Goal: Task Accomplishment & Management: Manage account settings

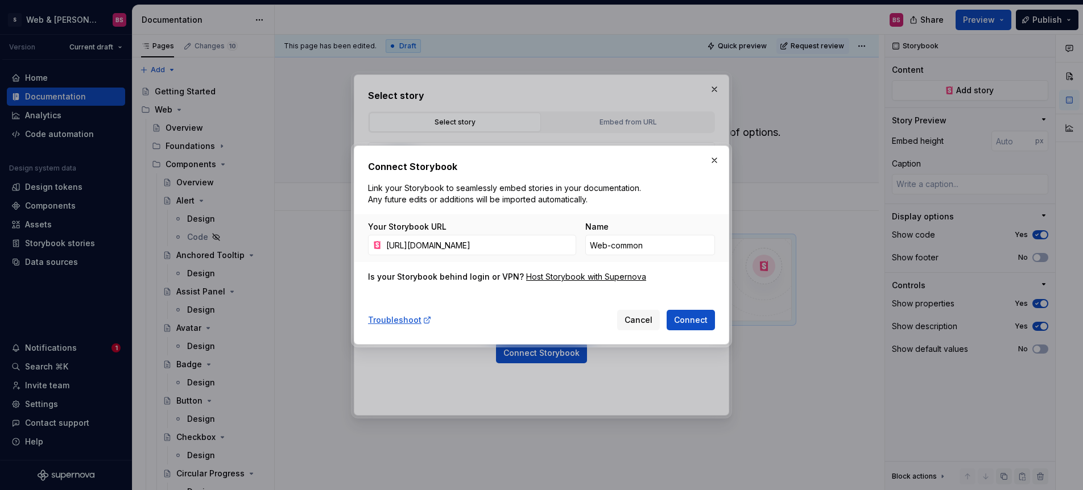
click at [640, 324] on span "Cancel" at bounding box center [638, 319] width 28 height 11
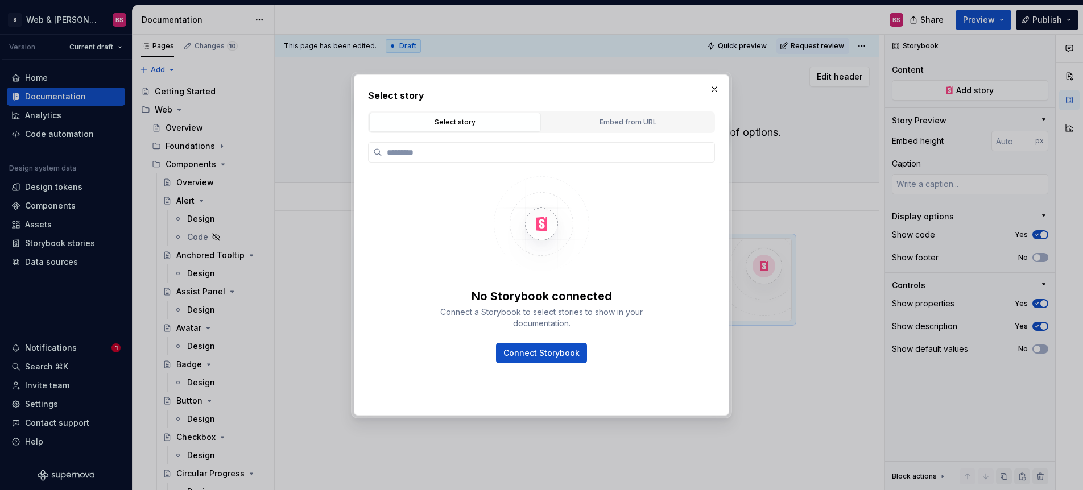
click at [718, 84] on button "button" at bounding box center [714, 89] width 16 height 16
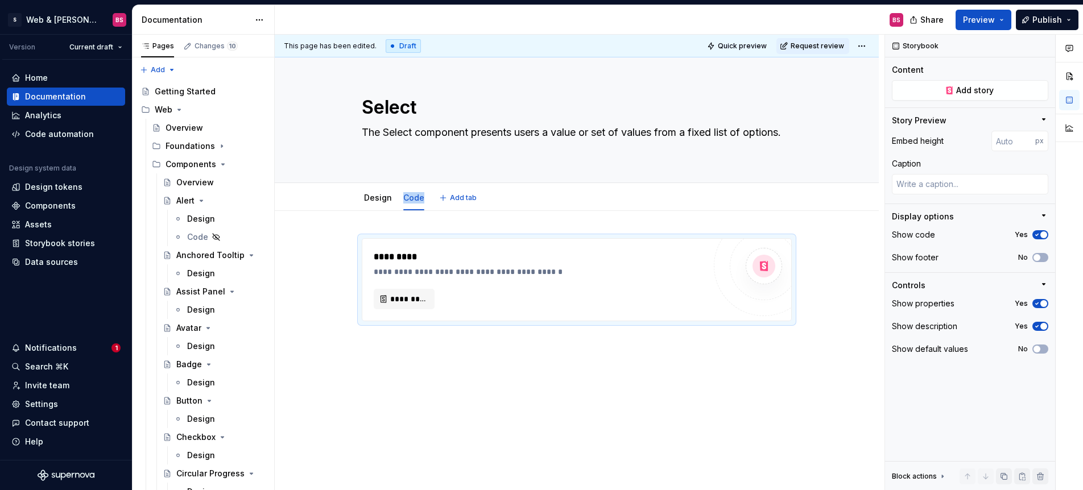
drag, startPoint x: 416, startPoint y: 198, endPoint x: 413, endPoint y: 186, distance: 12.7
click at [413, 186] on html "S Web & Tools Design Systems BS Version Current draft Home Documentation Analyt…" at bounding box center [541, 245] width 1083 height 490
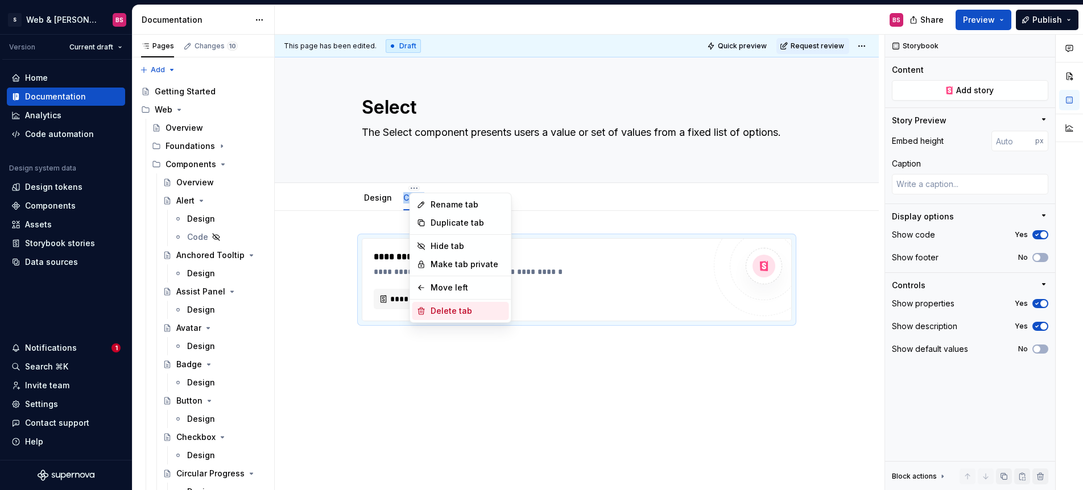
click at [434, 305] on div "Delete tab" at bounding box center [460, 311] width 97 height 18
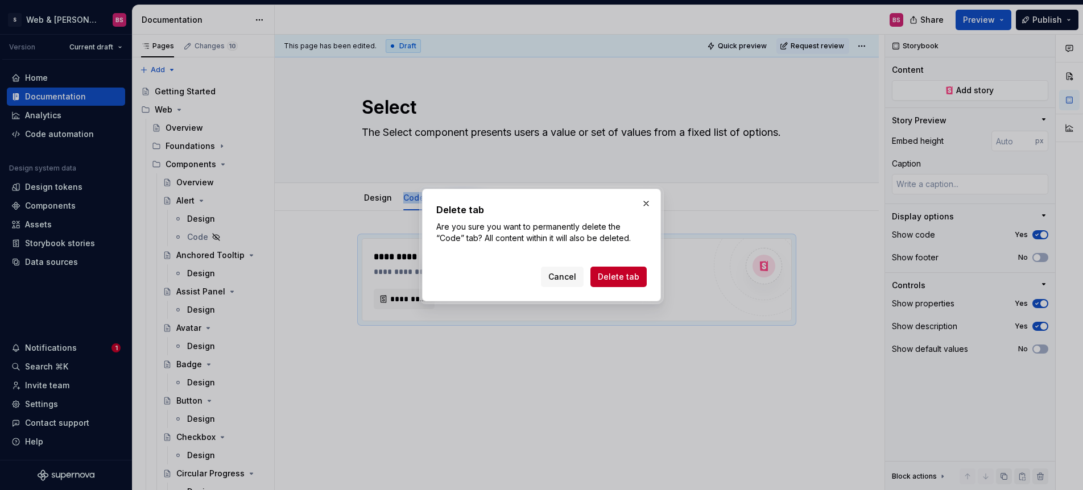
click at [607, 272] on span "Delete tab" at bounding box center [619, 276] width 42 height 11
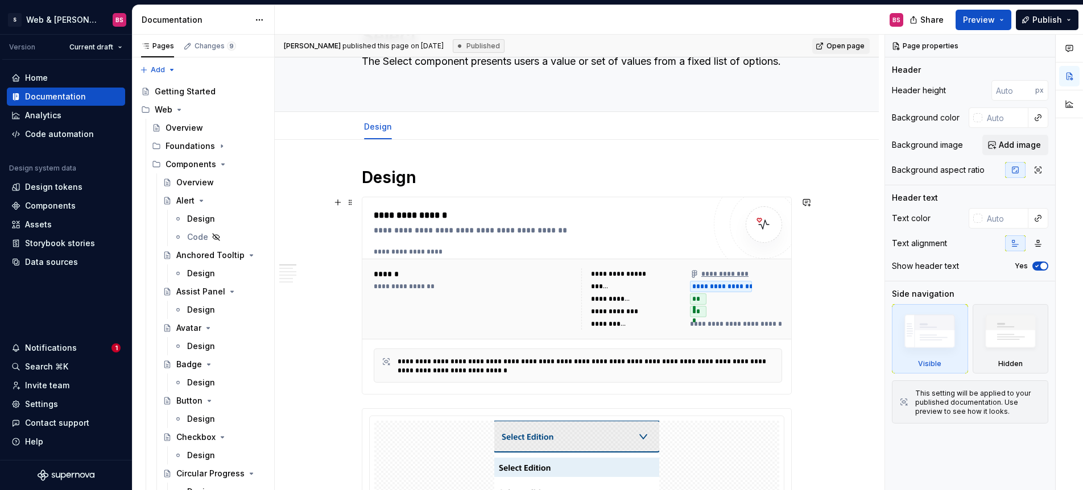
scroll to position [78, 0]
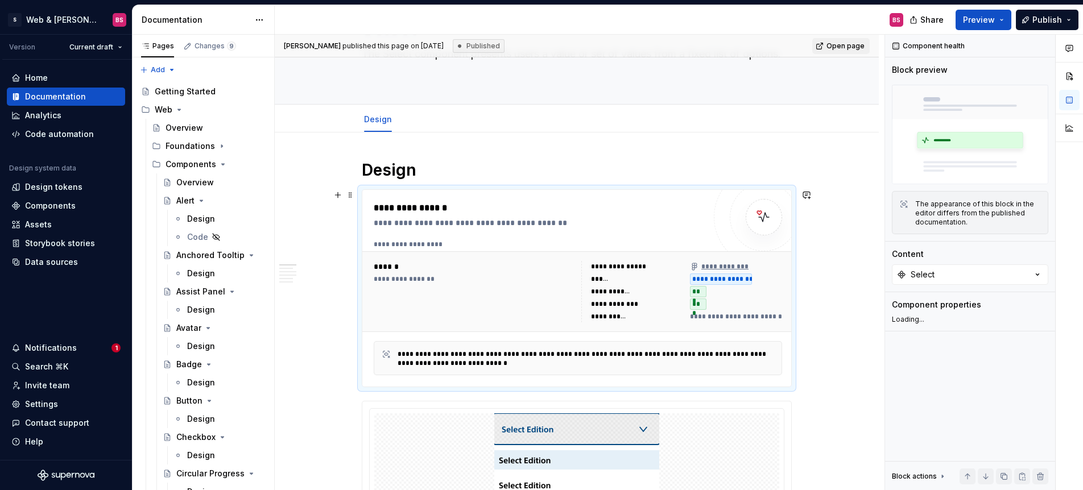
click at [742, 280] on div "**********" at bounding box center [721, 279] width 62 height 11
click at [732, 280] on div "**********" at bounding box center [721, 279] width 62 height 11
click at [63, 205] on div "Components" at bounding box center [50, 205] width 51 height 11
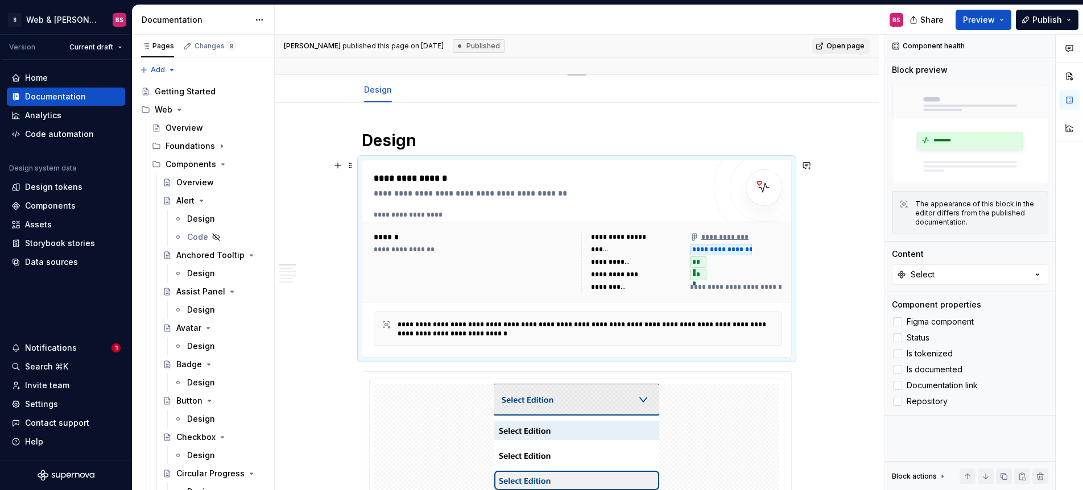
scroll to position [107, 0]
type textarea "*"
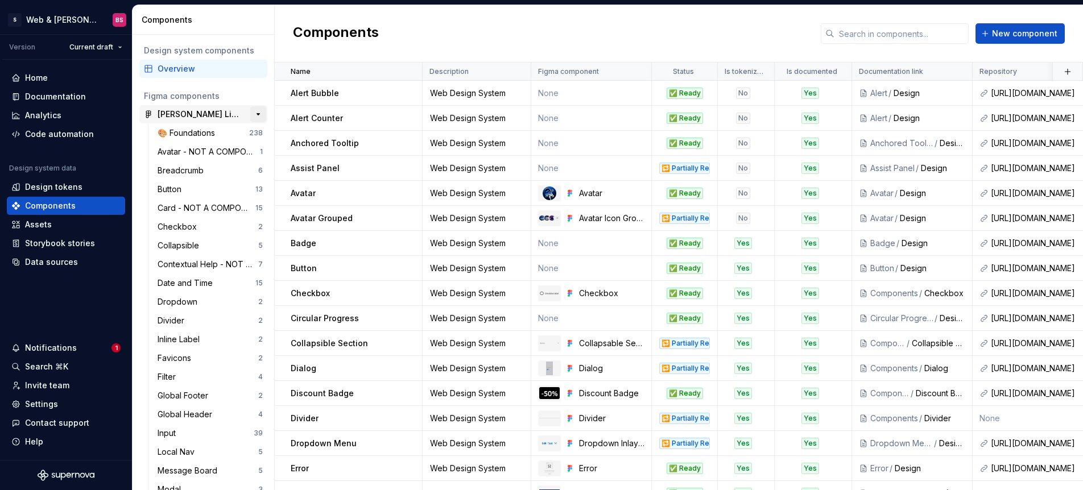
click at [257, 115] on button "button" at bounding box center [258, 114] width 16 height 16
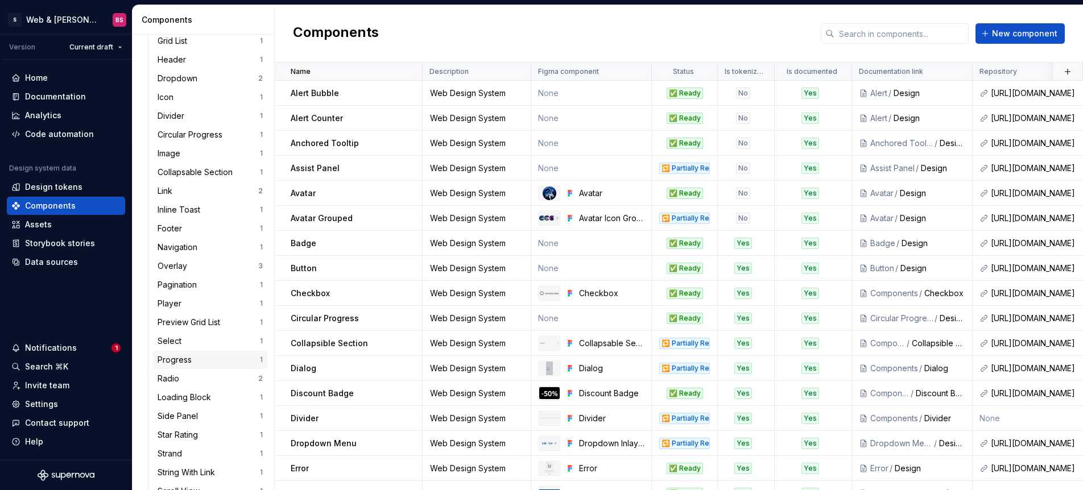
scroll to position [405, 0]
click at [188, 336] on div "Select" at bounding box center [209, 336] width 102 height 11
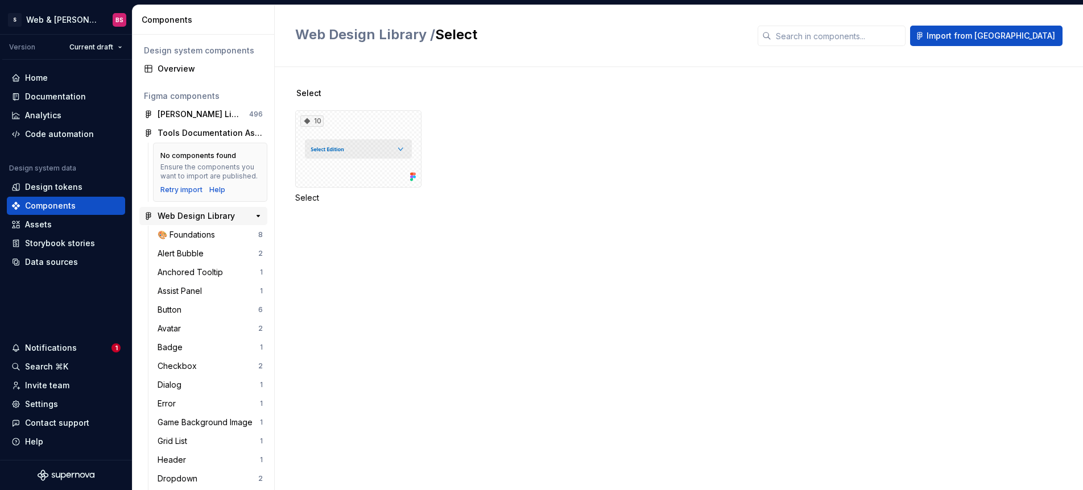
click at [181, 218] on div "Web Design Library" at bounding box center [196, 215] width 77 height 11
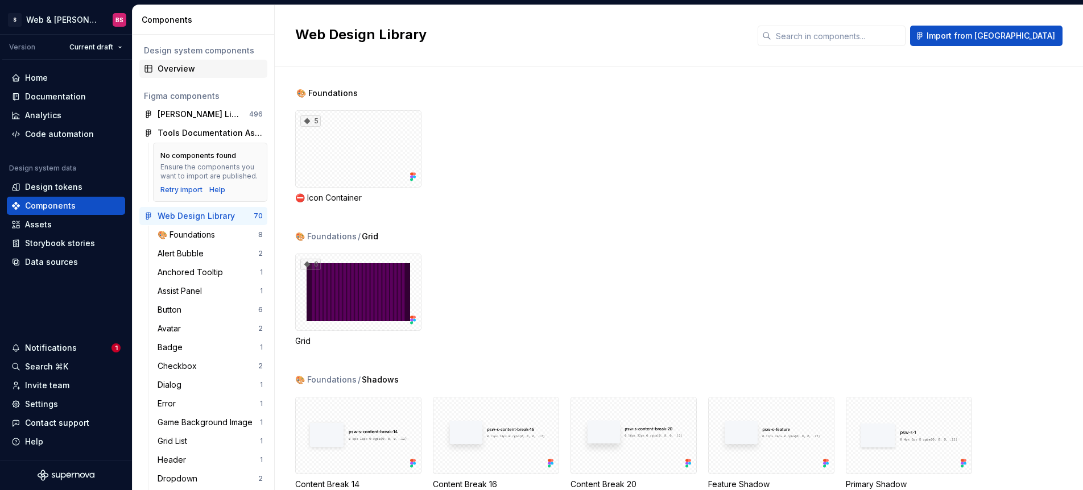
click at [182, 68] on div "Overview" at bounding box center [210, 68] width 105 height 11
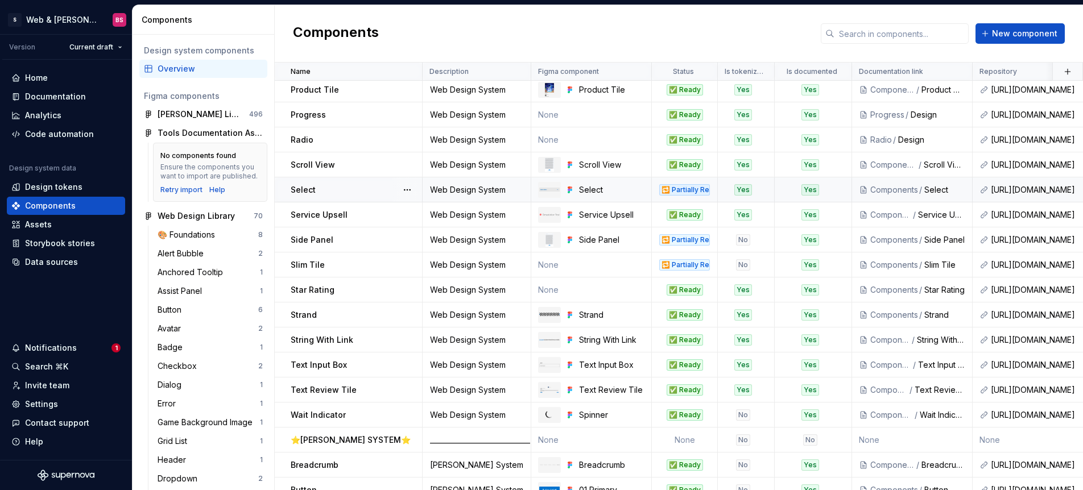
scroll to position [829, 0]
click at [703, 191] on div "🔁 Partially Ready" at bounding box center [684, 190] width 51 height 11
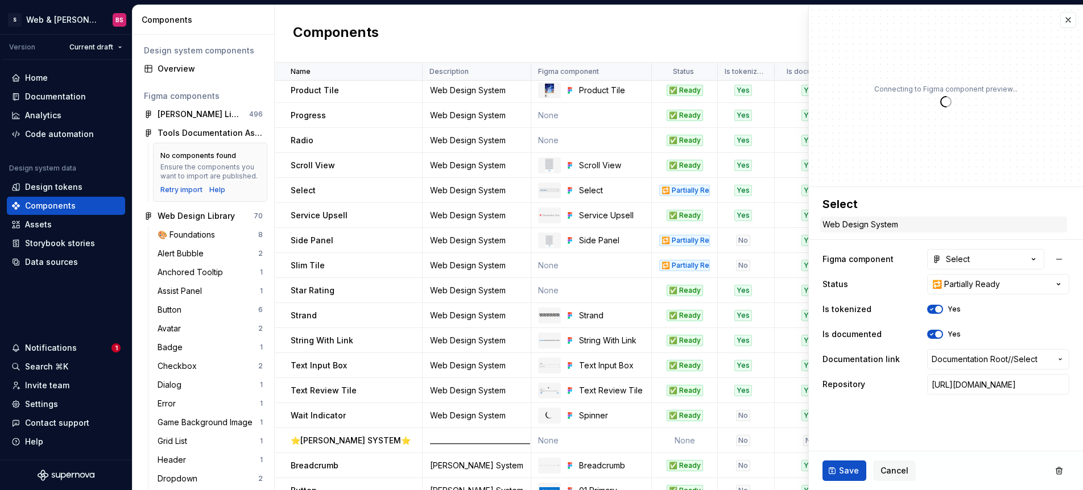
type textarea "*"
click at [1043, 282] on html "S Web & [PERSON_NAME] Systems BS Version Current draft Home Documentation Analy…" at bounding box center [541, 245] width 1083 height 490
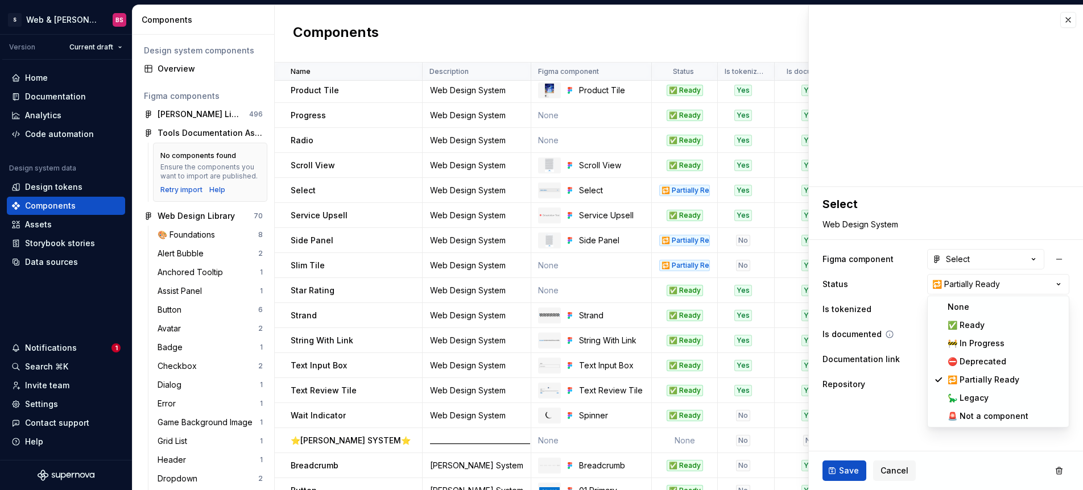
select select "**********"
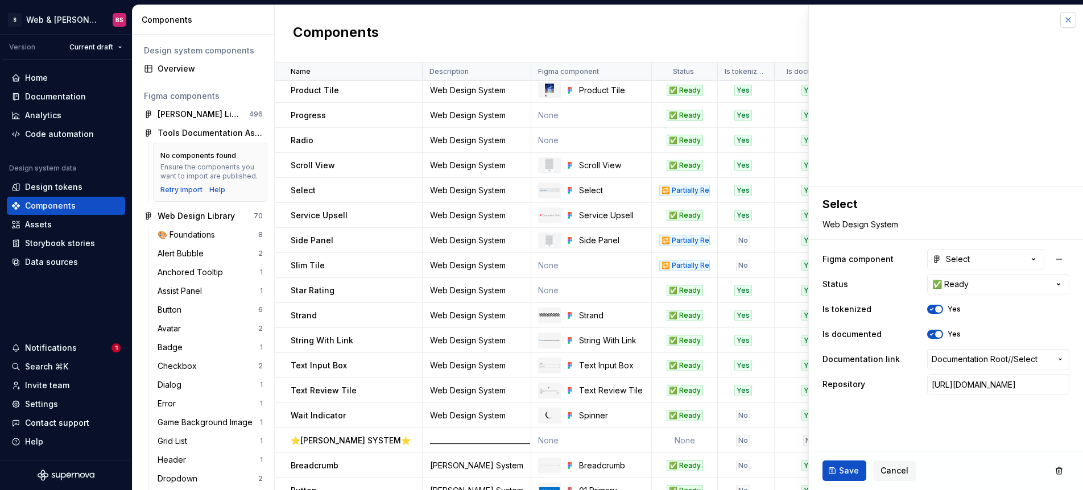
click at [1067, 24] on button "button" at bounding box center [1068, 20] width 16 height 16
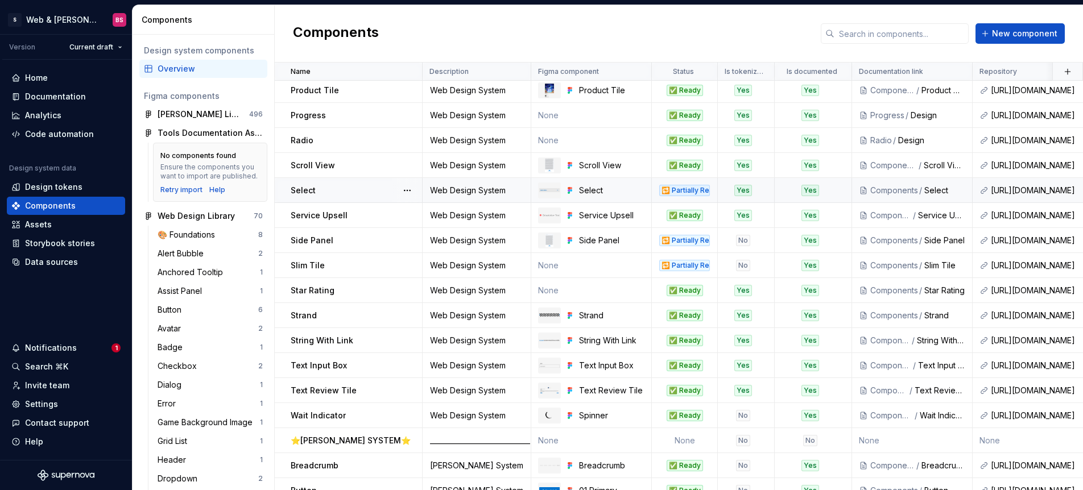
click at [370, 195] on div "Select" at bounding box center [356, 190] width 131 height 11
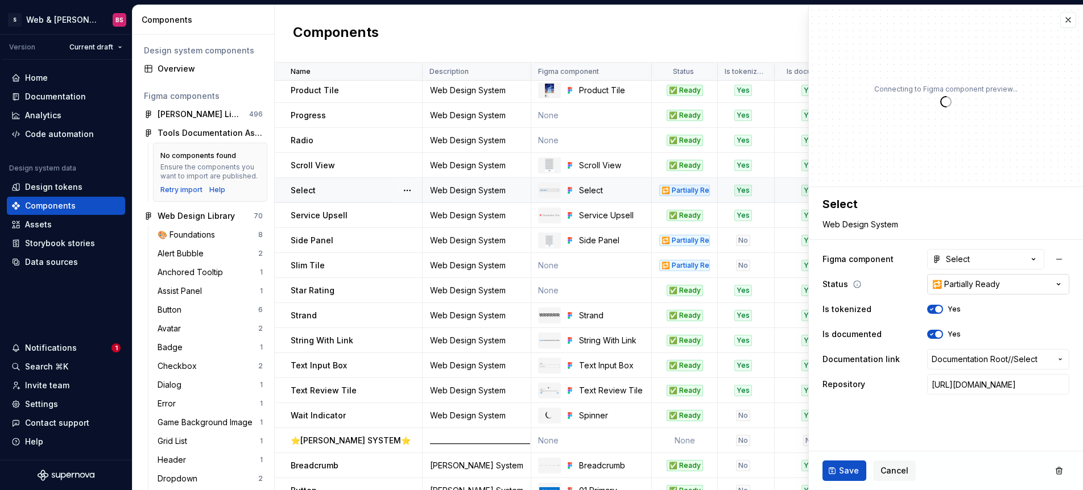
type textarea "*"
click at [1037, 280] on html "S Web & [PERSON_NAME] Systems BS Version Current draft Home Documentation Analy…" at bounding box center [541, 245] width 1083 height 490
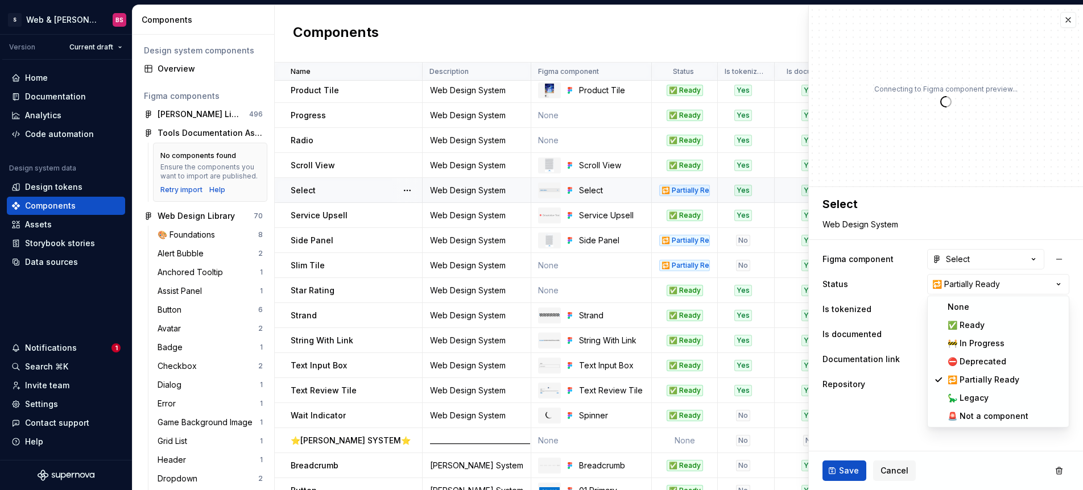
select select "**********"
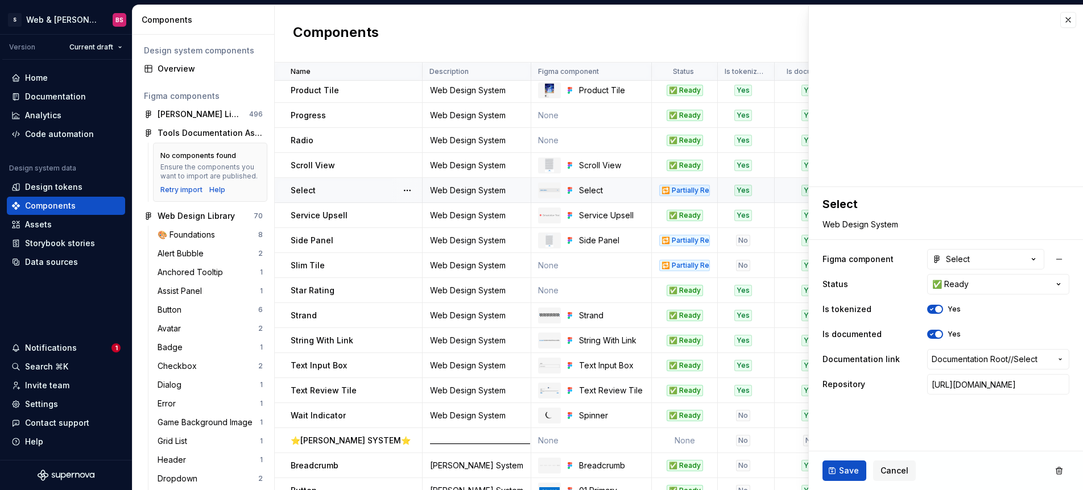
click at [839, 479] on button "Save" at bounding box center [844, 471] width 44 height 20
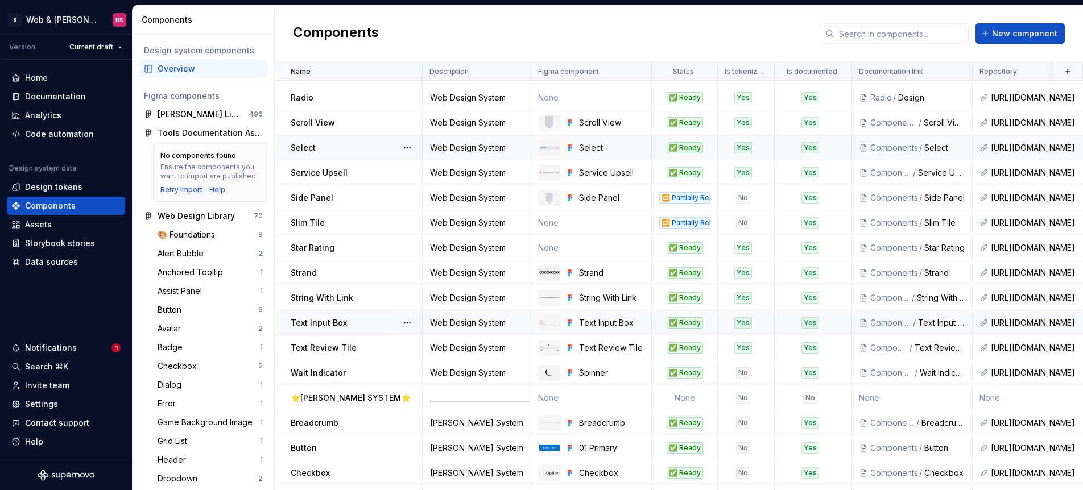
scroll to position [872, 0]
click at [760, 375] on div "No" at bounding box center [742, 371] width 49 height 11
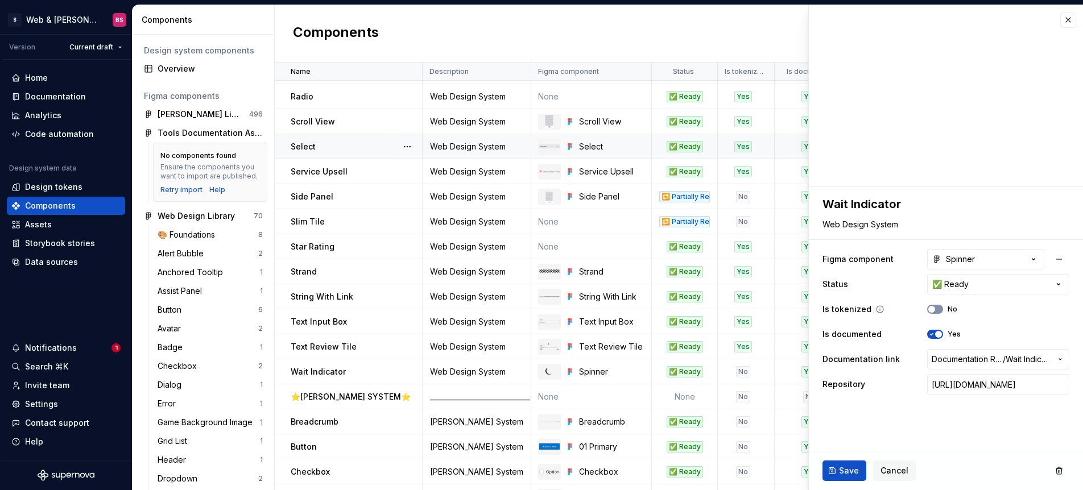
click at [937, 310] on button "No" at bounding box center [935, 309] width 16 height 9
click at [844, 471] on span "Save" at bounding box center [849, 470] width 20 height 11
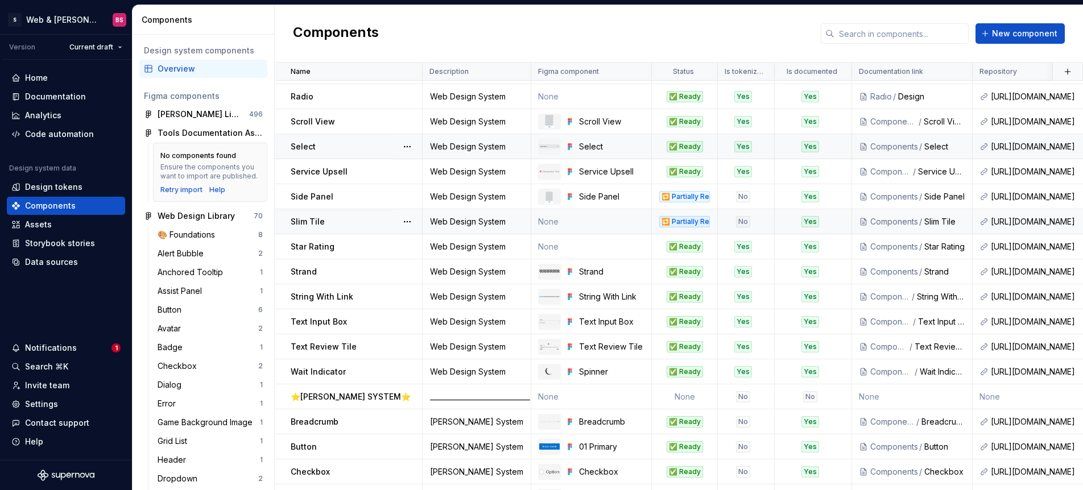
click at [764, 223] on div "No" at bounding box center [742, 221] width 49 height 11
type textarea "*"
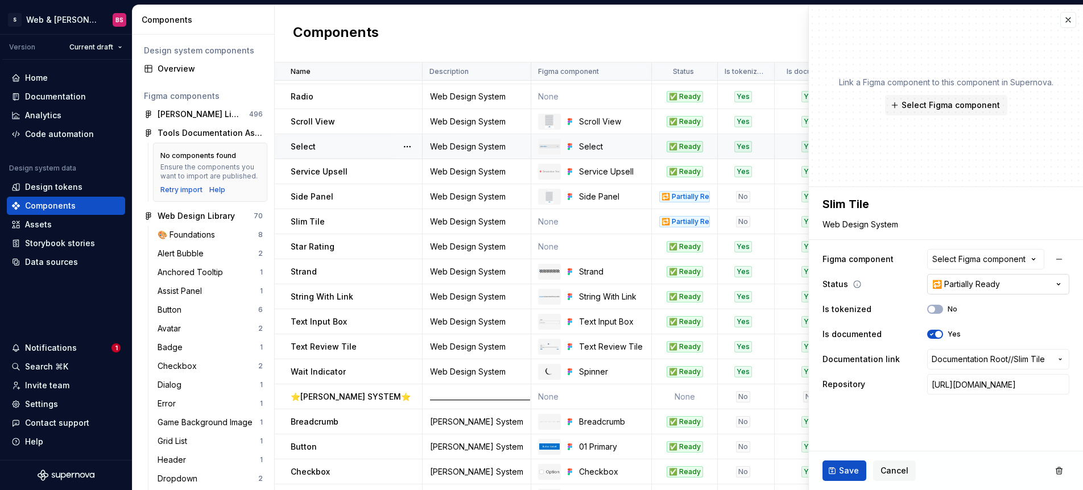
click at [992, 279] on html "S Web & [PERSON_NAME] Systems BS Version Current draft Home Documentation Analy…" at bounding box center [541, 245] width 1083 height 490
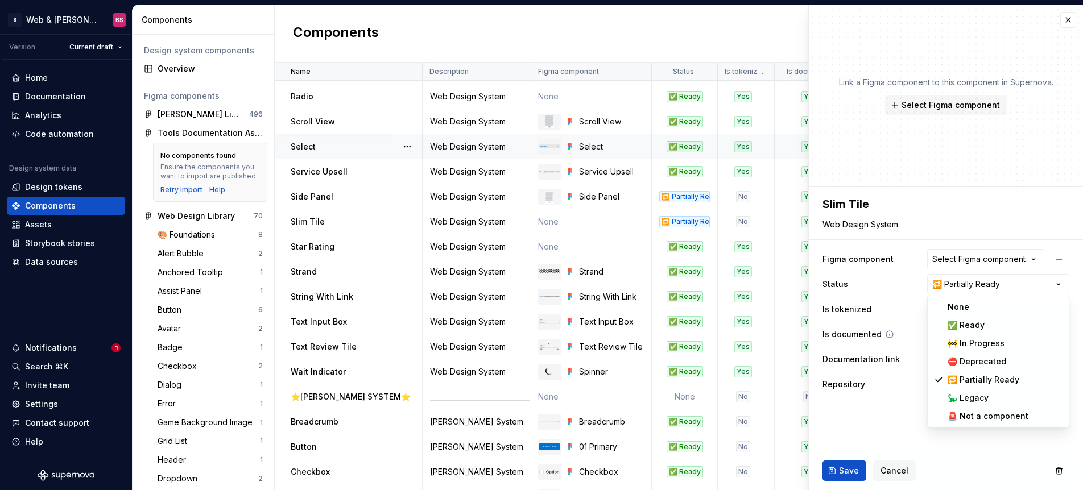
select select "**********"
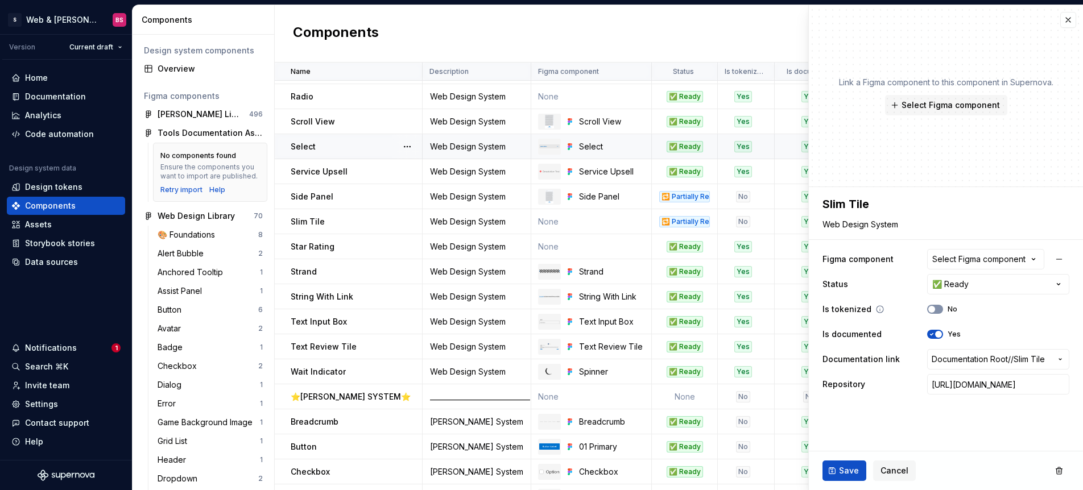
click at [935, 312] on icon "button" at bounding box center [931, 309] width 9 height 7
click at [839, 463] on button "Save" at bounding box center [844, 471] width 44 height 20
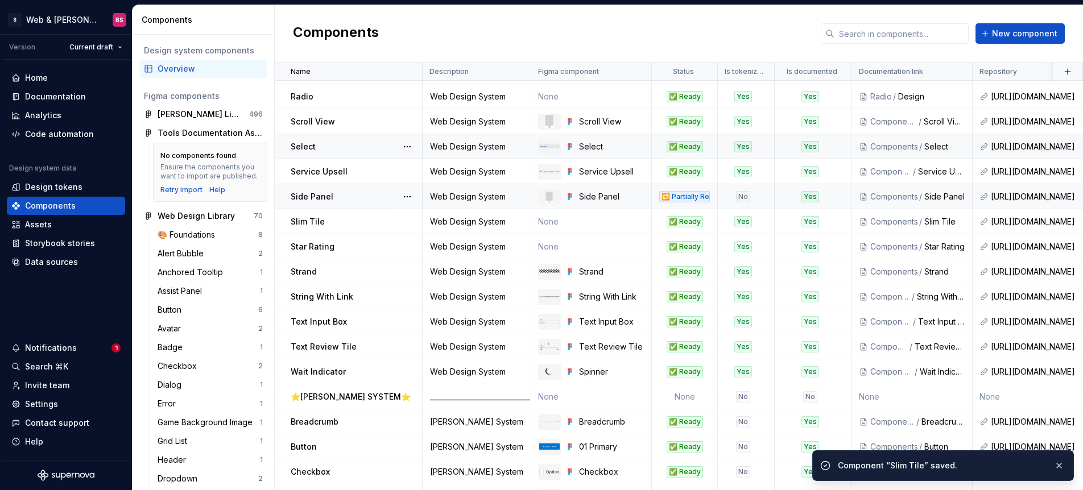
click at [756, 191] on div "No" at bounding box center [742, 196] width 49 height 11
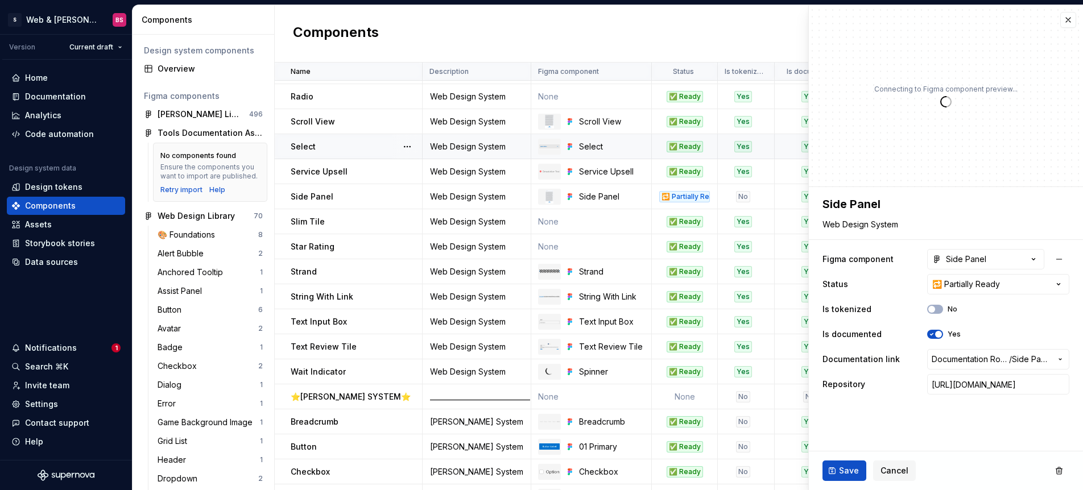
type textarea "*"
click at [935, 286] on html "S Web & [PERSON_NAME] Systems BS Version Current draft Home Documentation Analy…" at bounding box center [541, 245] width 1083 height 490
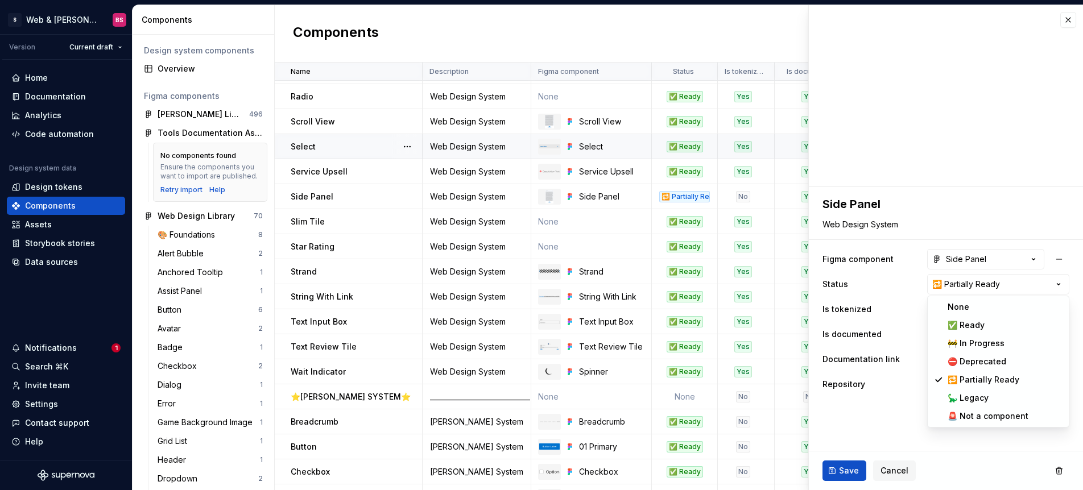
select select "**********"
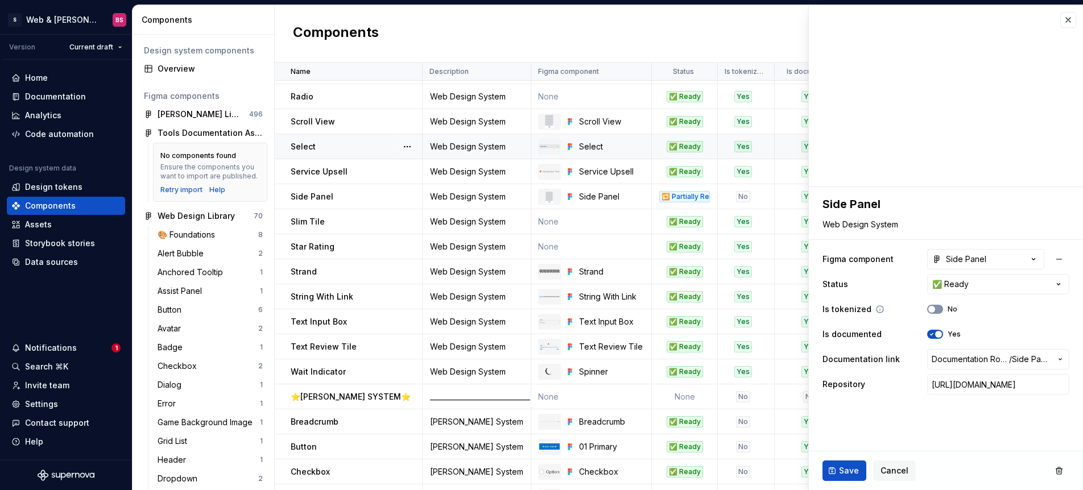
click at [931, 308] on span "button" at bounding box center [931, 309] width 7 height 7
click at [843, 469] on span "Save" at bounding box center [849, 470] width 20 height 11
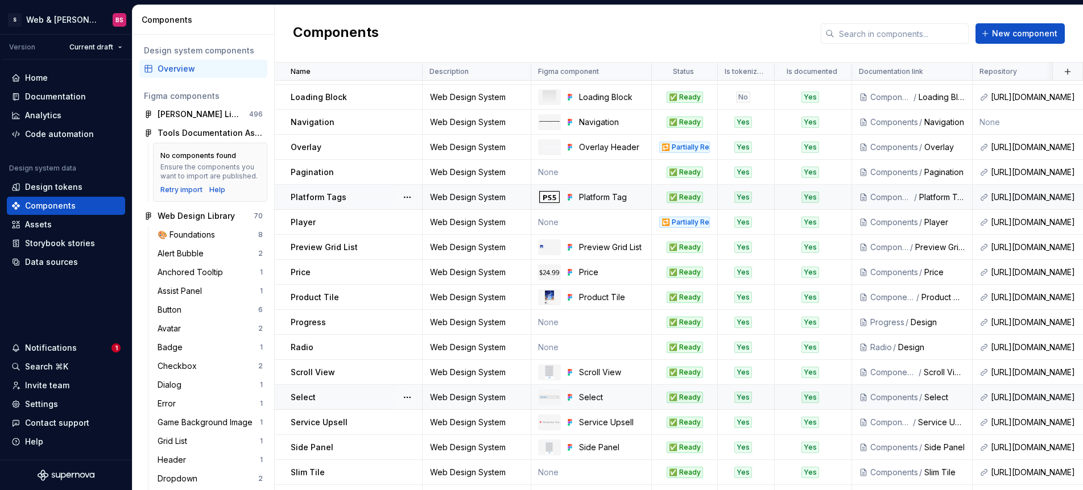
scroll to position [621, 0]
click at [714, 152] on div "🔁 Partially Ready" at bounding box center [684, 147] width 64 height 11
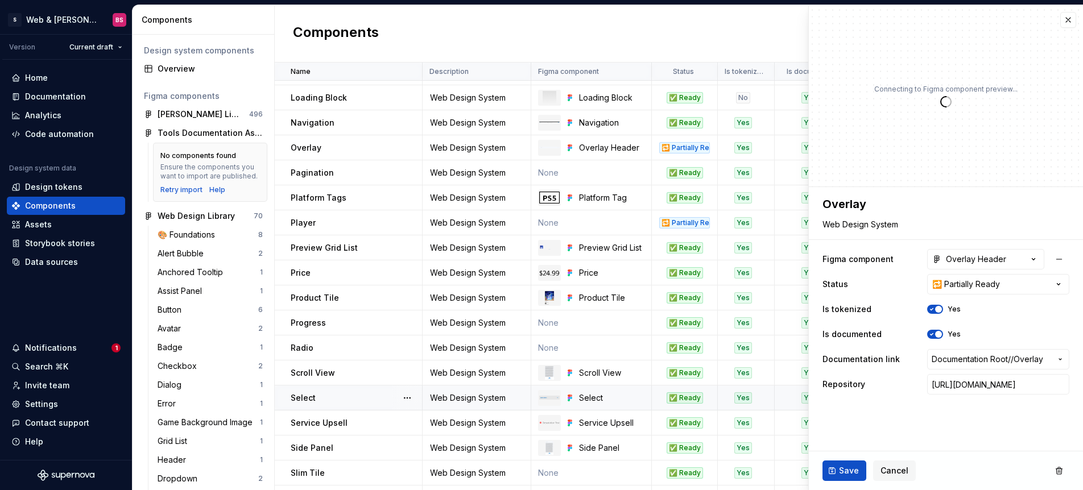
type textarea "*"
click at [965, 288] on html "S Web & [PERSON_NAME] Systems BS Version Current draft Home Documentation Analy…" at bounding box center [541, 245] width 1083 height 490
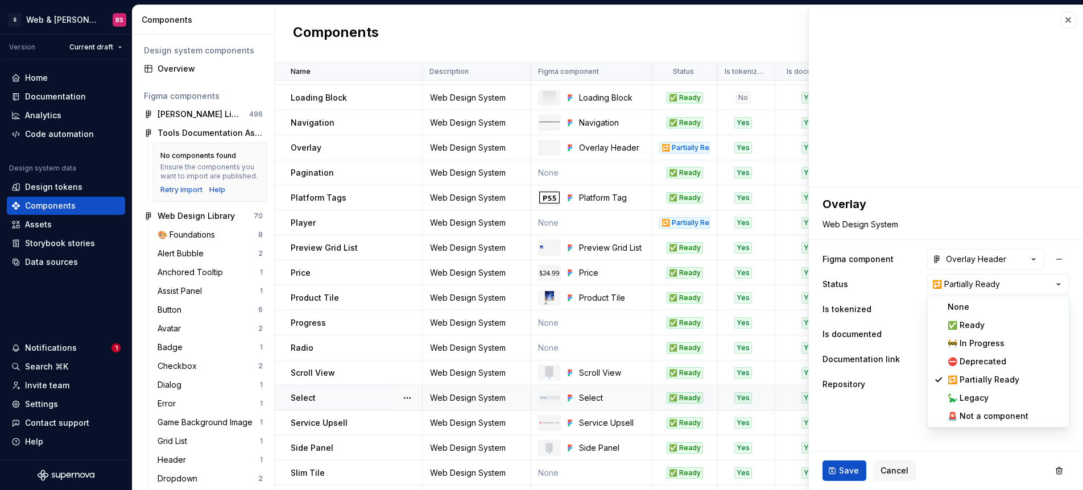
select select "**********"
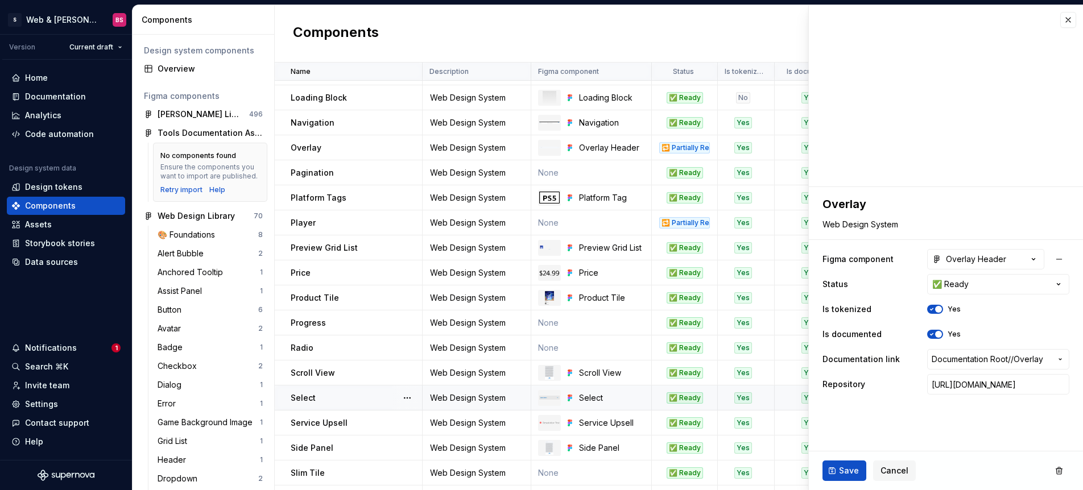
click at [839, 466] on span "Save" at bounding box center [849, 470] width 20 height 11
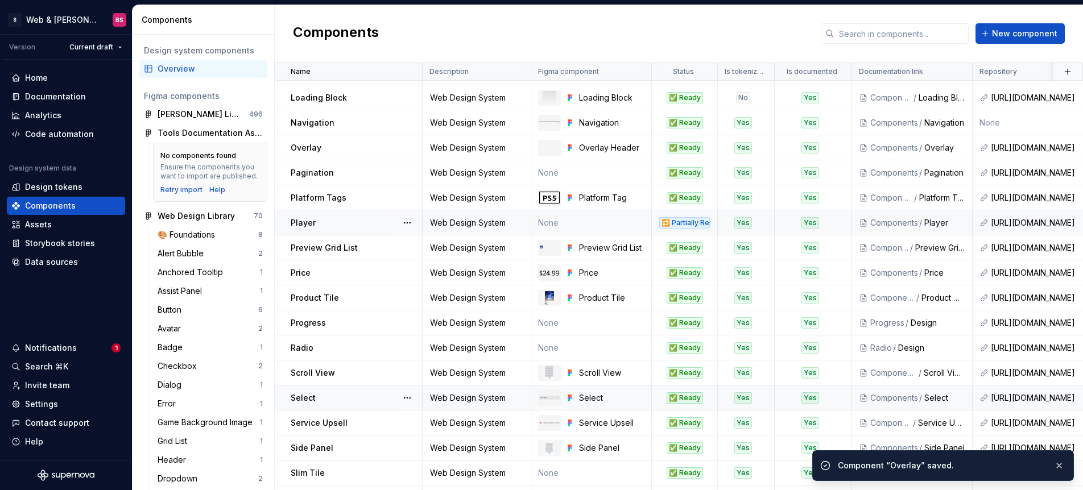
click at [710, 229] on td "🔁 Partially Ready" at bounding box center [685, 222] width 66 height 25
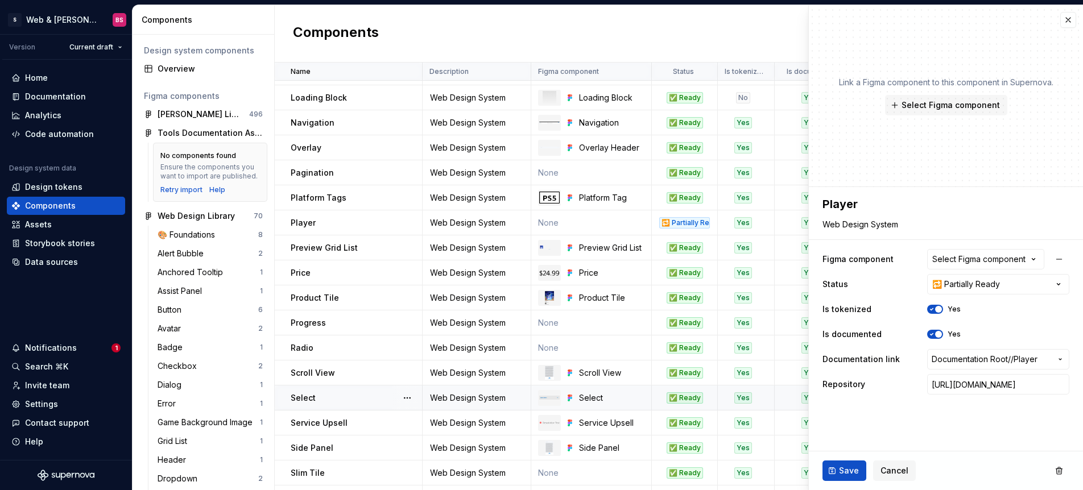
type textarea "*"
click at [984, 254] on div "Select Figma component" at bounding box center [978, 259] width 93 height 11
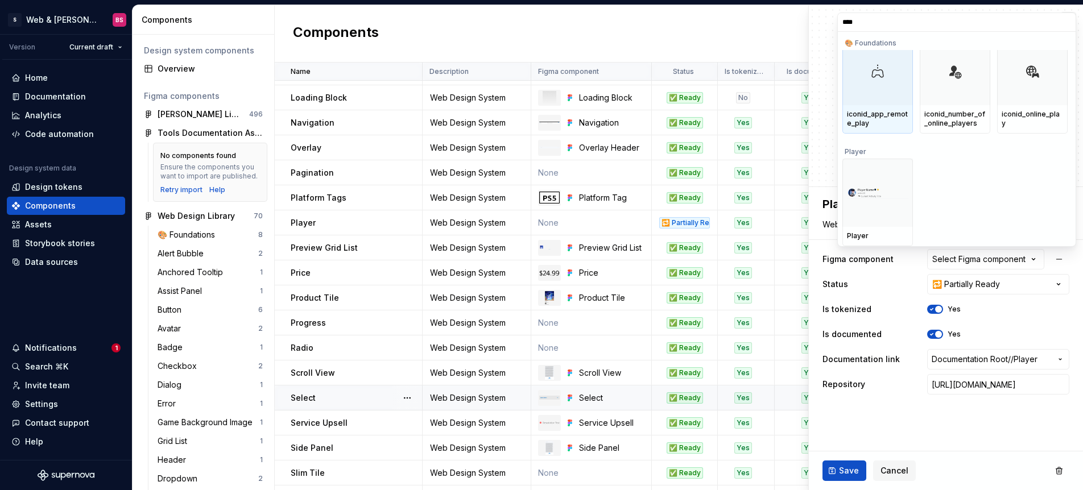
scroll to position [6, 0]
type input "******"
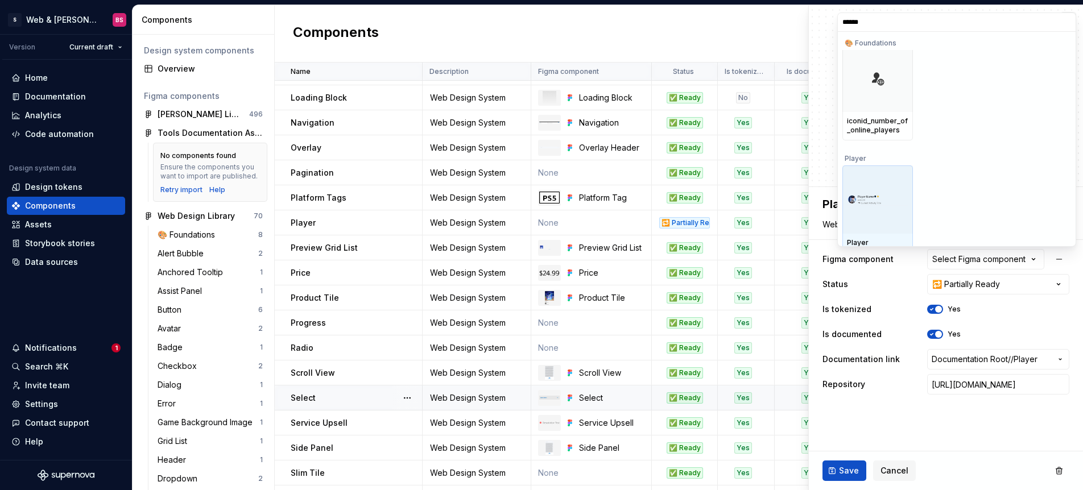
scroll to position [13, 0]
click at [887, 188] on img at bounding box center [877, 193] width 61 height 12
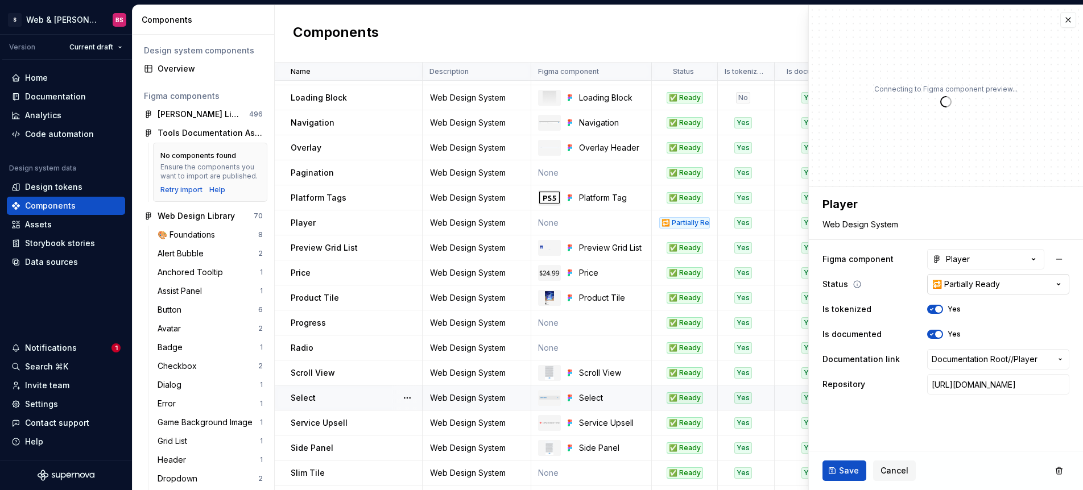
type textarea "*"
click at [988, 284] on html "S Web & [PERSON_NAME] Systems BS Version Current draft Home Documentation Analy…" at bounding box center [541, 245] width 1083 height 490
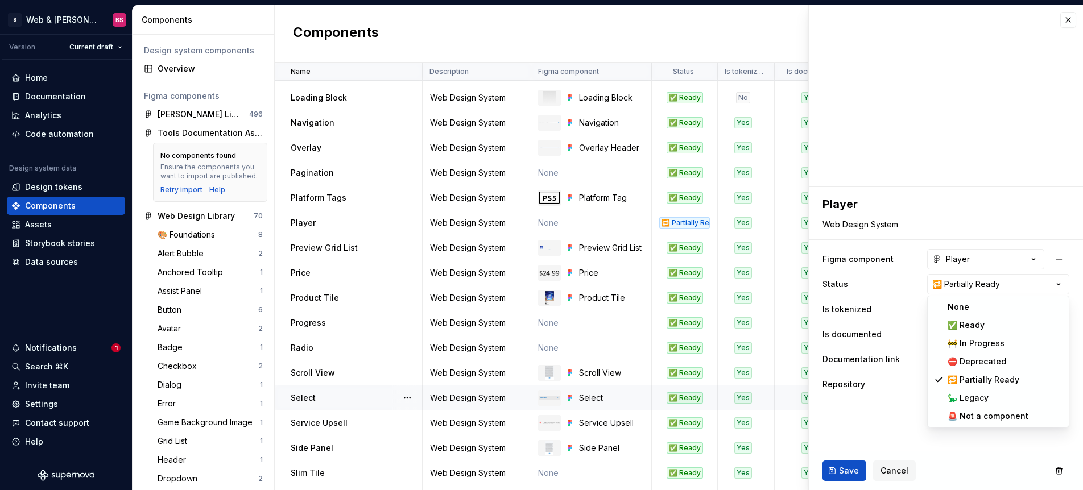
select select "**********"
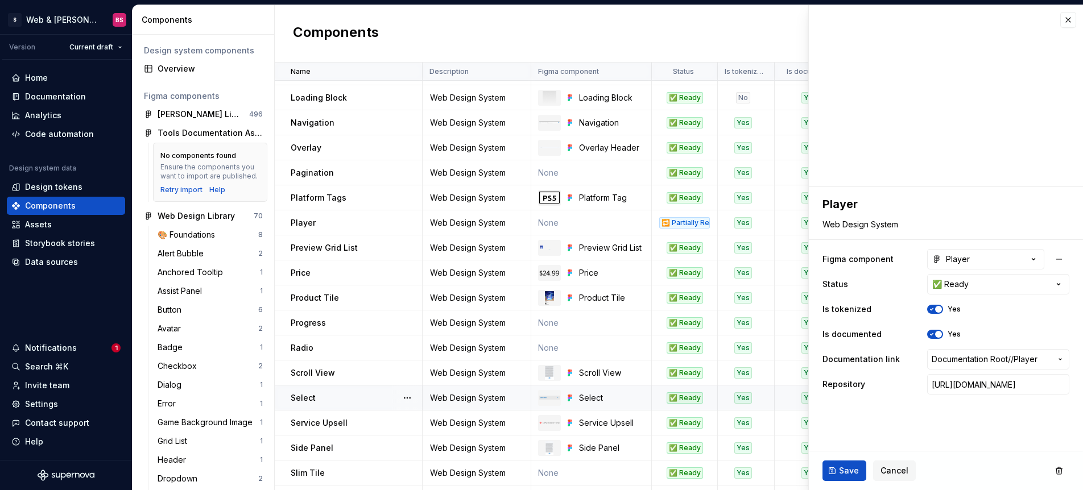
click at [846, 481] on button "Save" at bounding box center [844, 471] width 44 height 20
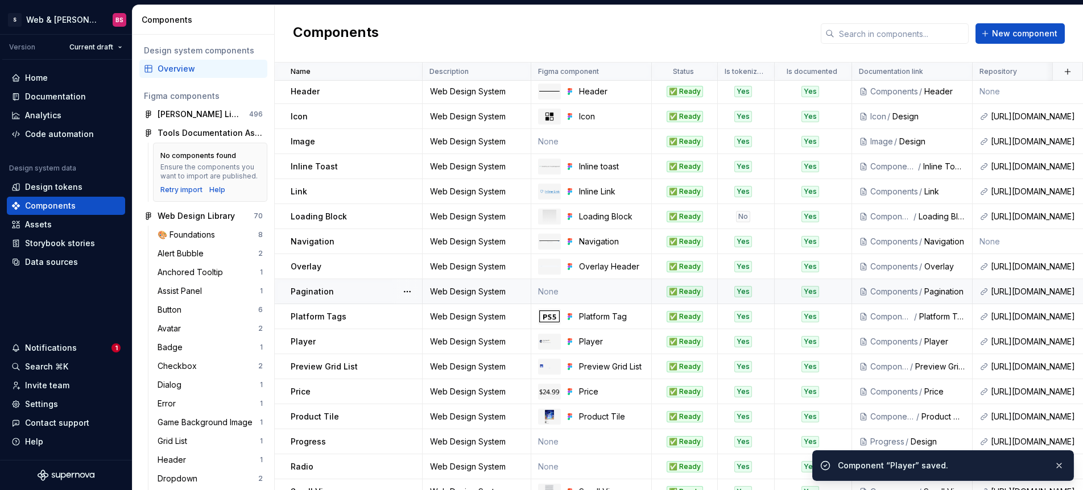
scroll to position [485, 0]
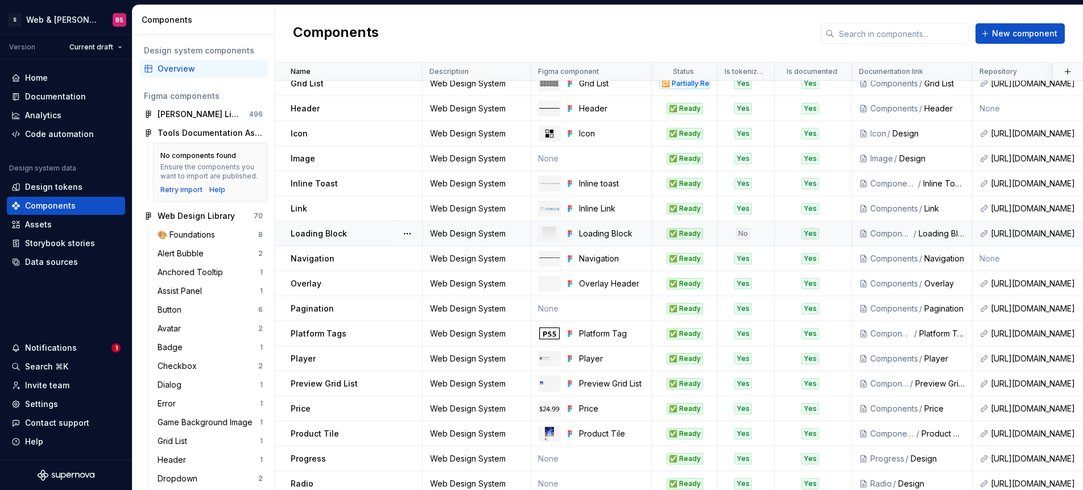
click at [758, 234] on div "No" at bounding box center [742, 233] width 49 height 11
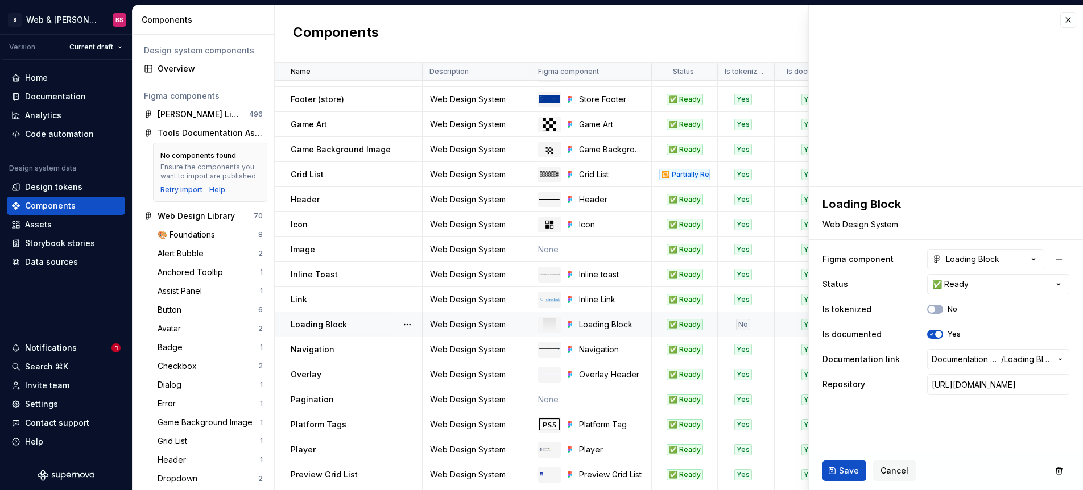
scroll to position [381, 0]
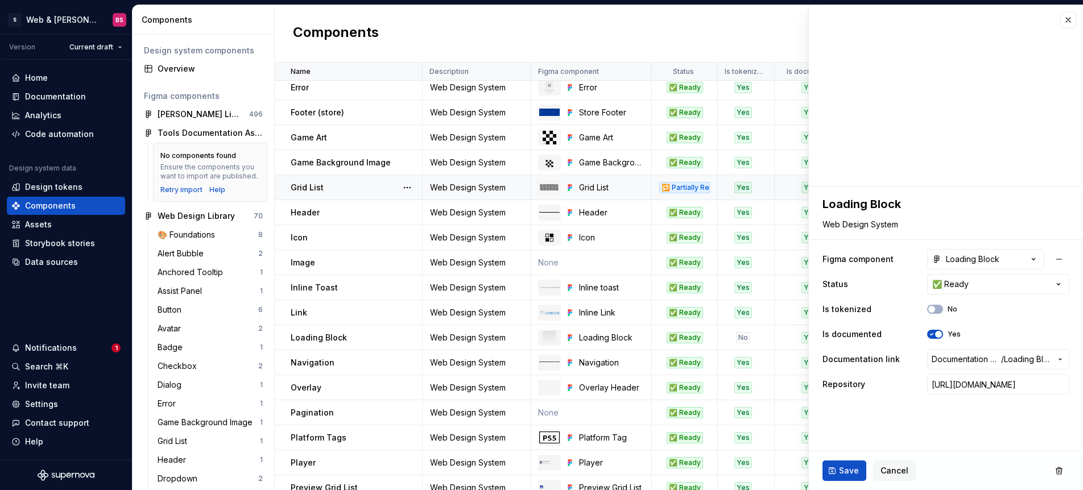
click at [767, 191] on div "Yes" at bounding box center [742, 187] width 49 height 11
type textarea "*"
click at [987, 285] on html "S Web & [PERSON_NAME] Systems BS Version Current draft Home Documentation Analy…" at bounding box center [541, 245] width 1083 height 490
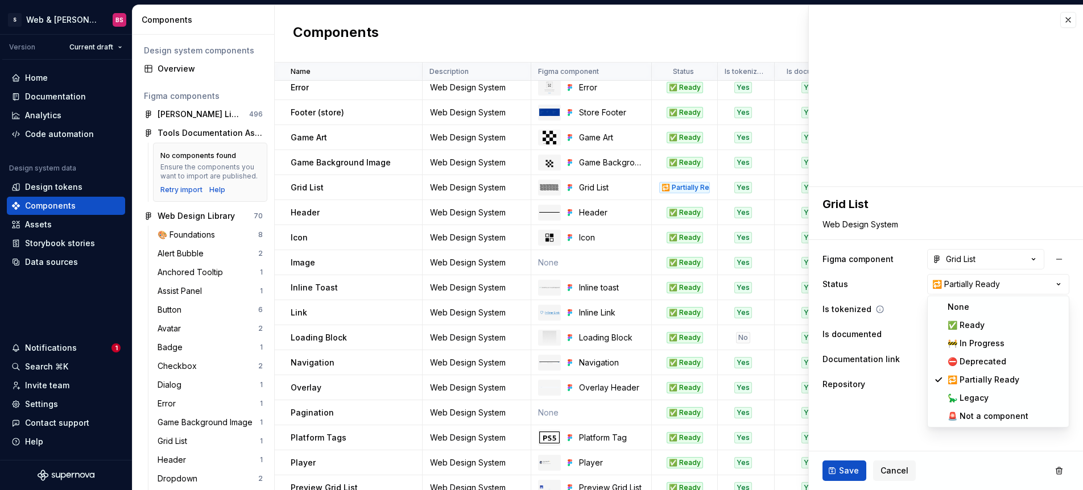
select select "**********"
drag, startPoint x: 988, startPoint y: 325, endPoint x: 958, endPoint y: 314, distance: 32.2
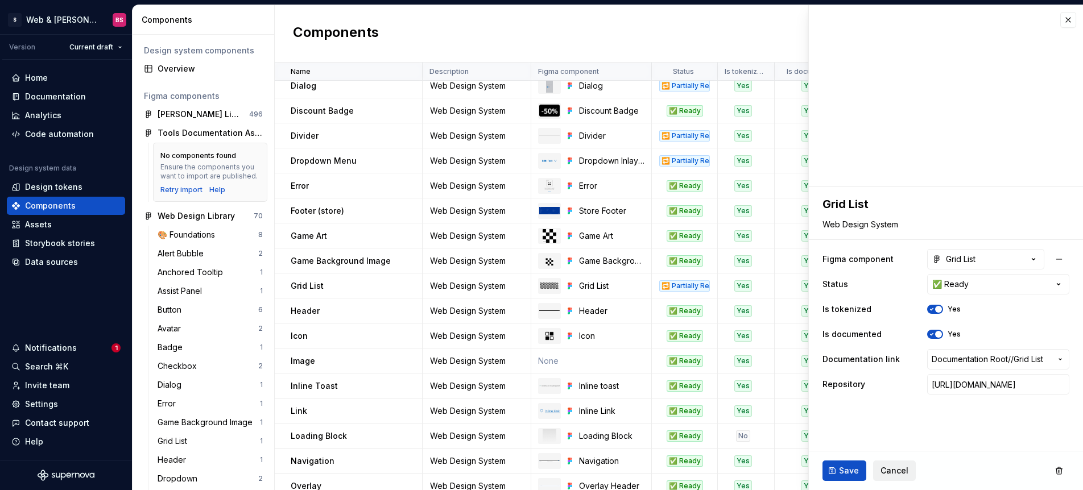
scroll to position [280, 0]
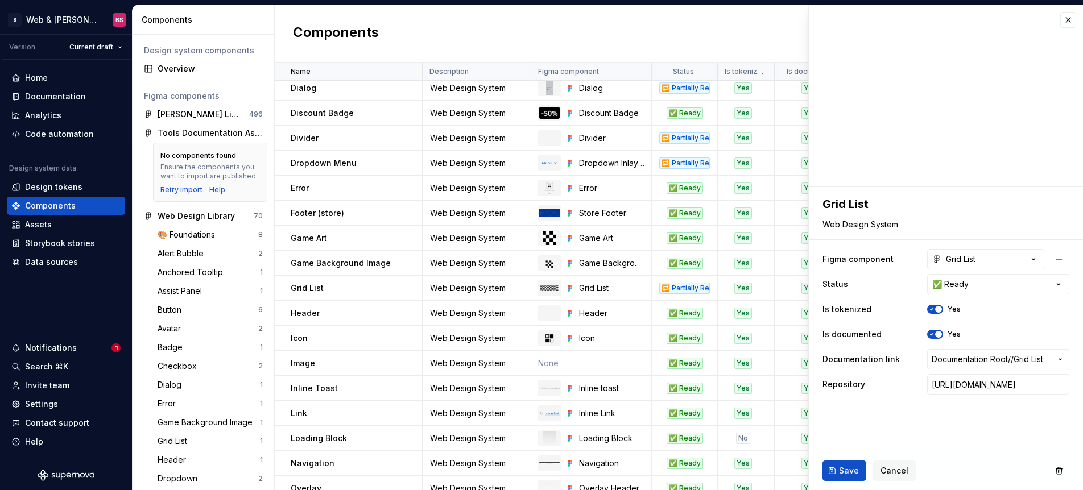
click at [844, 475] on span "Save" at bounding box center [849, 470] width 20 height 11
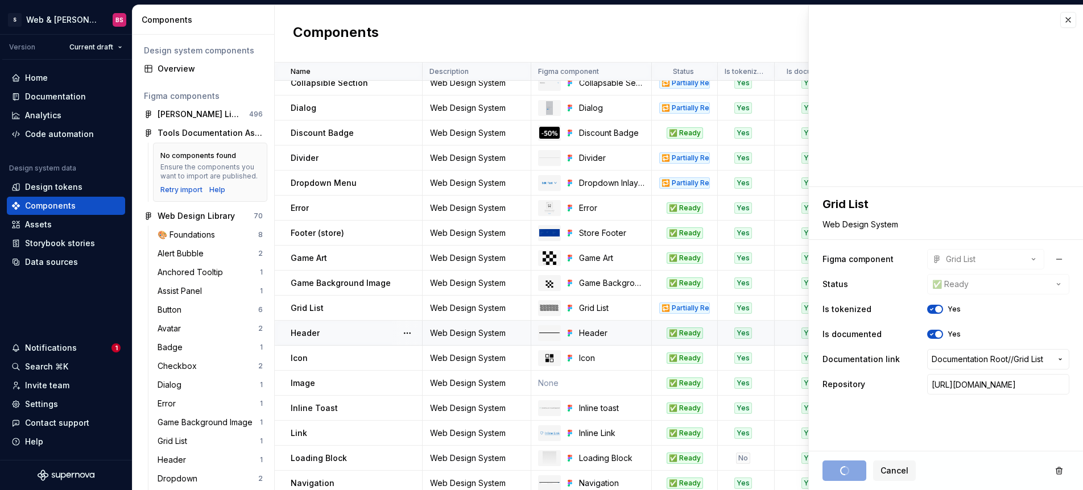
scroll to position [260, 0]
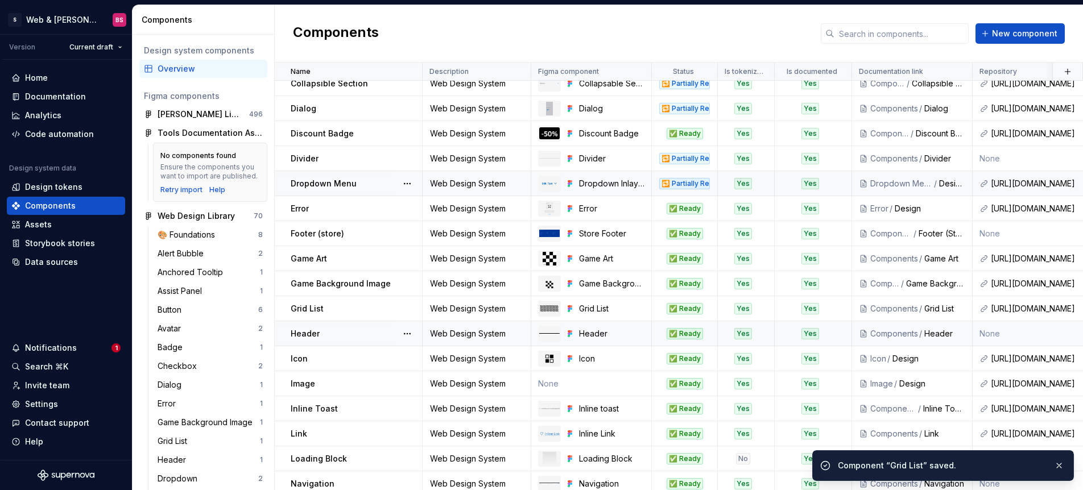
click at [711, 184] on div "🔁 Partially Ready" at bounding box center [684, 183] width 64 height 11
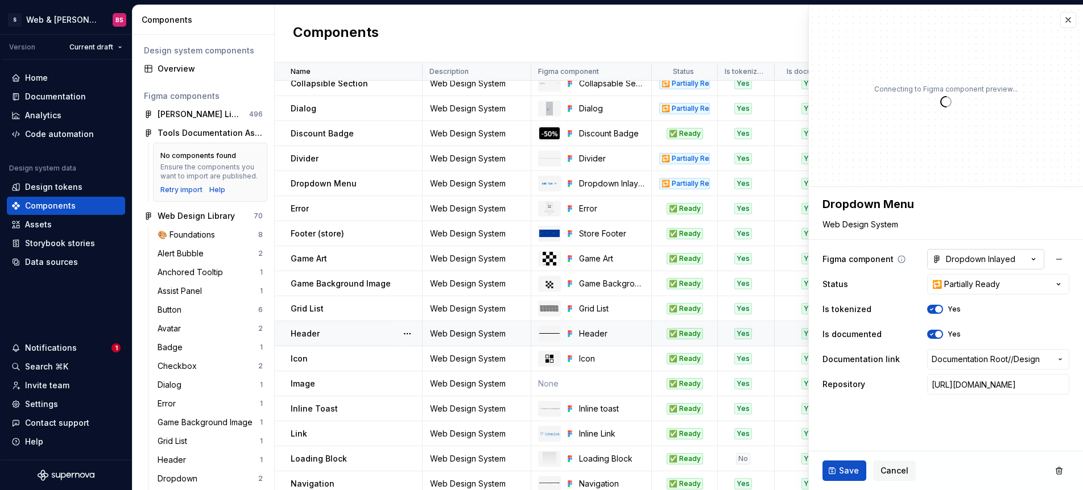
type textarea "*"
click at [957, 279] on html "S Web & [PERSON_NAME] Systems BS Version Current draft Home Documentation Analy…" at bounding box center [541, 245] width 1083 height 490
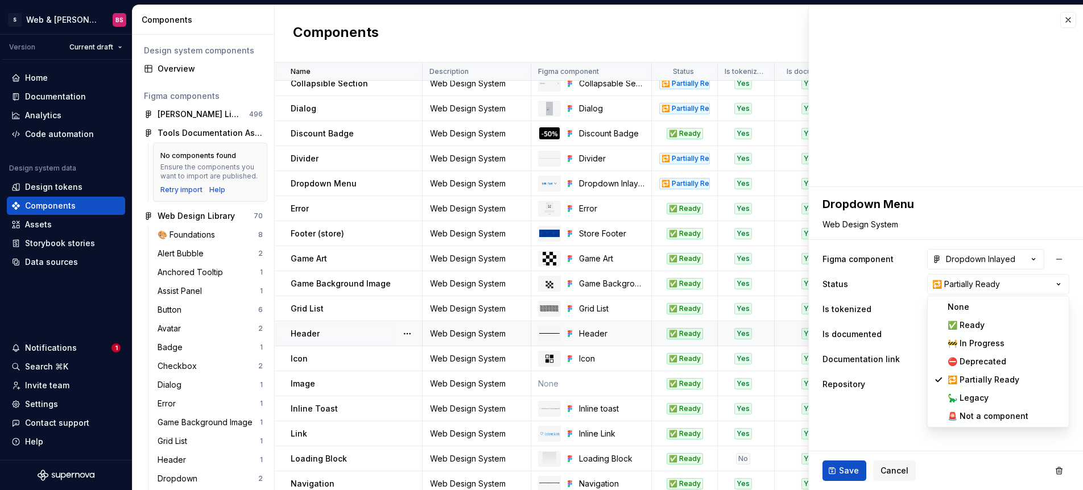
select select "**********"
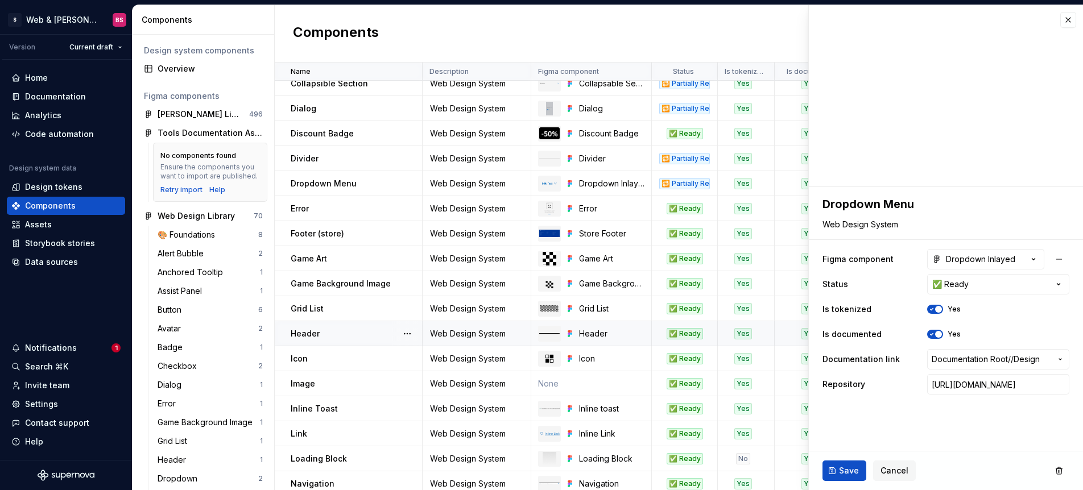
click at [833, 476] on button "Save" at bounding box center [844, 471] width 44 height 20
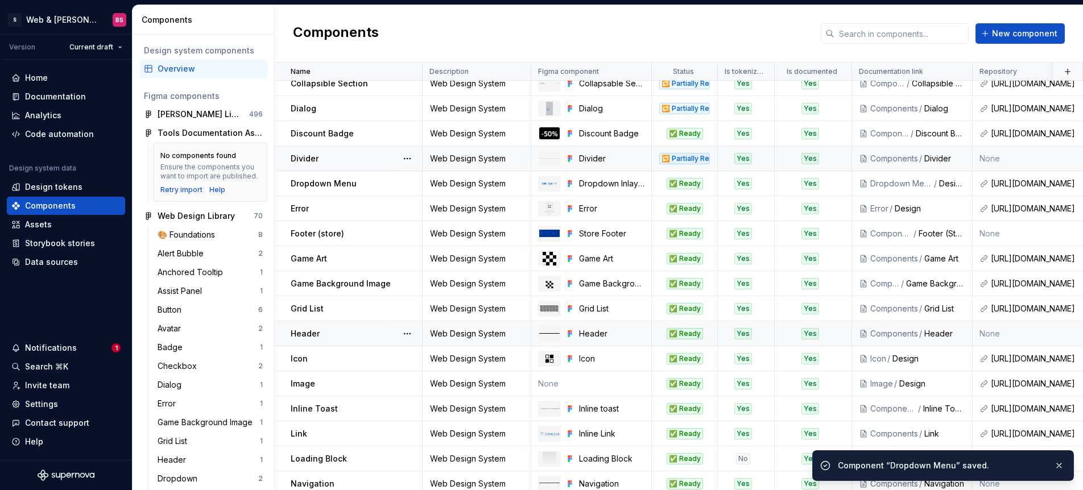
click at [713, 154] on div "🔁 Partially Ready" at bounding box center [684, 158] width 64 height 11
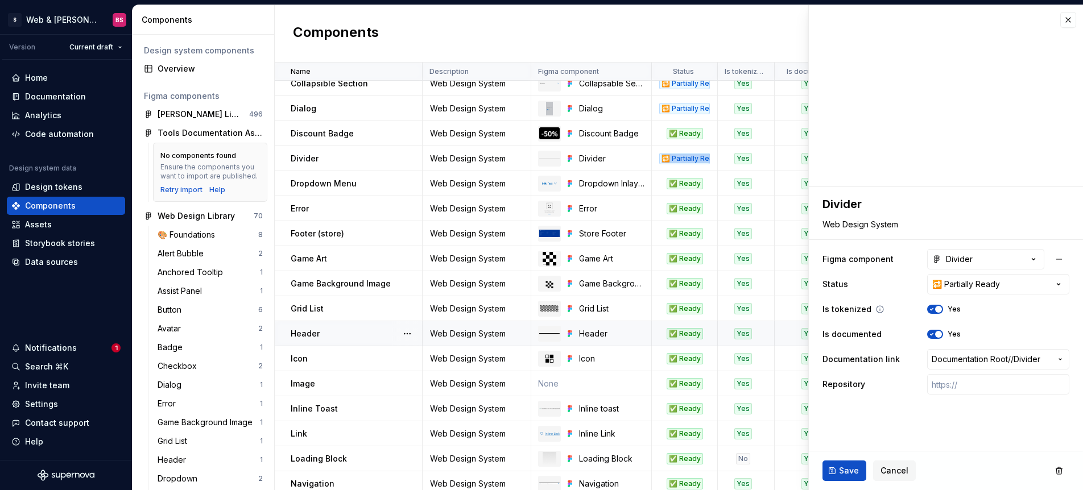
type textarea "*"
click at [952, 289] on html "S Web & [PERSON_NAME] Systems BS Version Current draft Home Documentation Analy…" at bounding box center [541, 245] width 1083 height 490
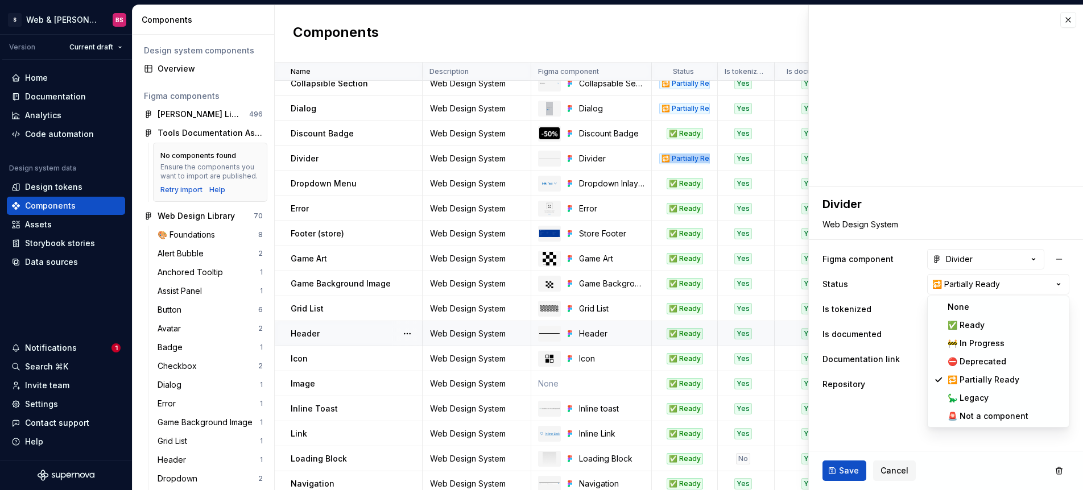
select select "**********"
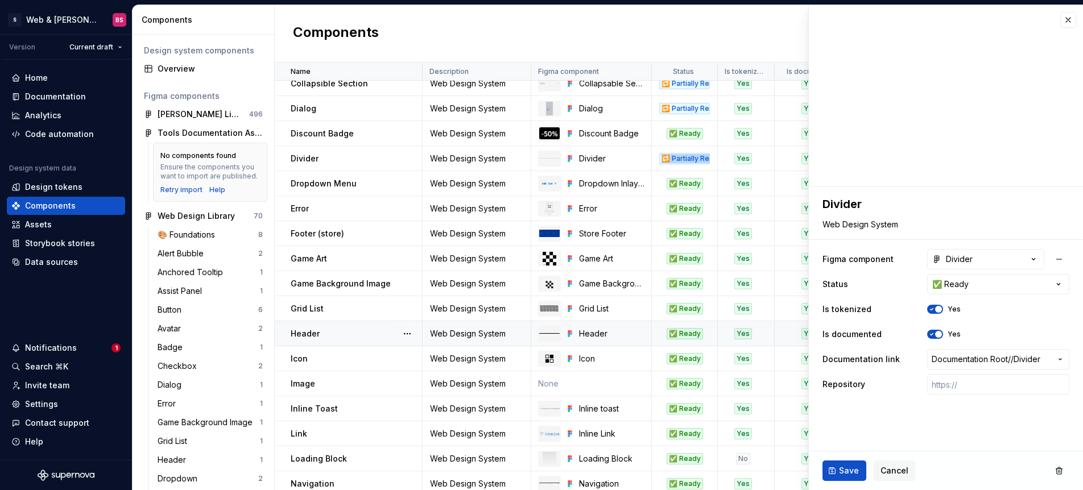
click at [848, 469] on span "Save" at bounding box center [849, 470] width 20 height 11
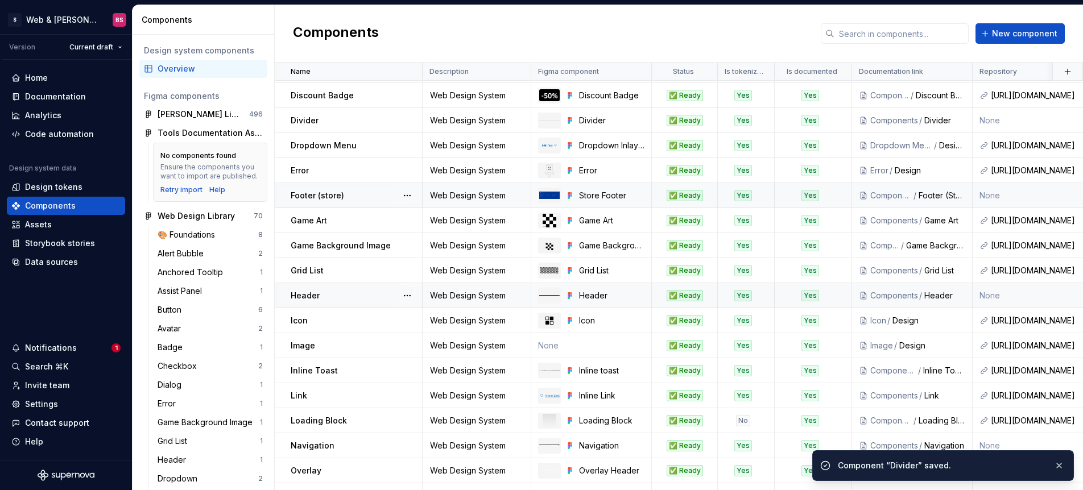
scroll to position [301, 0]
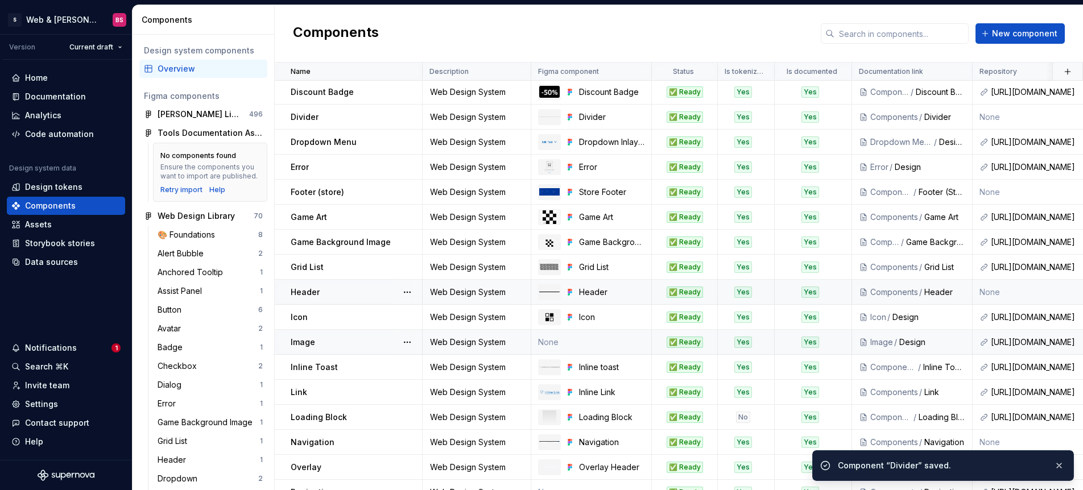
click at [568, 346] on td "None" at bounding box center [591, 342] width 121 height 25
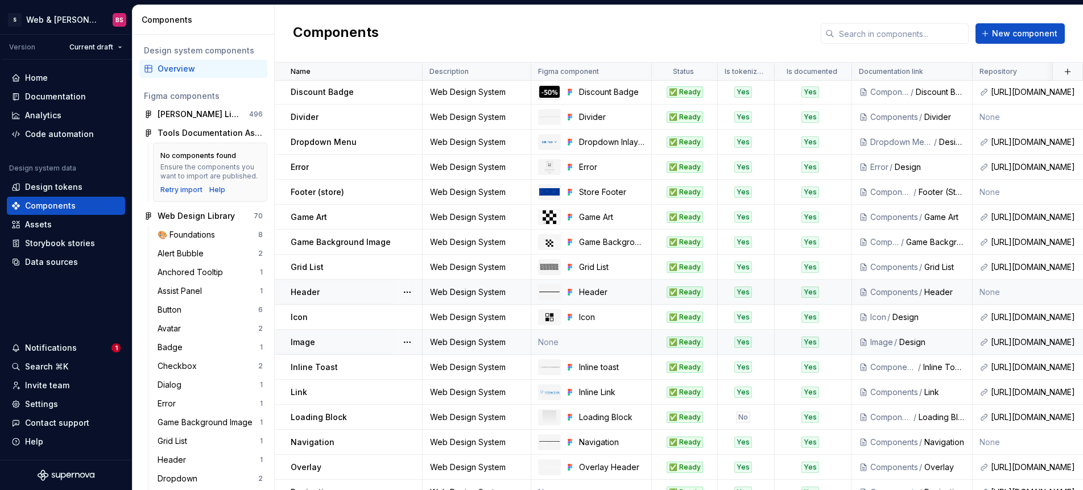
type textarea "*"
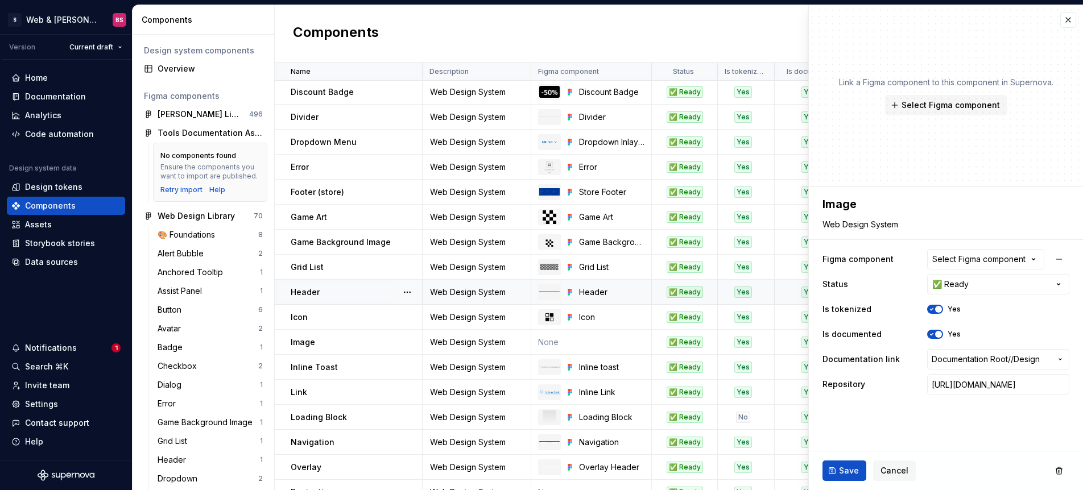
click at [937, 252] on button "Select Figma component" at bounding box center [985, 259] width 117 height 20
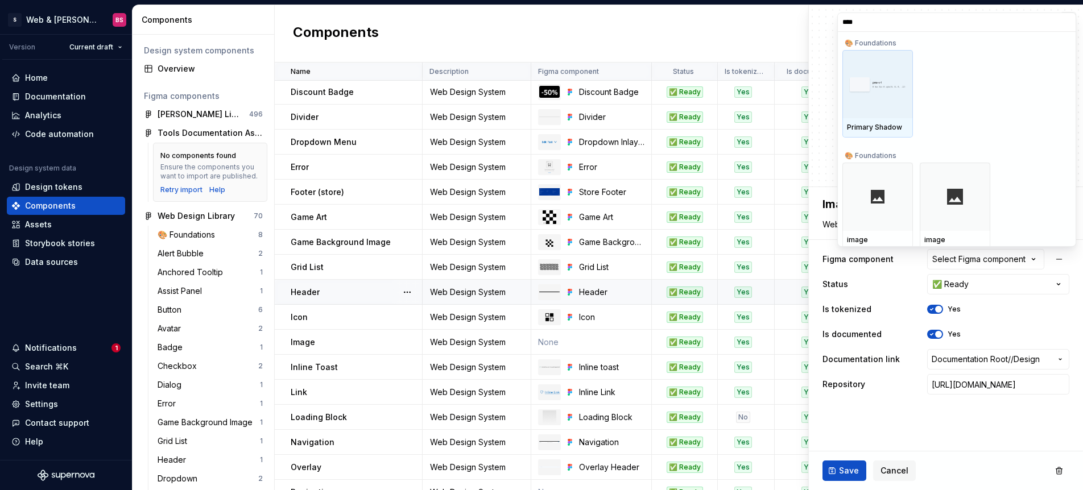
type input "*****"
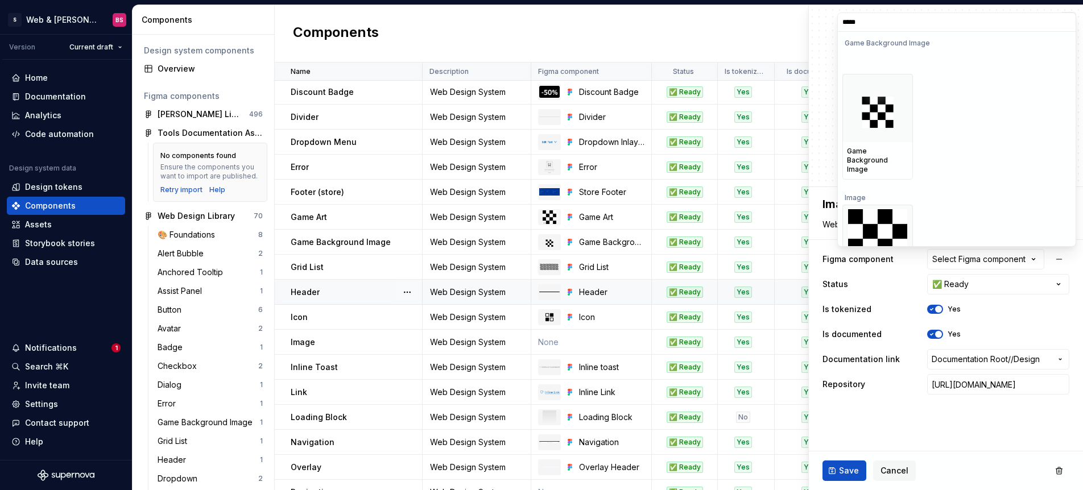
scroll to position [119, 0]
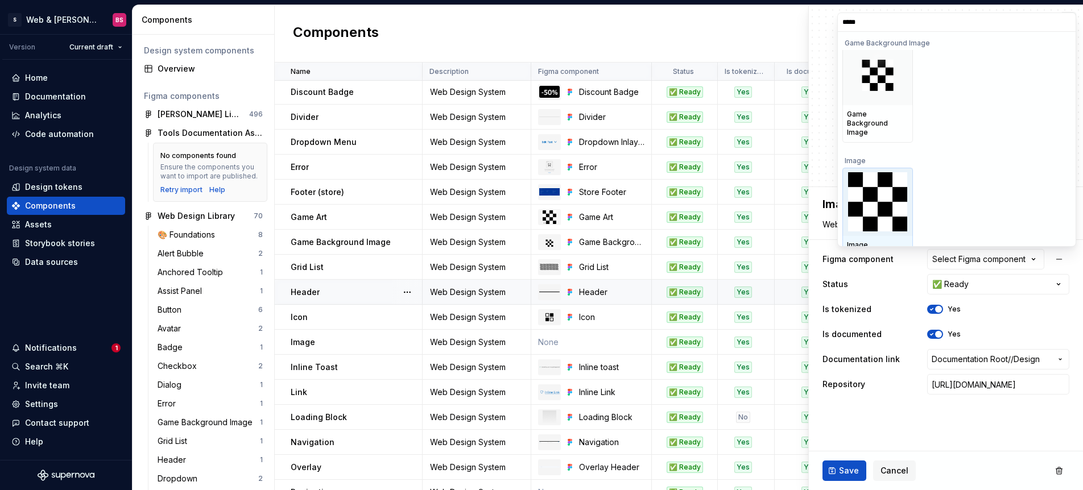
click at [866, 168] on div at bounding box center [877, 202] width 71 height 68
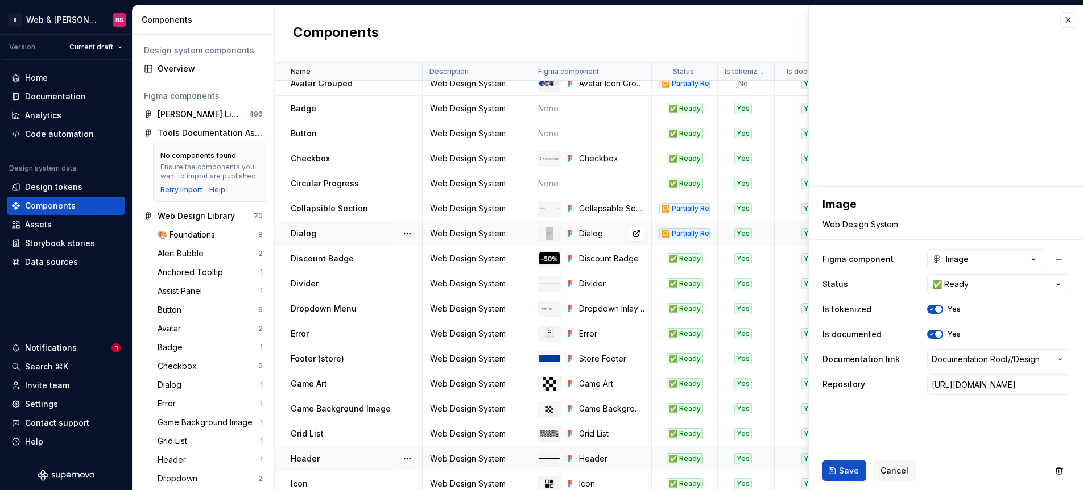
scroll to position [134, 0]
click at [715, 233] on div "🔁 Partially Ready" at bounding box center [684, 234] width 64 height 11
type textarea "*"
click at [960, 285] on html "S Web & [PERSON_NAME] Systems BS Version Current draft Home Documentation Analy…" at bounding box center [541, 245] width 1083 height 490
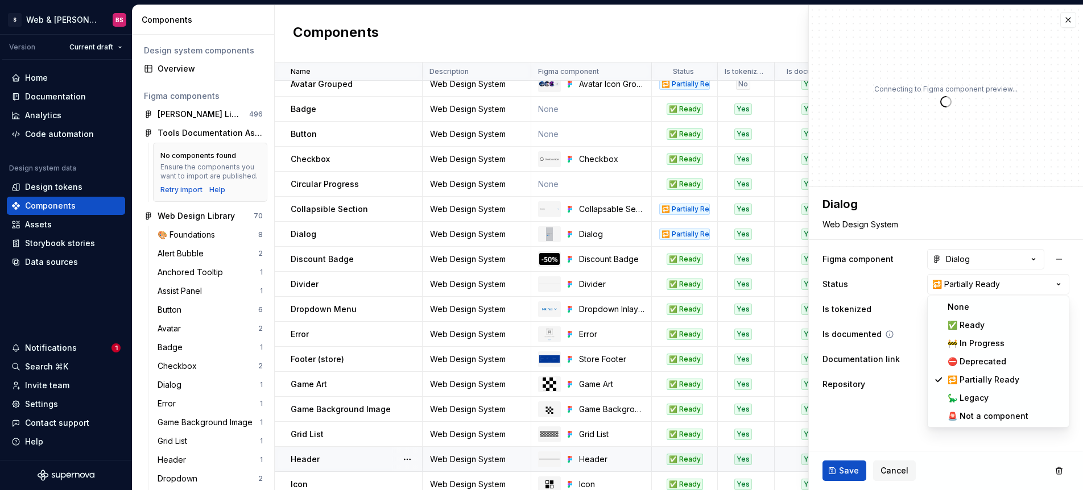
select select "**********"
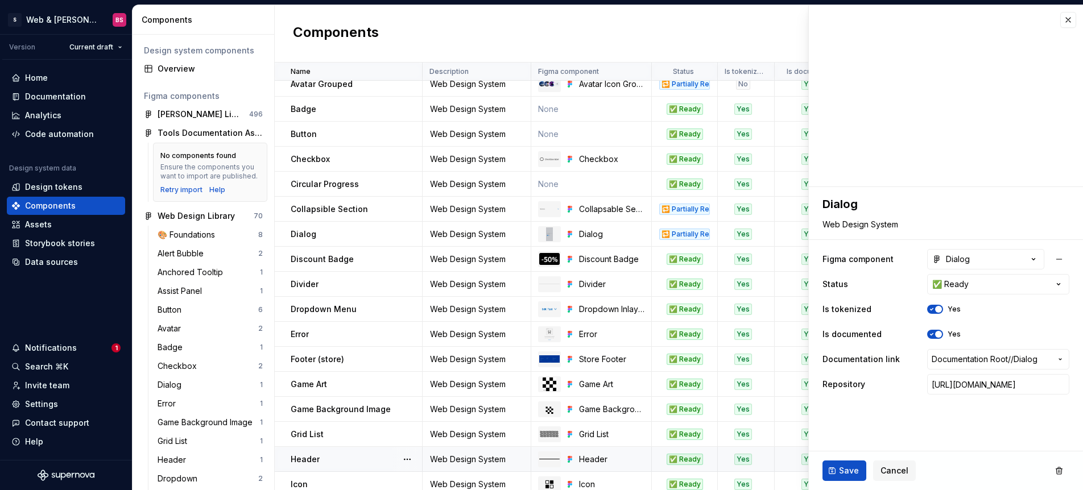
click at [843, 470] on span "Save" at bounding box center [849, 470] width 20 height 11
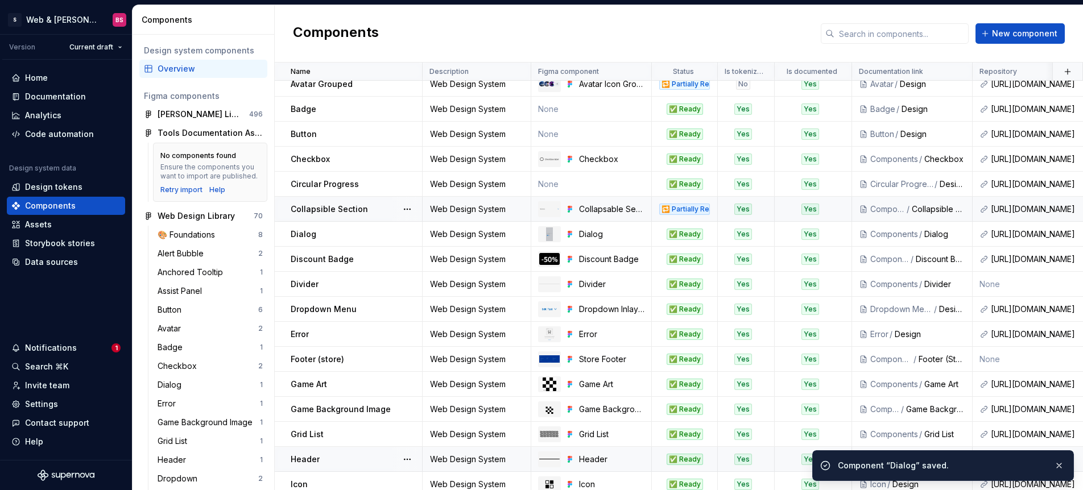
click at [714, 205] on div "🔁 Partially Ready" at bounding box center [684, 209] width 64 height 11
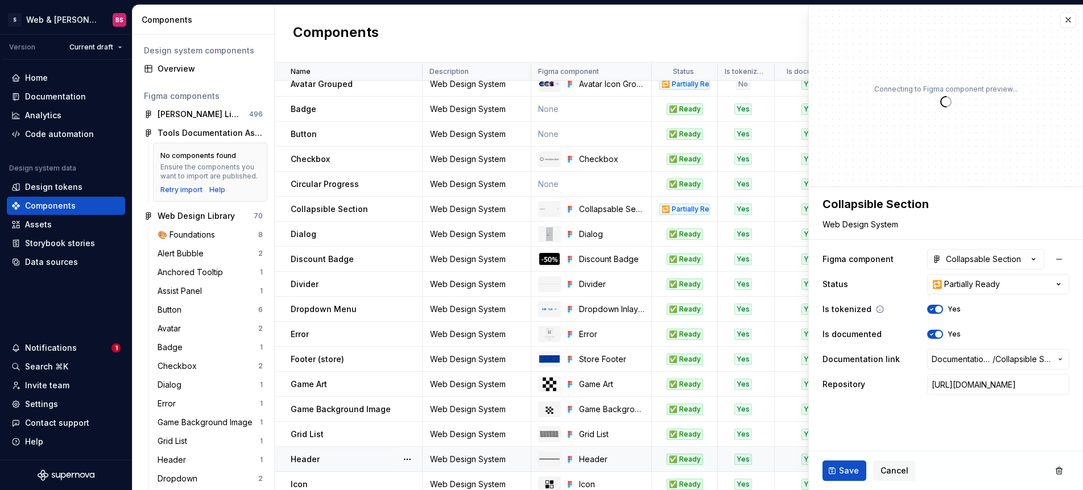
type textarea "*"
click at [971, 285] on html "S Web & [PERSON_NAME] Systems BS Version Current draft Home Documentation Analy…" at bounding box center [541, 245] width 1083 height 490
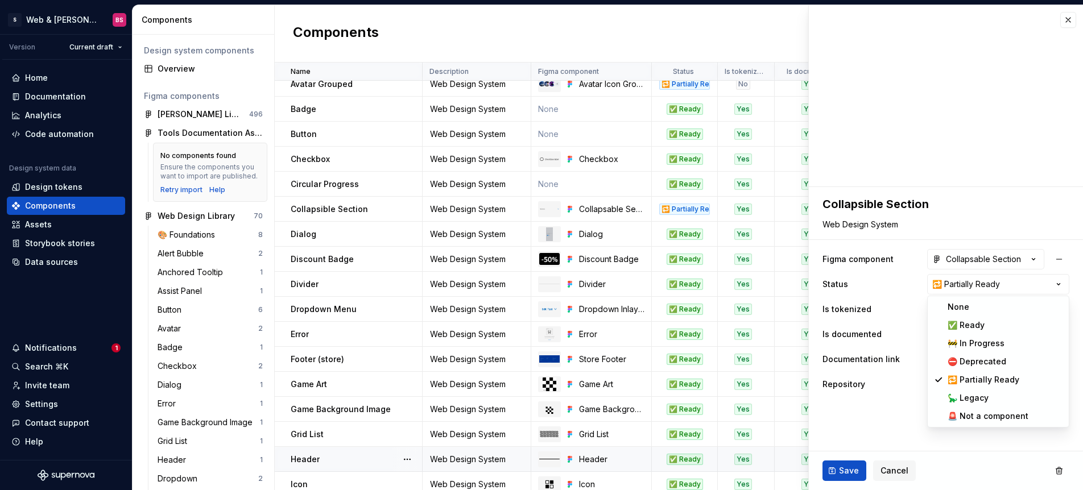
select select "**********"
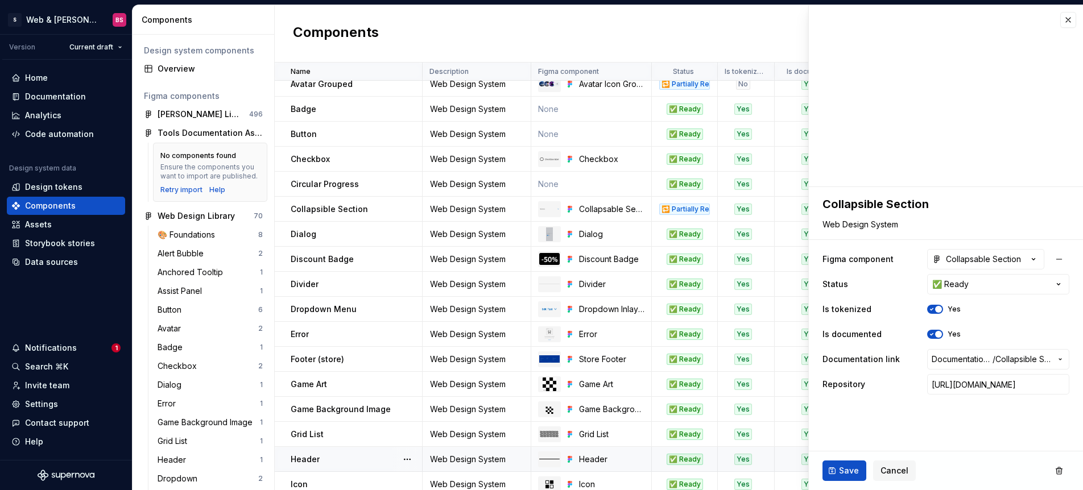
drag, startPoint x: 837, startPoint y: 475, endPoint x: 838, endPoint y: 467, distance: 8.5
click at [837, 475] on button "Save" at bounding box center [844, 471] width 44 height 20
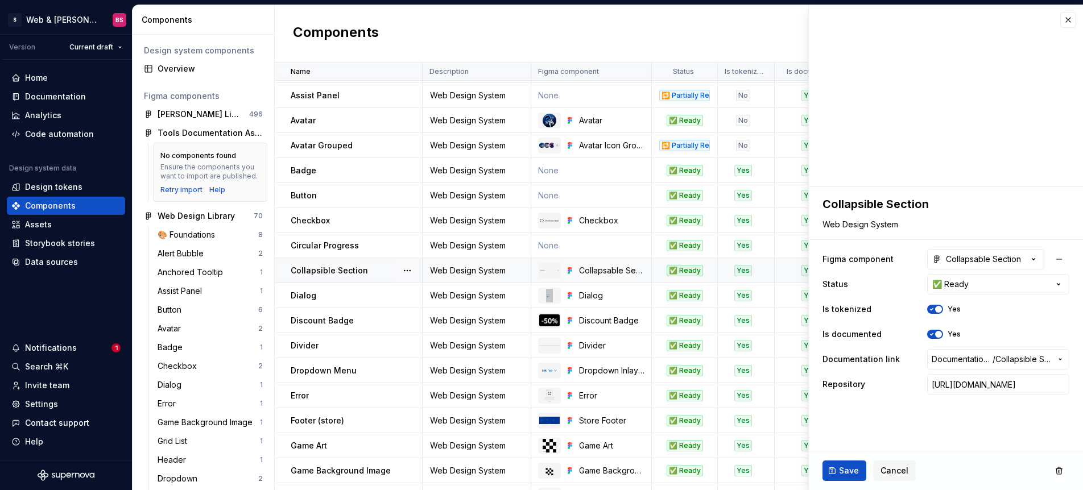
scroll to position [62, 0]
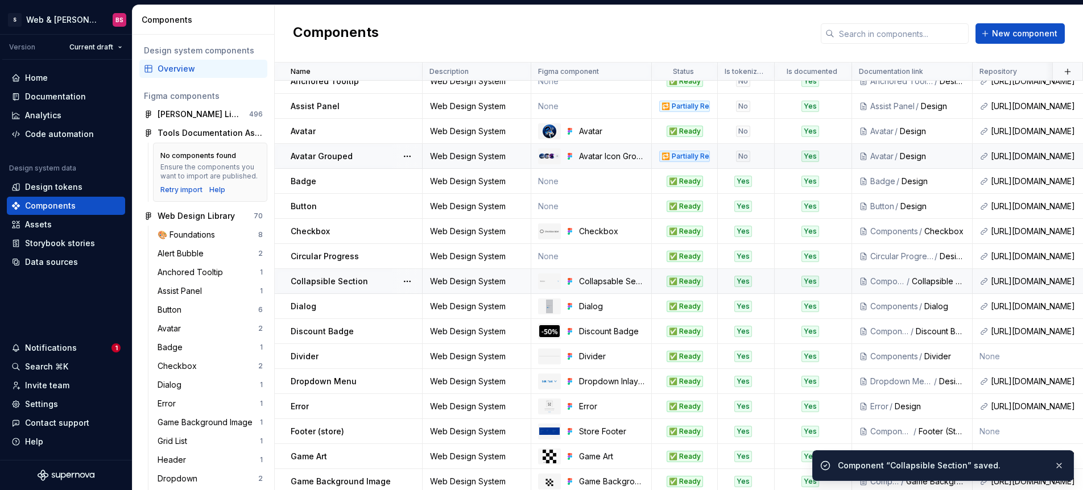
click at [711, 161] on div "🔁 Partially Ready" at bounding box center [684, 156] width 64 height 11
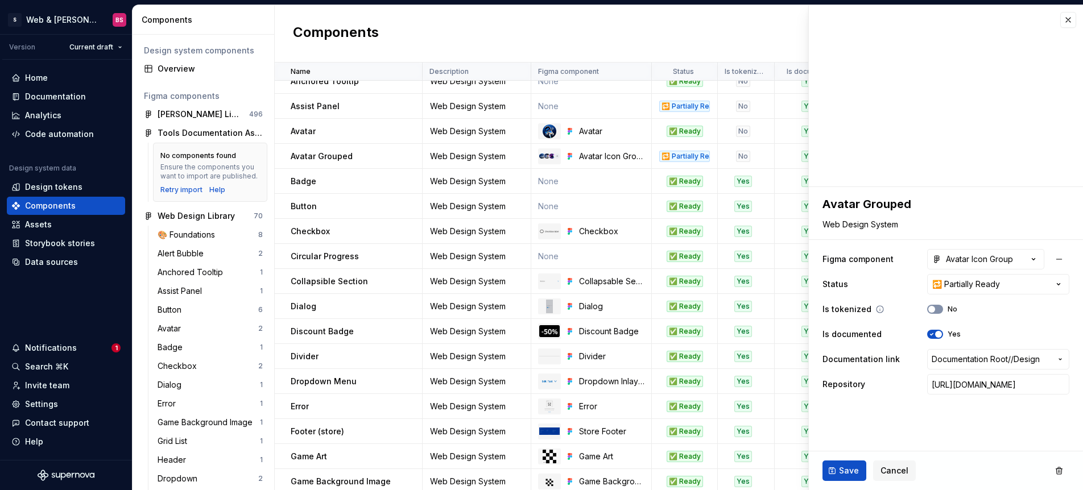
click at [942, 312] on button "No" at bounding box center [935, 309] width 16 height 9
type textarea "*"
click at [943, 290] on html "S Web & [PERSON_NAME] Systems BS Version Current draft Home Documentation Analy…" at bounding box center [541, 245] width 1083 height 490
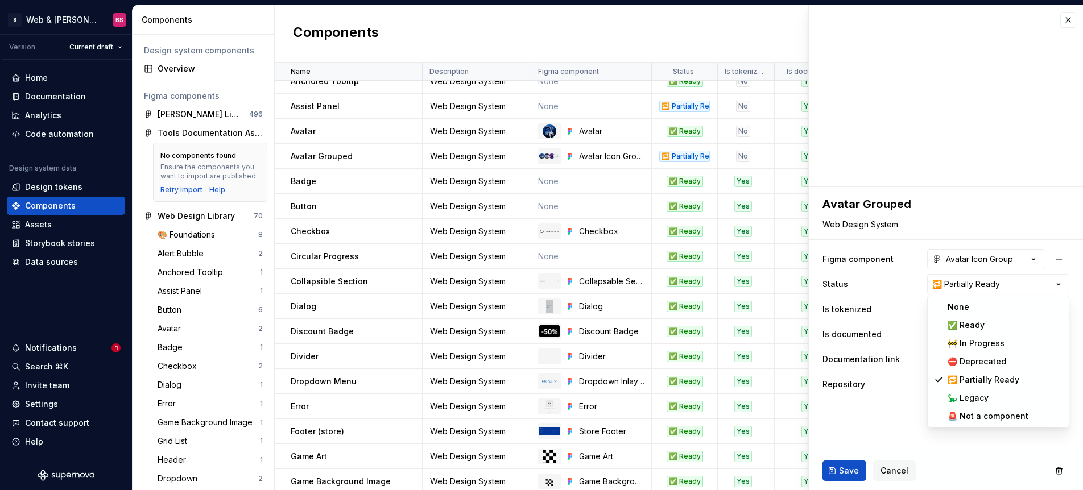
select select "**********"
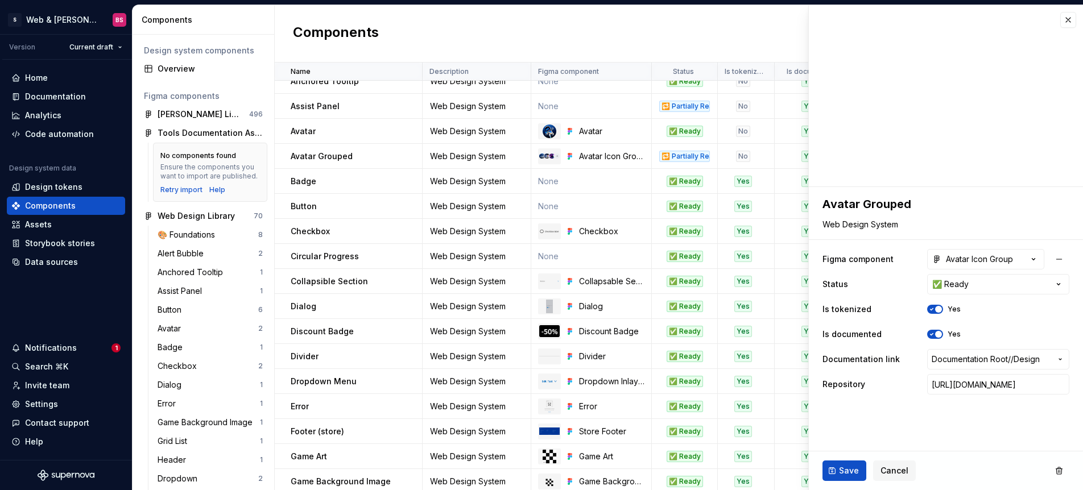
click at [849, 473] on span "Save" at bounding box center [849, 470] width 20 height 11
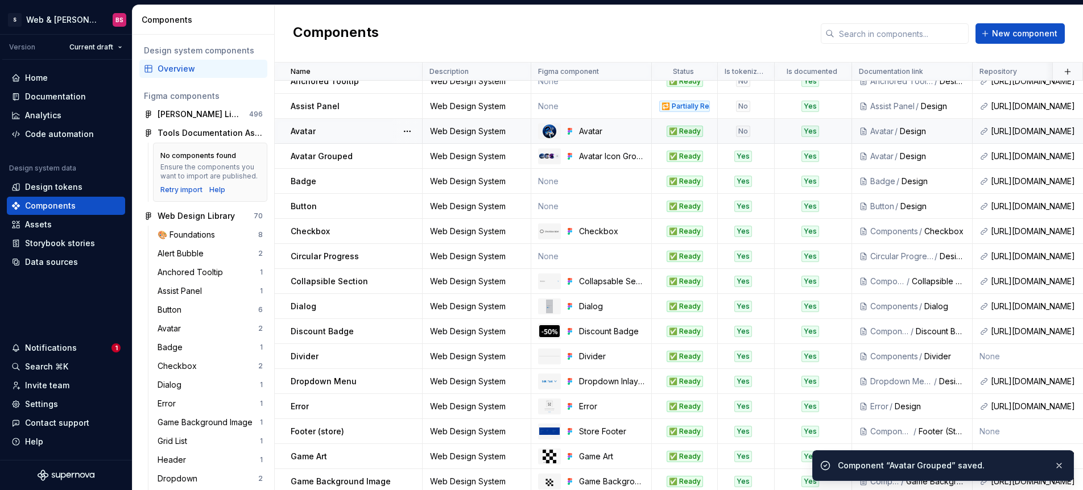
click at [721, 126] on div "No" at bounding box center [742, 131] width 49 height 11
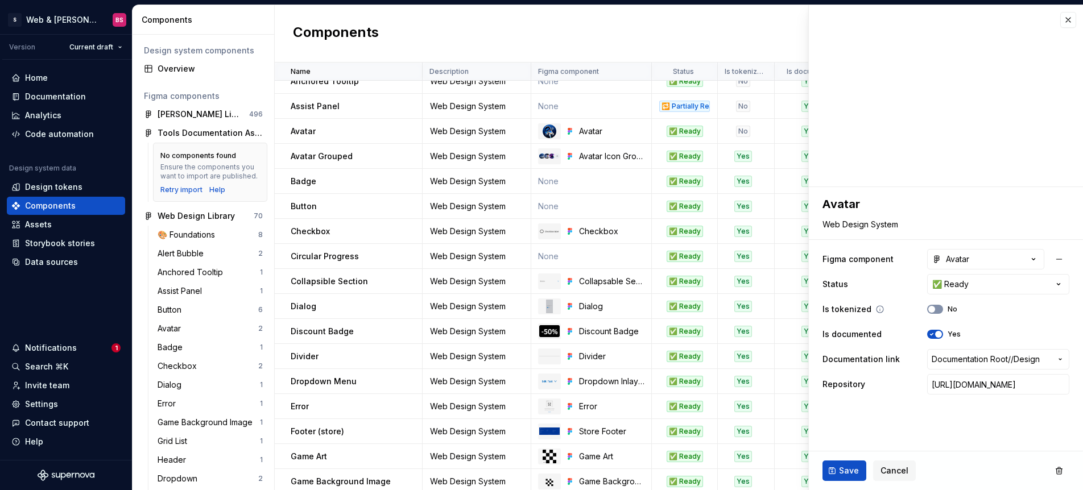
click at [929, 308] on span "button" at bounding box center [931, 309] width 7 height 7
click at [834, 473] on button "Save" at bounding box center [844, 471] width 44 height 20
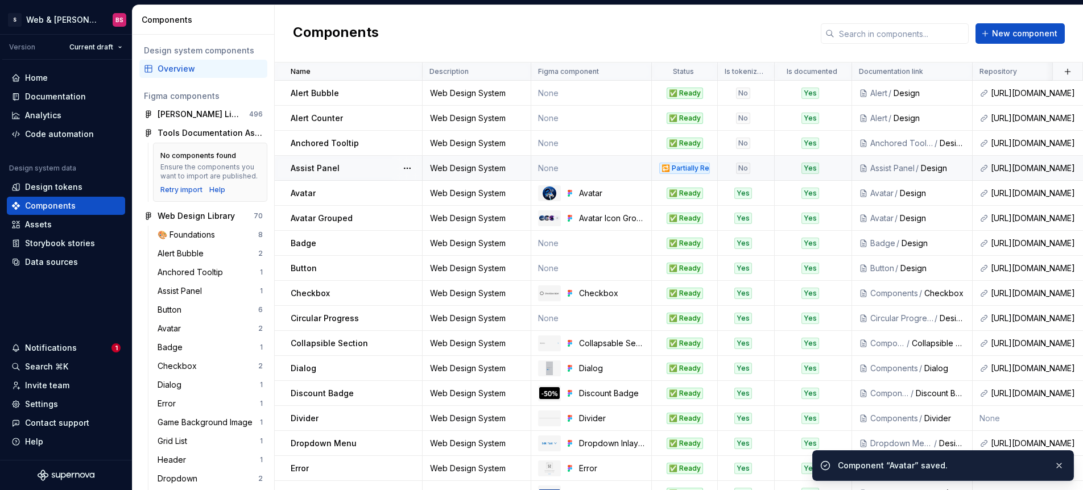
click at [747, 164] on div "No" at bounding box center [743, 168] width 14 height 11
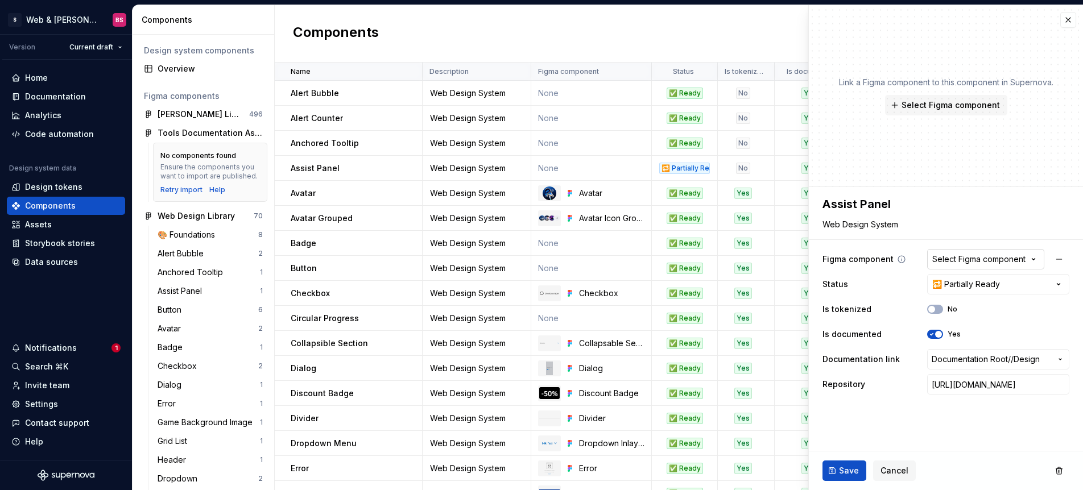
type textarea "*"
click at [979, 263] on div "Select Figma component" at bounding box center [978, 259] width 93 height 11
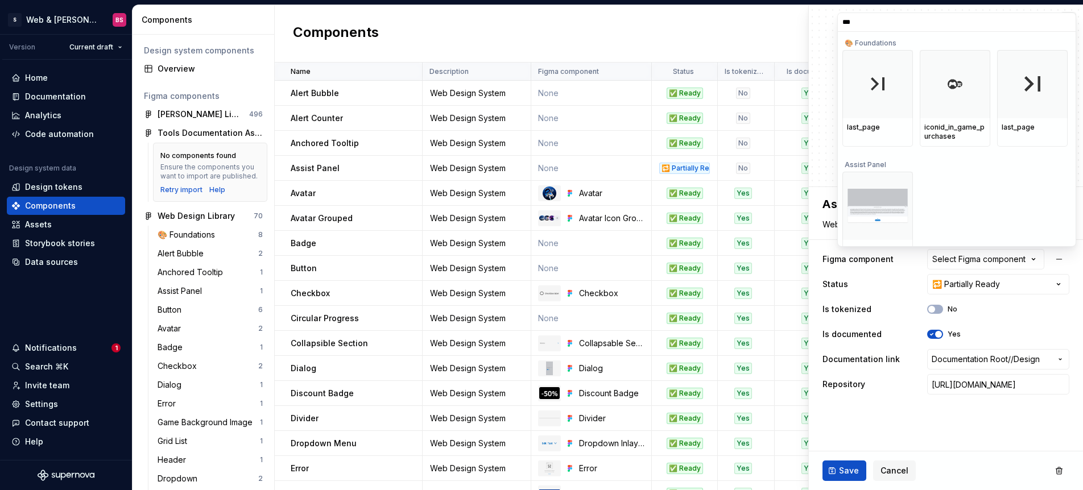
type input "****"
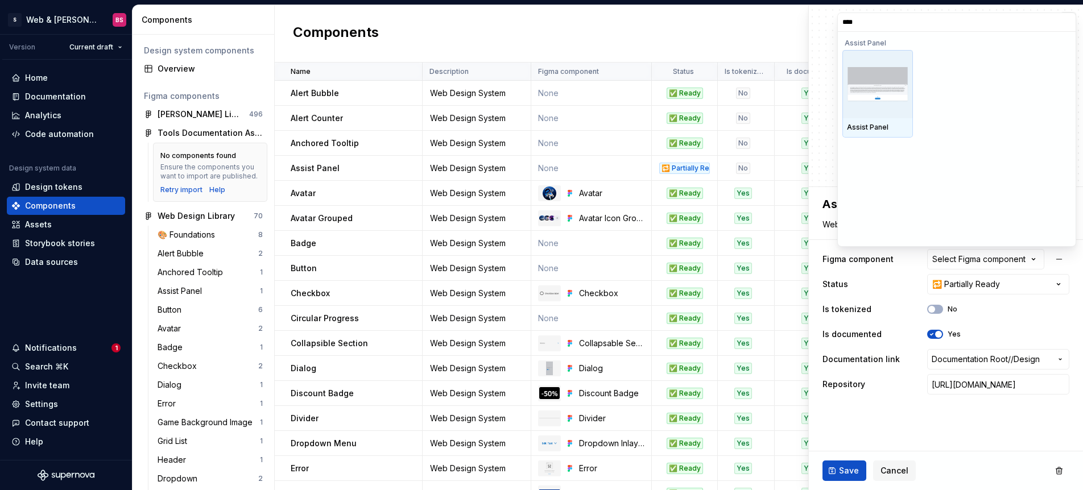
click at [867, 69] on img at bounding box center [877, 84] width 61 height 35
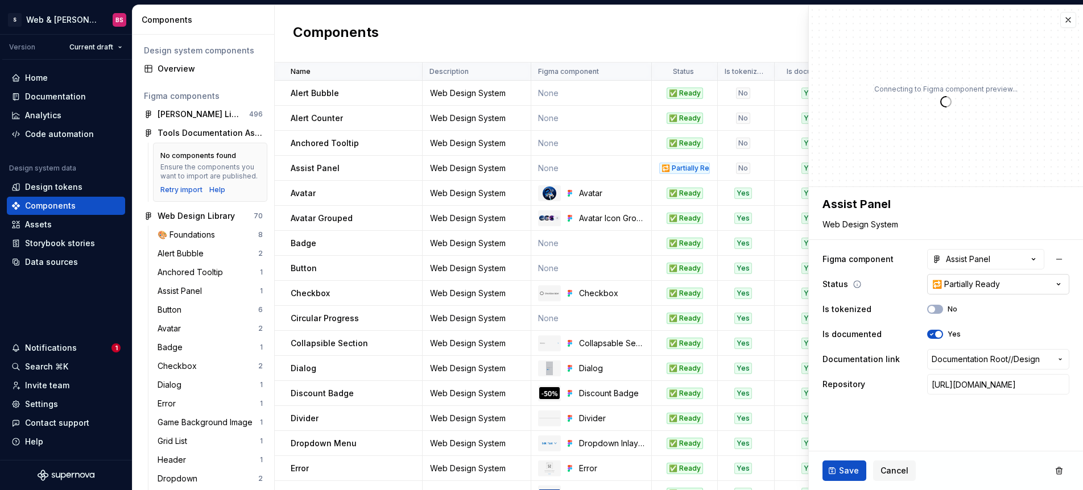
type textarea "*"
click at [946, 287] on html "S Web & [PERSON_NAME] Systems BS Version Current draft Home Documentation Analy…" at bounding box center [541, 245] width 1083 height 490
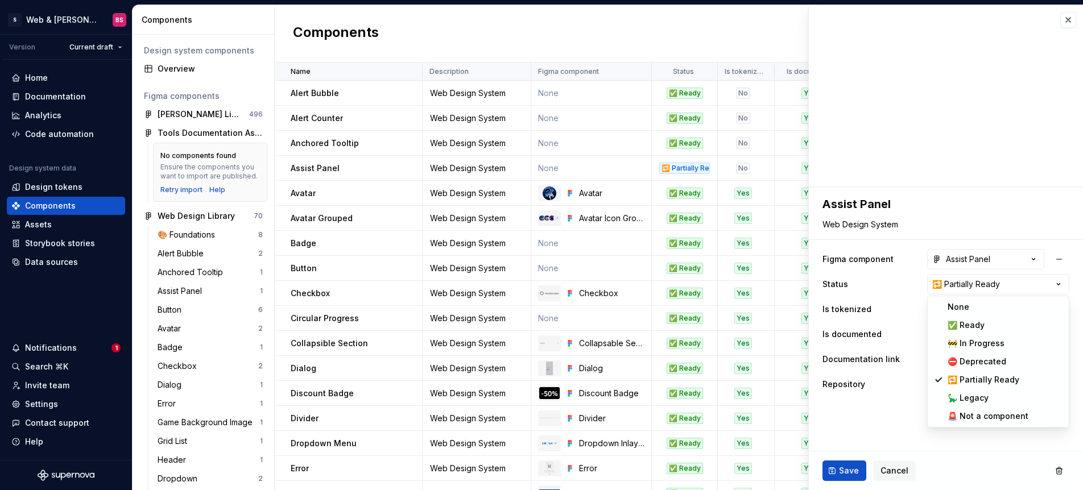
select select "**********"
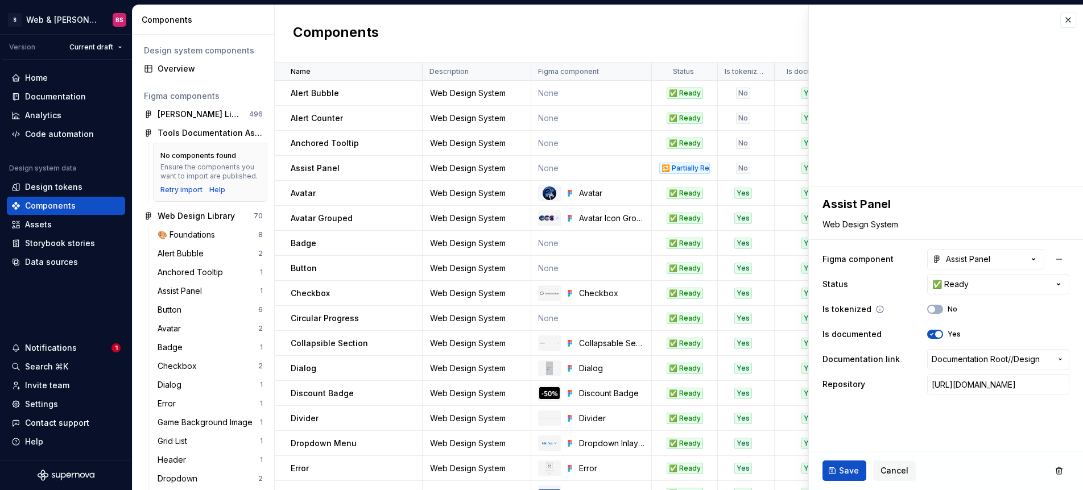
click at [943, 313] on div "No" at bounding box center [942, 309] width 30 height 9
click at [932, 308] on span "button" at bounding box center [931, 309] width 7 height 7
click at [844, 473] on span "Save" at bounding box center [849, 470] width 20 height 11
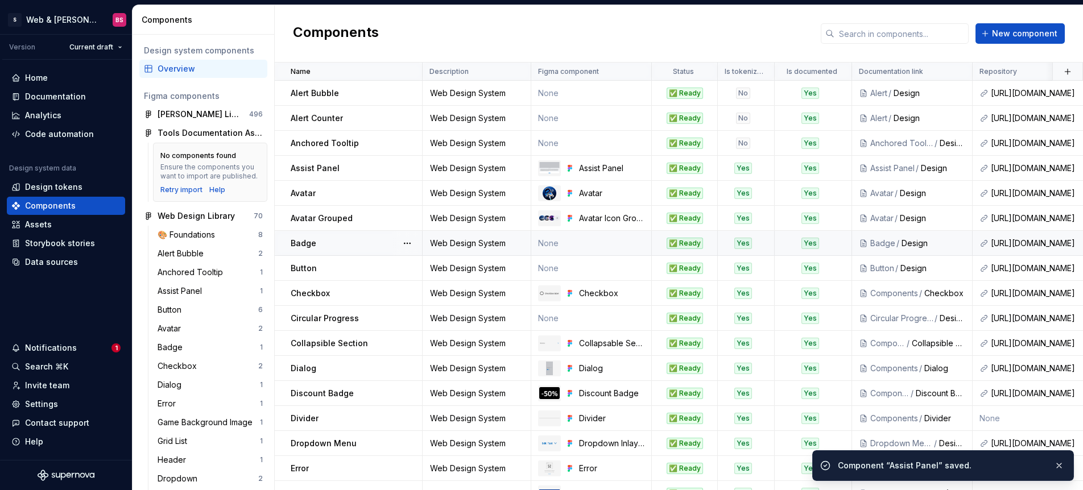
click at [575, 247] on td "None" at bounding box center [591, 243] width 121 height 25
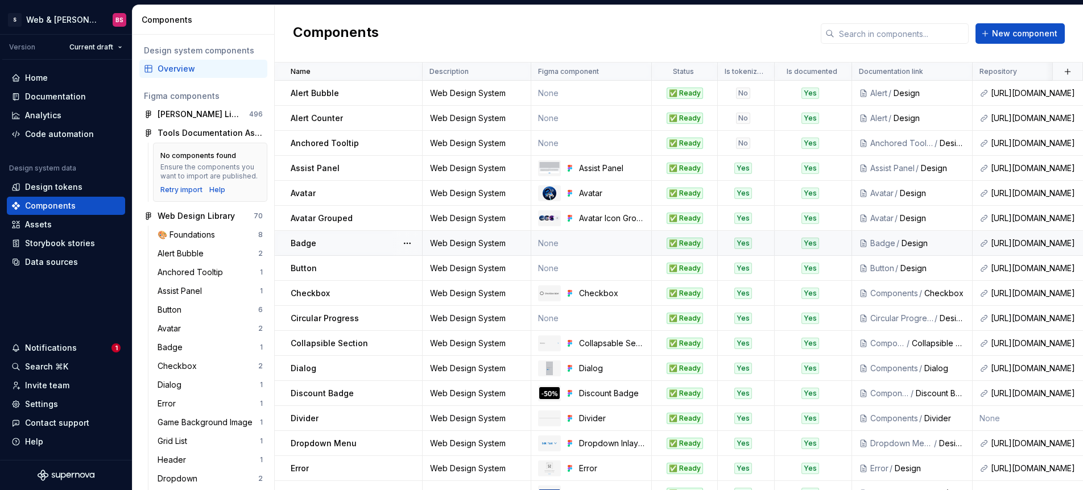
type textarea "*"
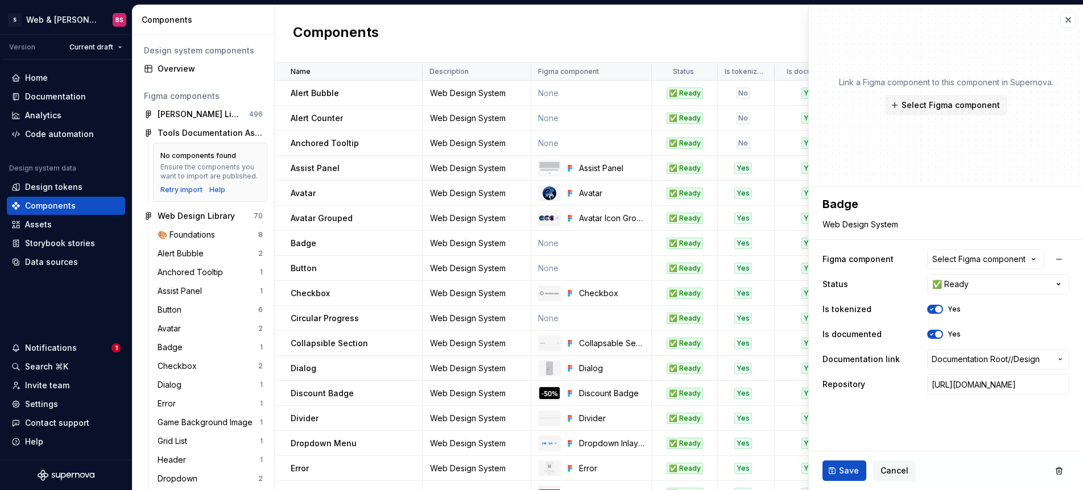
click at [970, 264] on button "Select Figma component" at bounding box center [985, 259] width 117 height 20
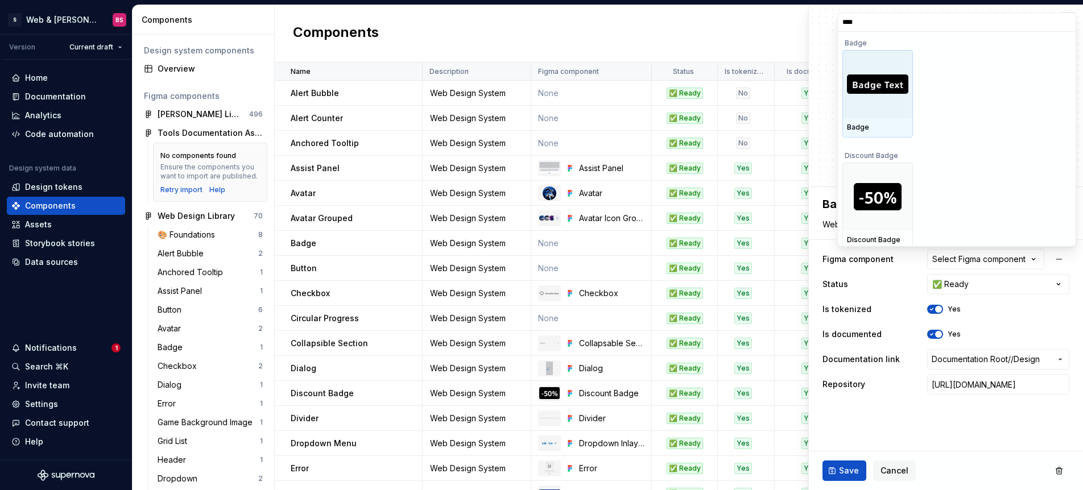
type input "*****"
click at [869, 97] on div at bounding box center [877, 84] width 71 height 68
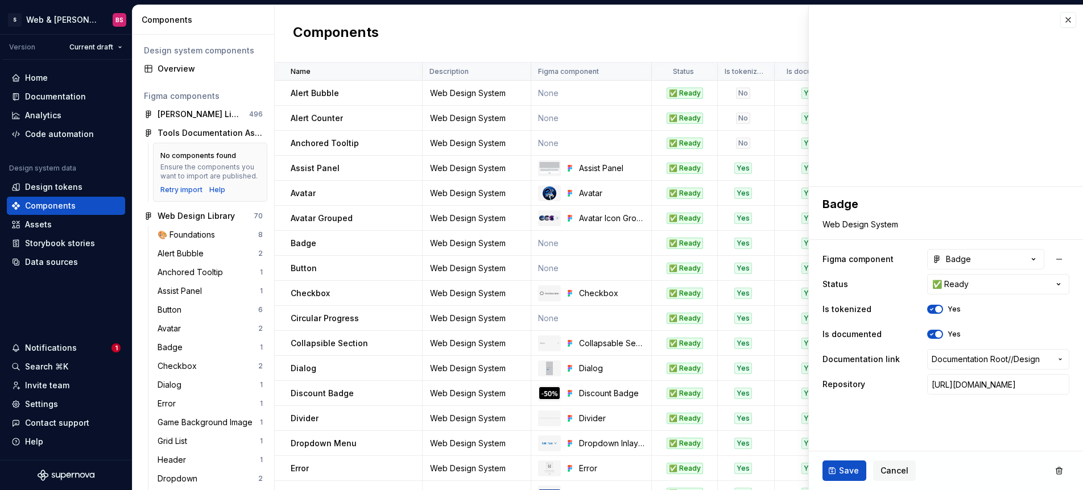
click at [845, 467] on span "Save" at bounding box center [849, 470] width 20 height 11
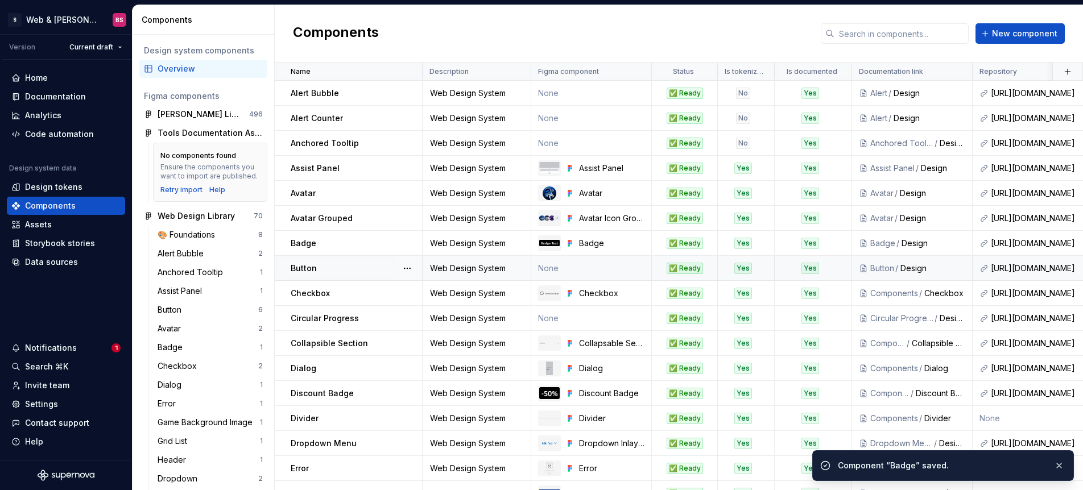
click at [568, 268] on td "None" at bounding box center [591, 268] width 121 height 25
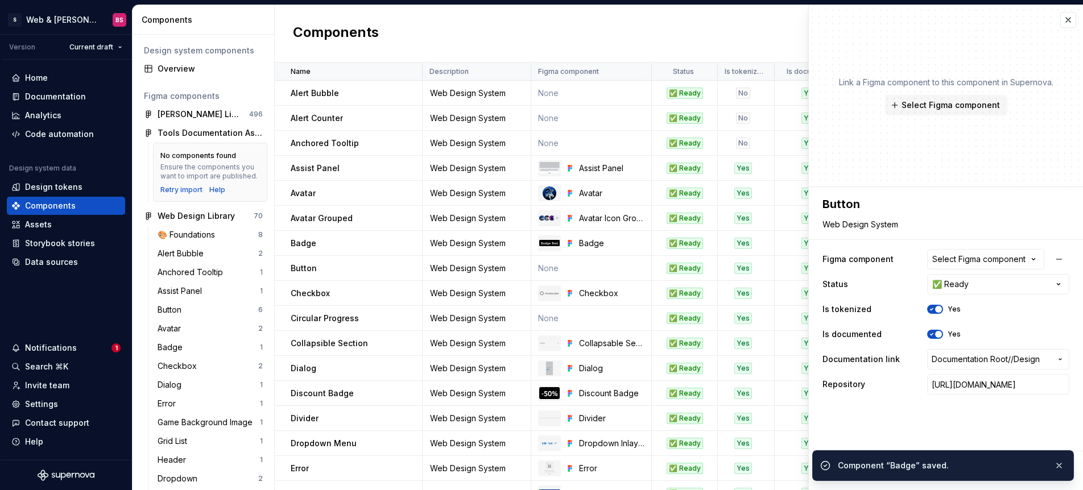
click at [974, 254] on div "Select Figma component" at bounding box center [978, 259] width 93 height 11
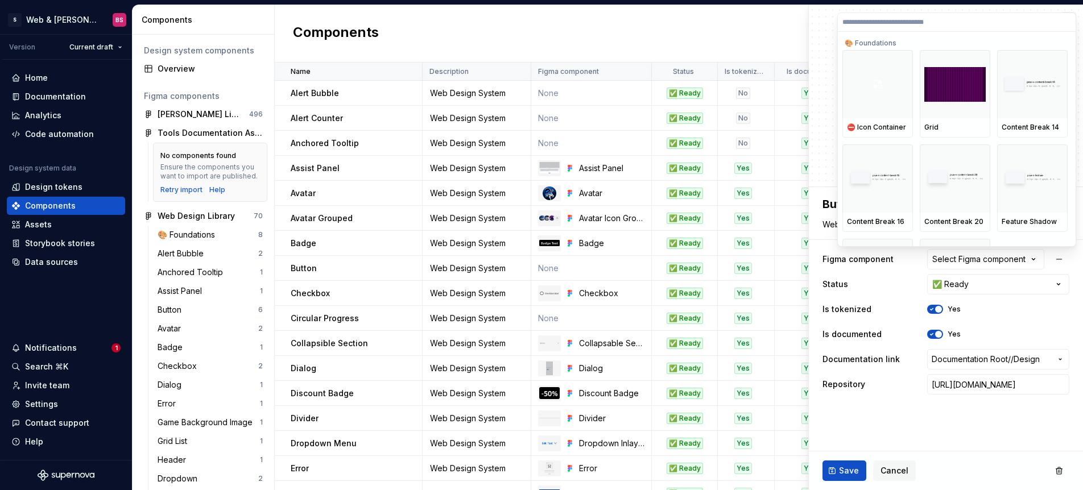
type textarea "*"
type input "**"
type textarea "*"
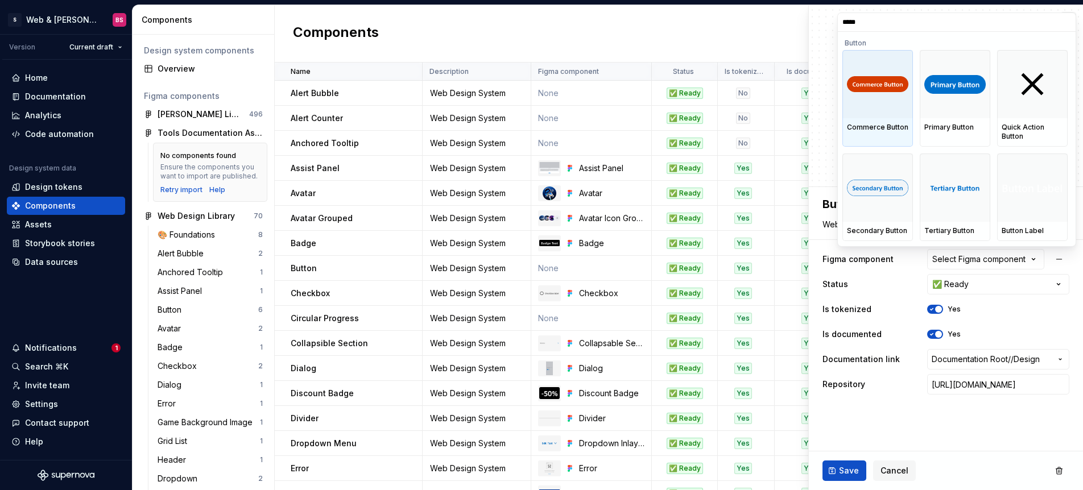
type input "******"
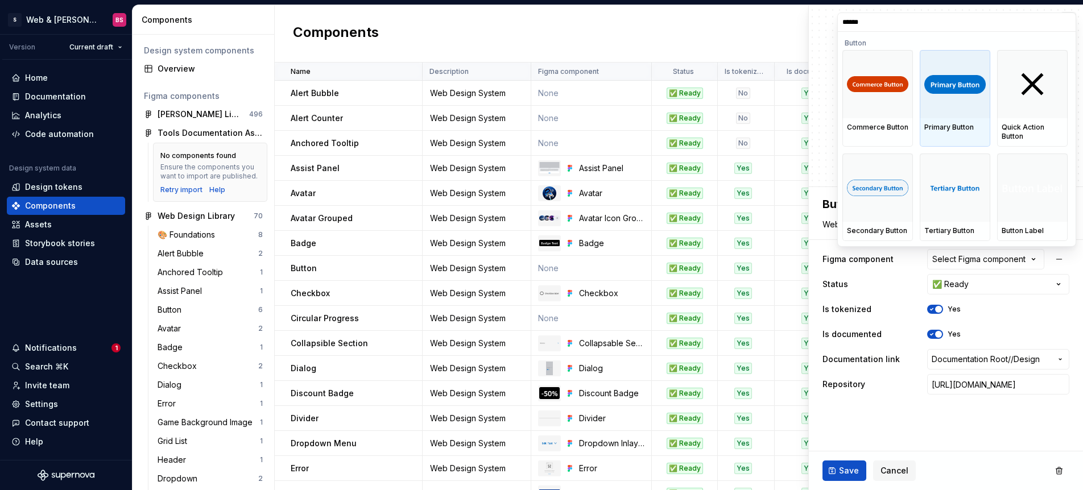
click at [954, 103] on div at bounding box center [955, 84] width 71 height 68
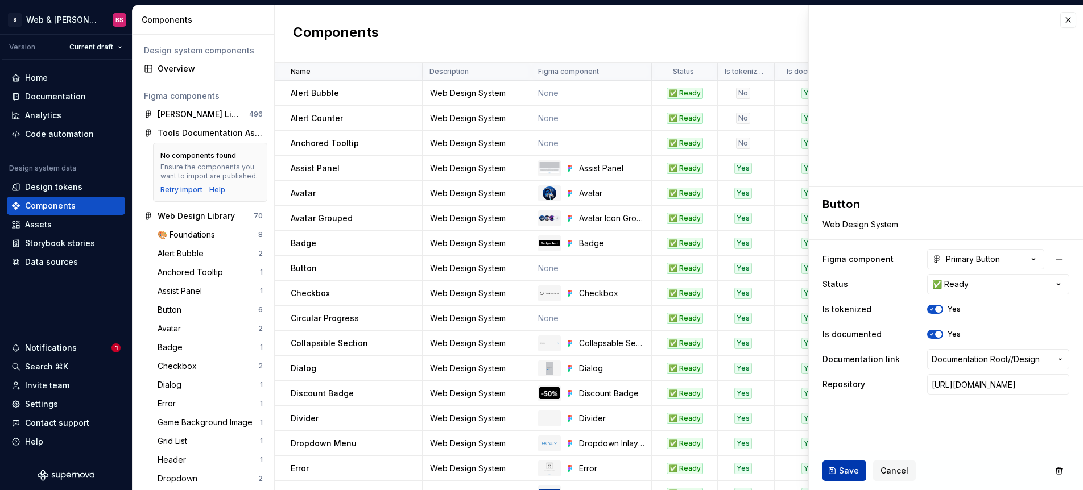
click at [842, 475] on span "Save" at bounding box center [849, 470] width 20 height 11
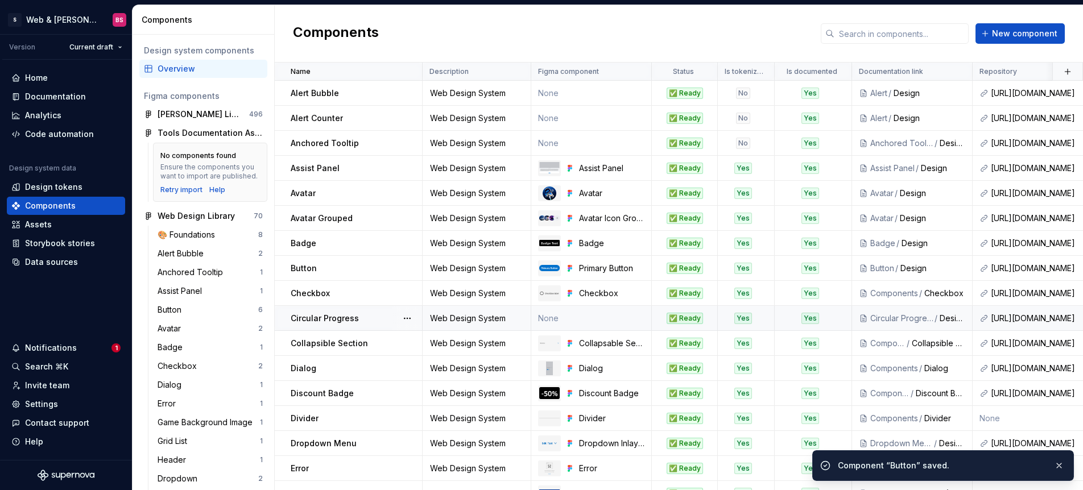
click at [572, 322] on td "None" at bounding box center [591, 318] width 121 height 25
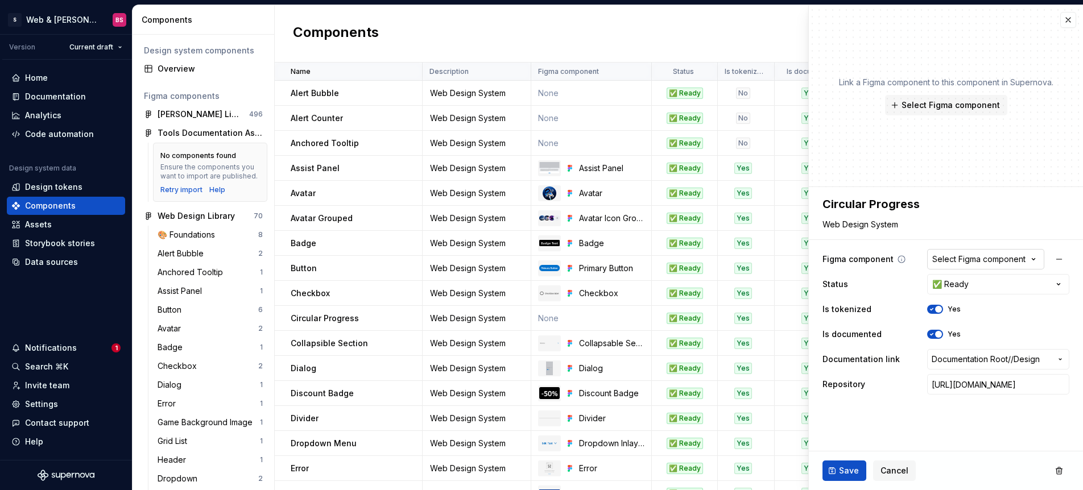
type textarea "*"
click at [978, 266] on button "Select Figma component" at bounding box center [985, 259] width 117 height 20
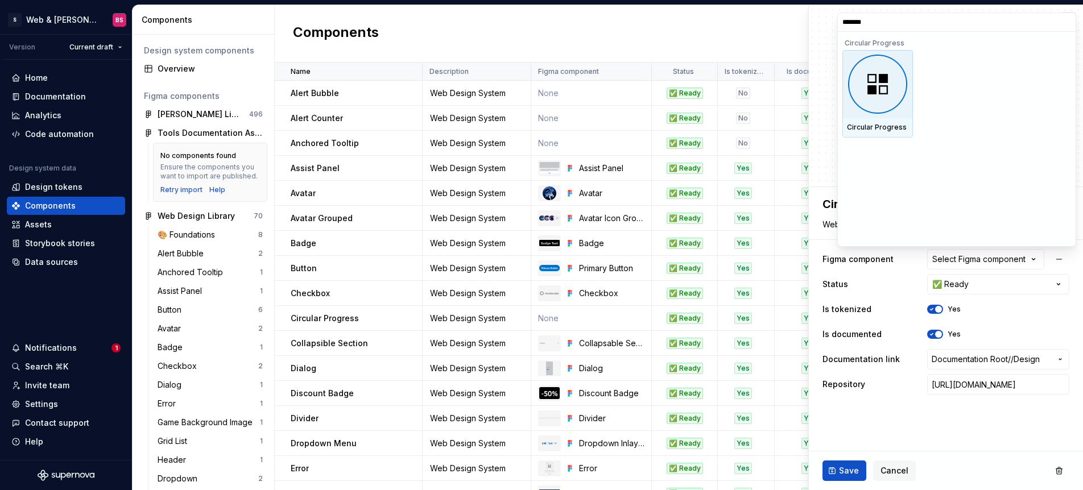
type input "********"
click at [858, 128] on div "Circular Progress" at bounding box center [877, 127] width 61 height 9
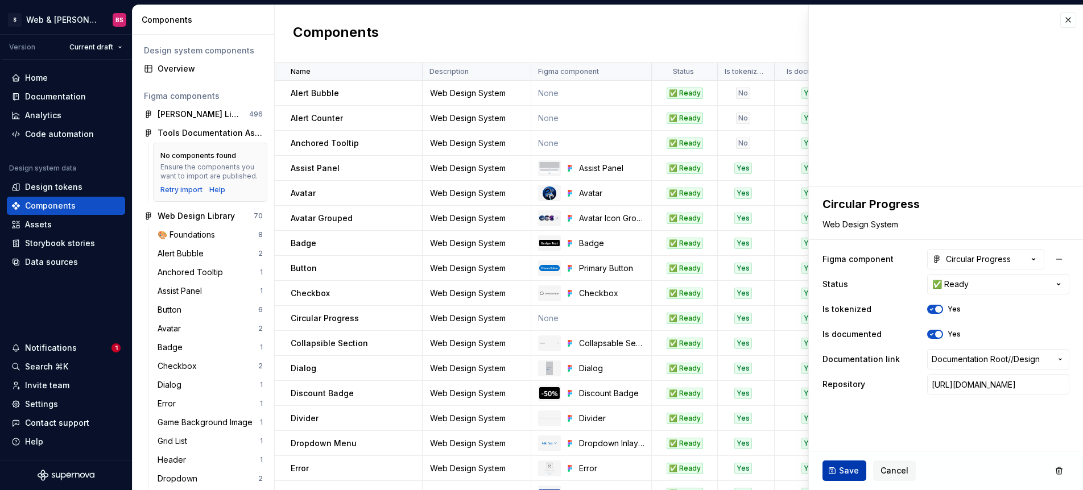
click at [840, 470] on span "Save" at bounding box center [849, 470] width 20 height 11
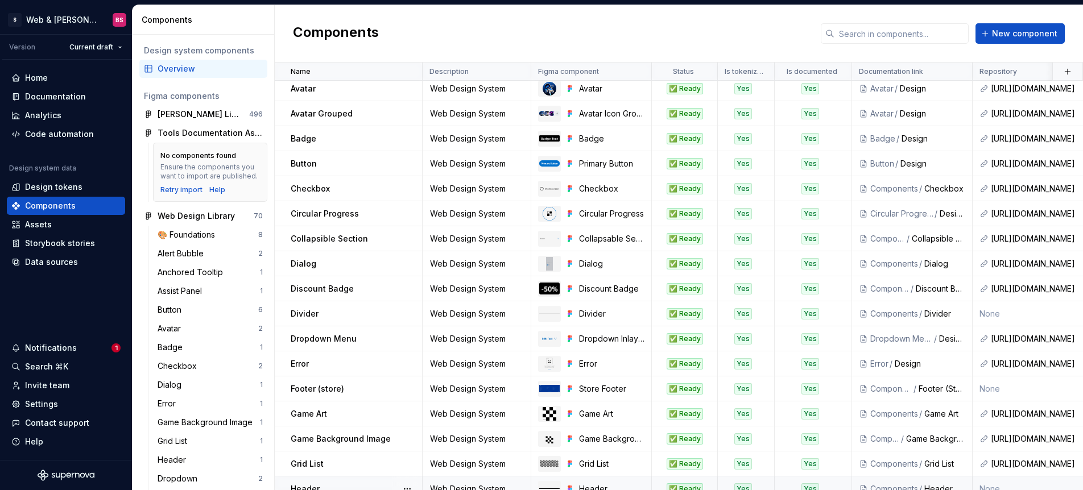
scroll to position [349, 0]
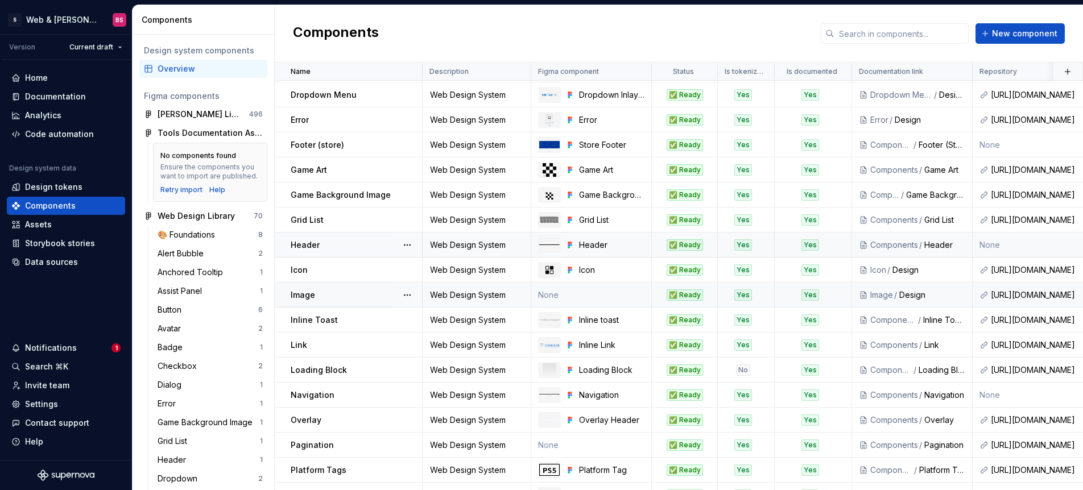
drag, startPoint x: 566, startPoint y: 295, endPoint x: 573, endPoint y: 299, distance: 8.4
click at [566, 295] on td "None" at bounding box center [591, 295] width 121 height 25
type textarea "*"
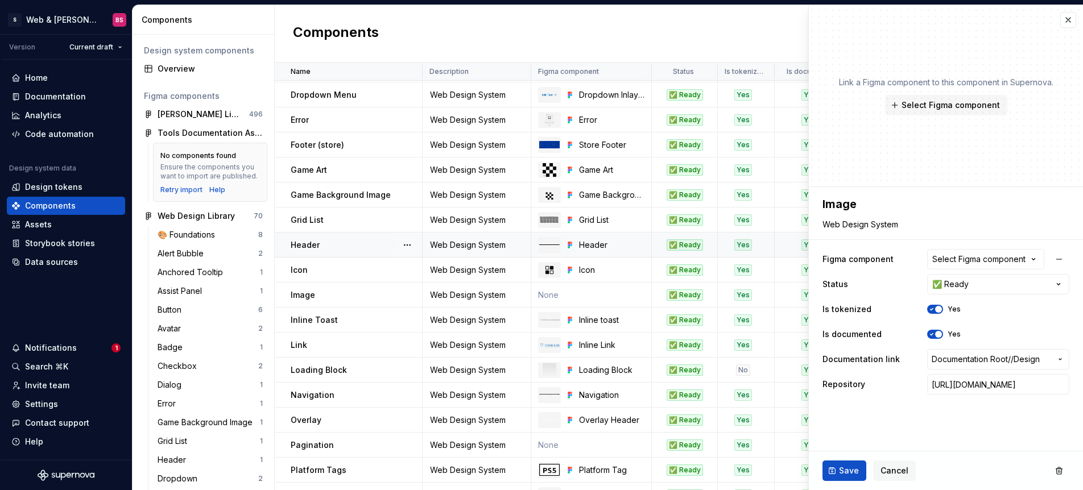
click at [979, 256] on div "Select Figma component" at bounding box center [978, 259] width 93 height 11
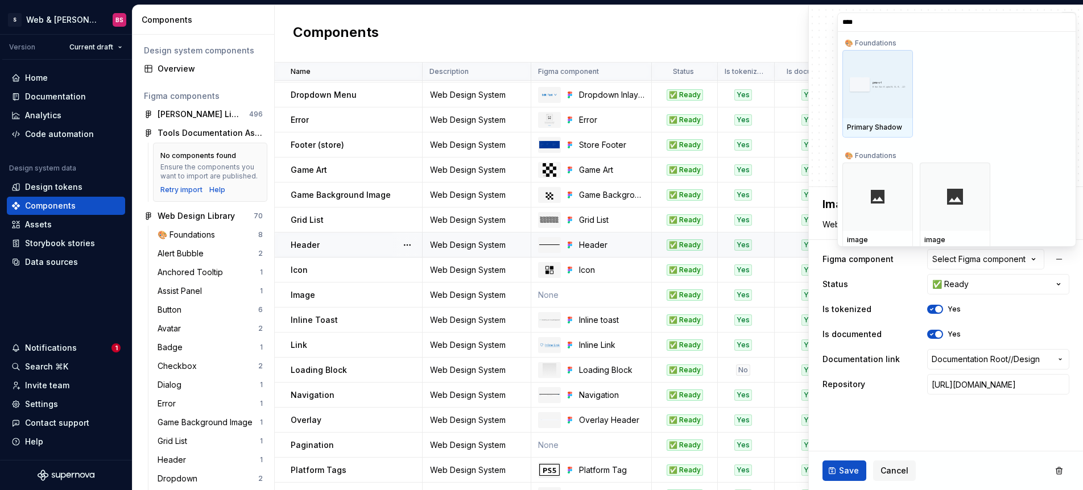
type input "*****"
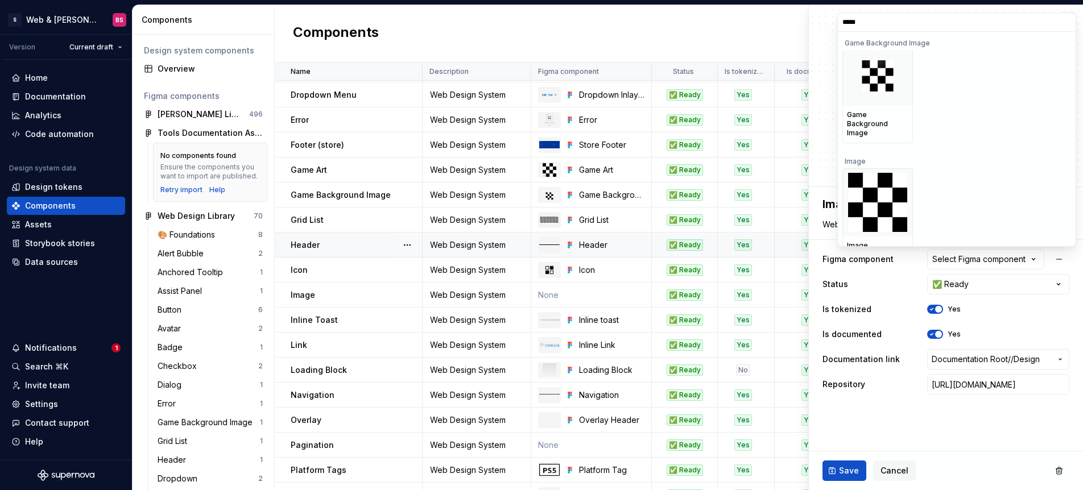
scroll to position [119, 0]
click at [900, 183] on img at bounding box center [877, 201] width 59 height 59
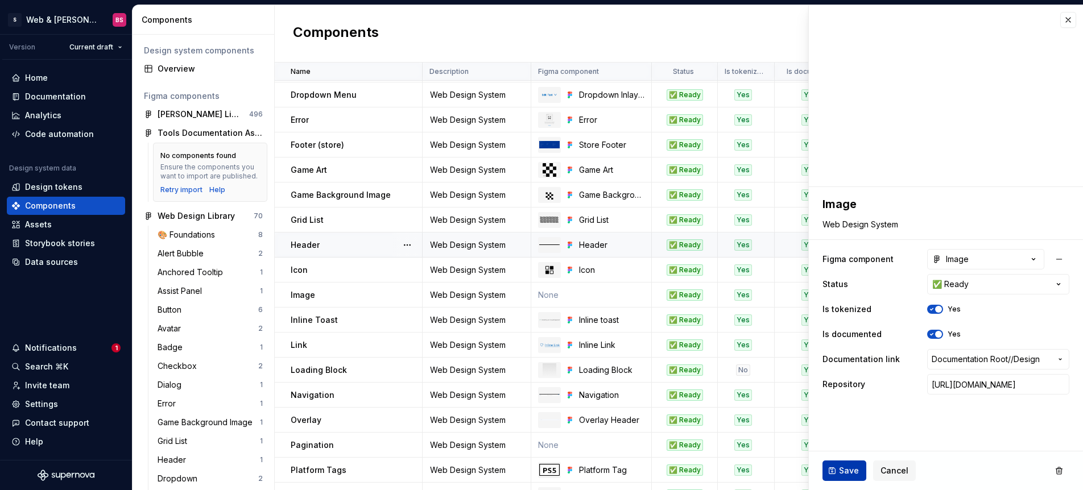
click at [836, 475] on button "Save" at bounding box center [844, 471] width 44 height 20
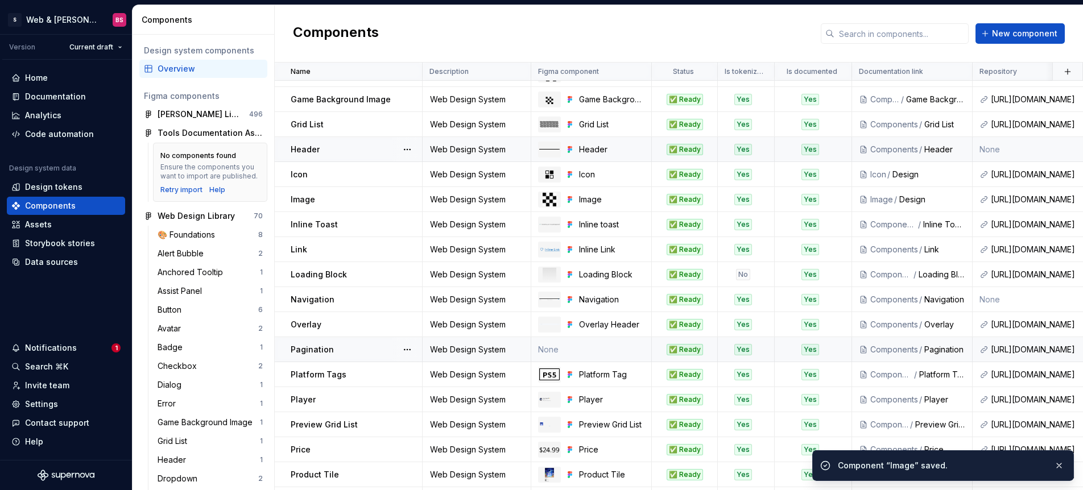
scroll to position [445, 0]
click at [565, 354] on td "None" at bounding box center [591, 348] width 121 height 25
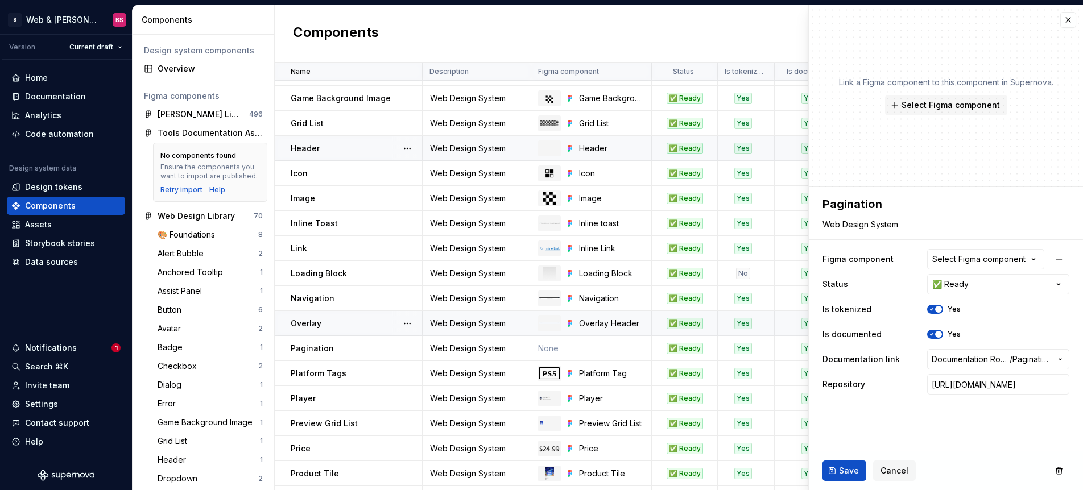
type textarea "*"
click at [1023, 261] on div "Select Figma component" at bounding box center [978, 259] width 93 height 11
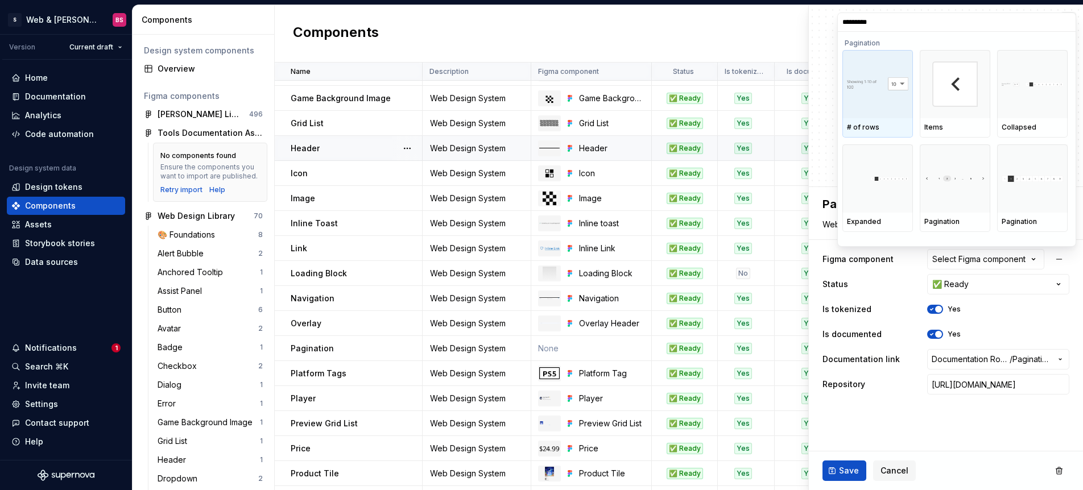
type input "**********"
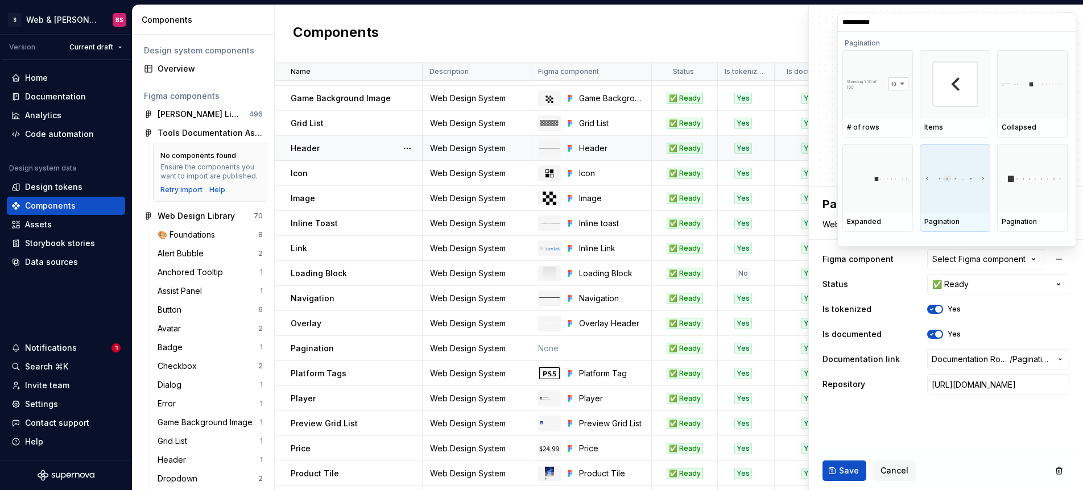
click at [970, 196] on div at bounding box center [955, 178] width 71 height 68
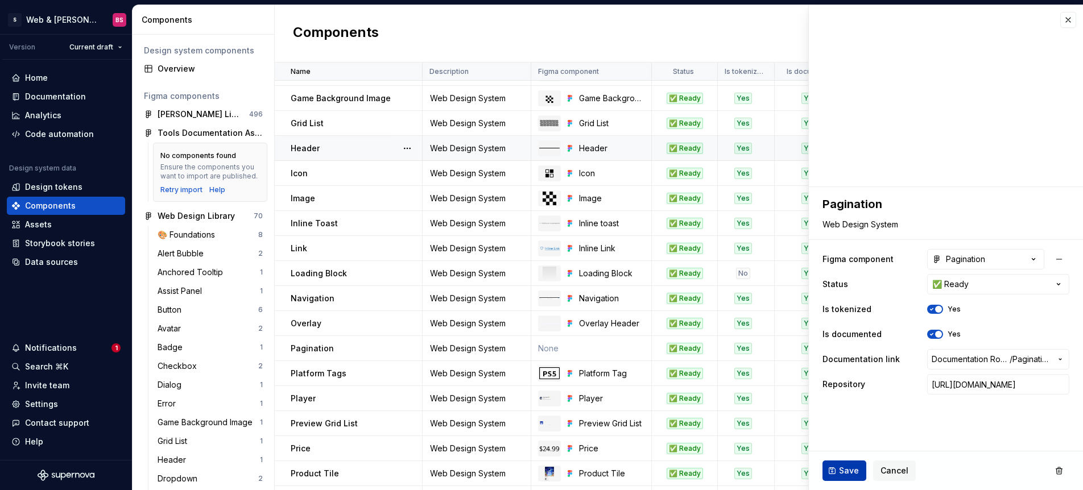
click at [837, 467] on button "Save" at bounding box center [844, 471] width 44 height 20
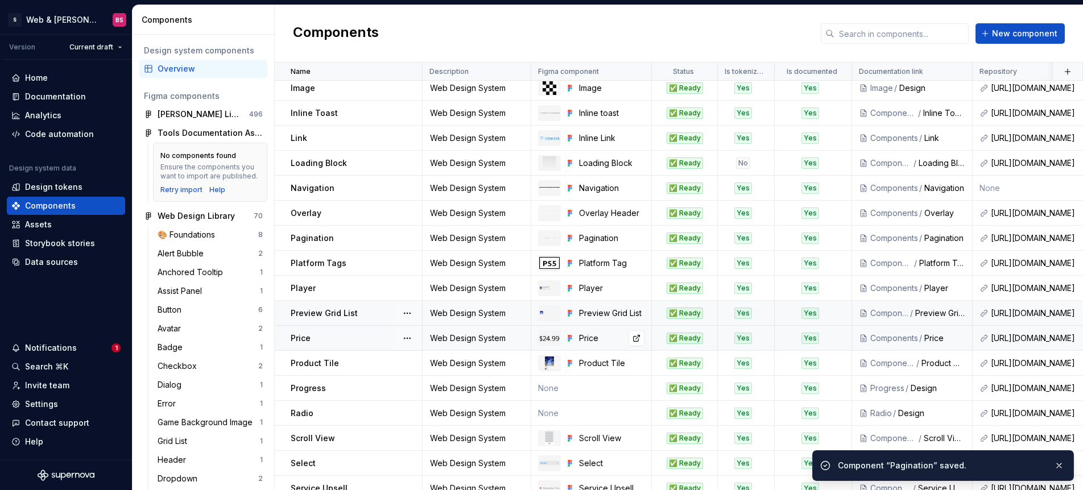
scroll to position [558, 0]
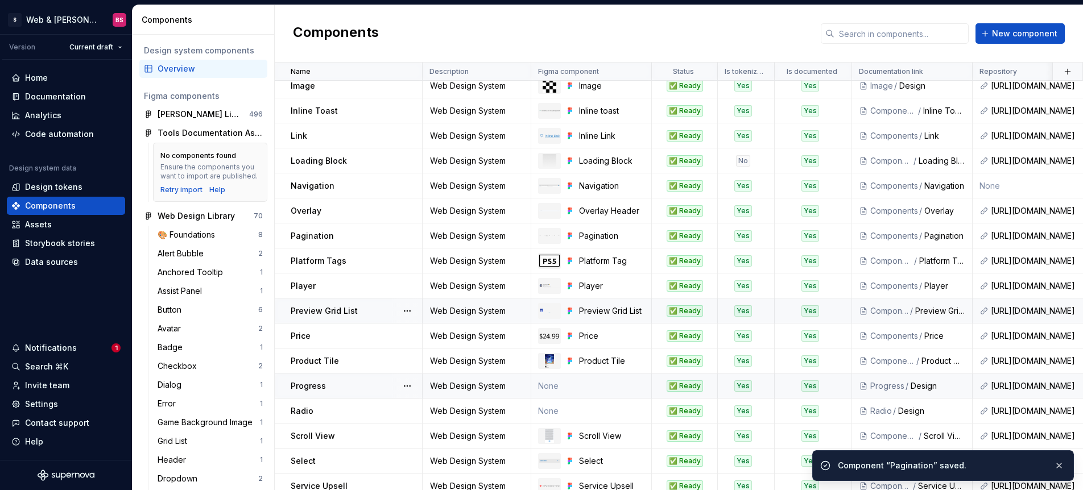
click at [582, 390] on td "None" at bounding box center [591, 386] width 121 height 25
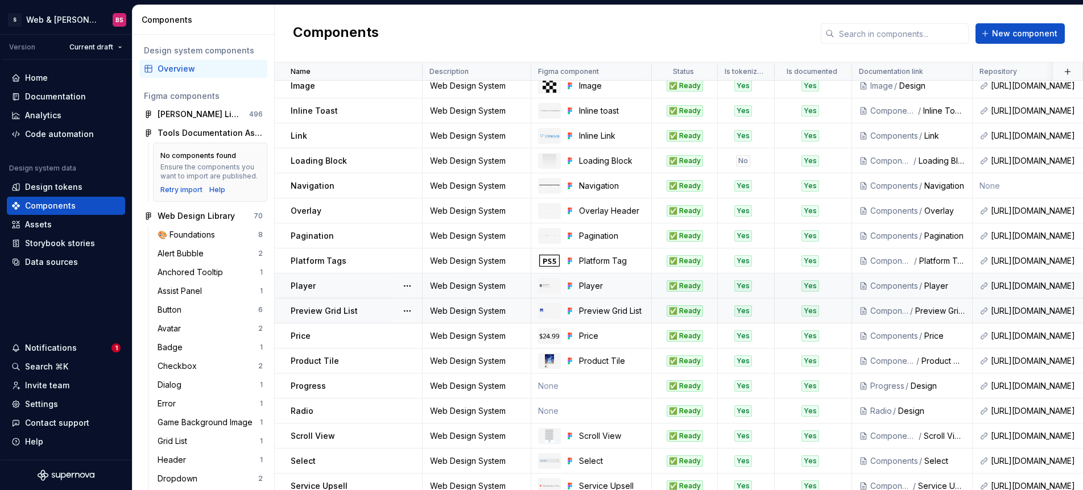
type textarea "*"
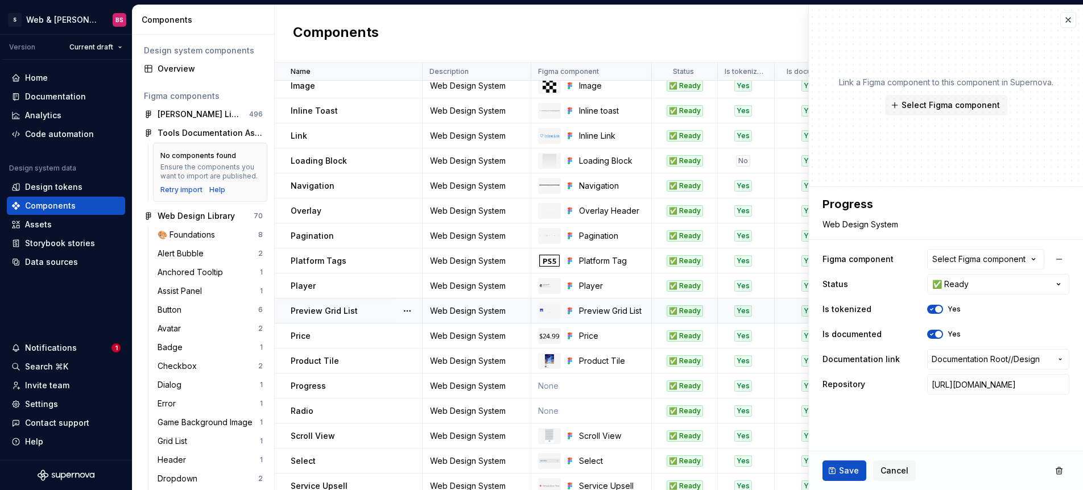
click at [945, 254] on div "Select Figma component" at bounding box center [978, 259] width 93 height 11
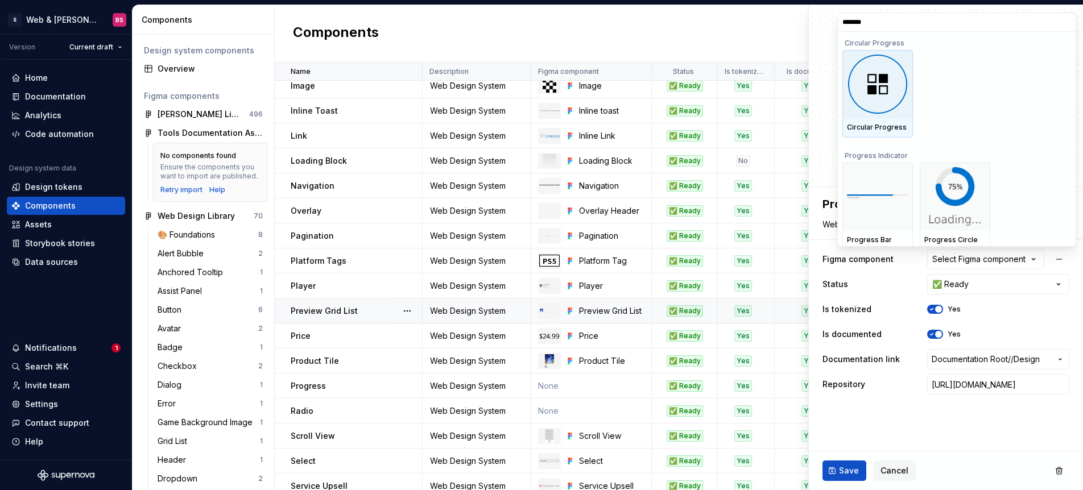
type input "********"
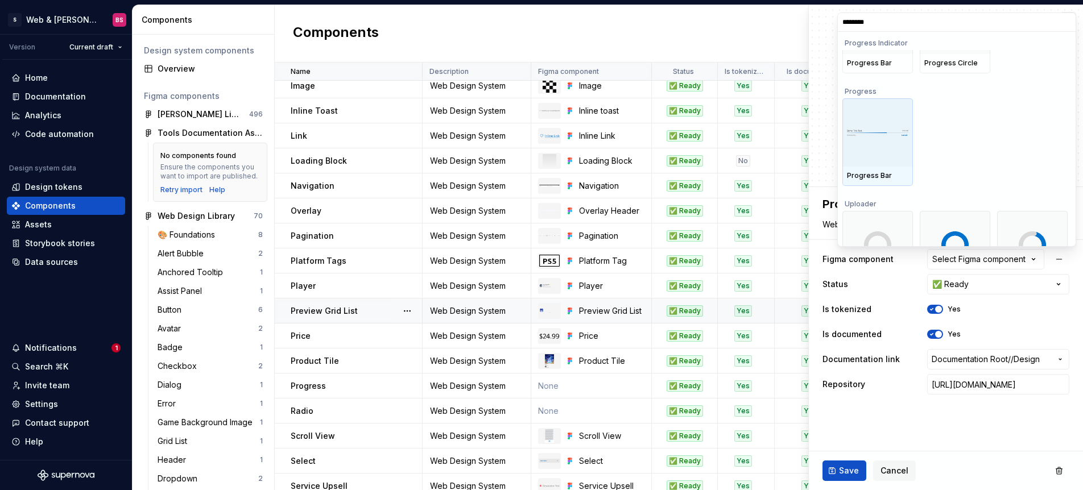
scroll to position [175, 0]
click at [877, 138] on div at bounding box center [877, 128] width 71 height 68
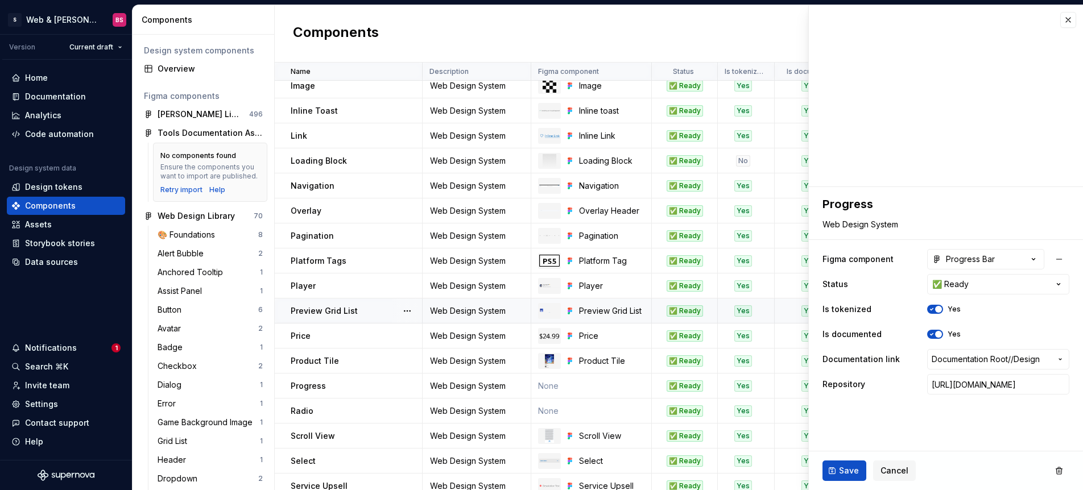
click at [843, 476] on span "Save" at bounding box center [849, 470] width 20 height 11
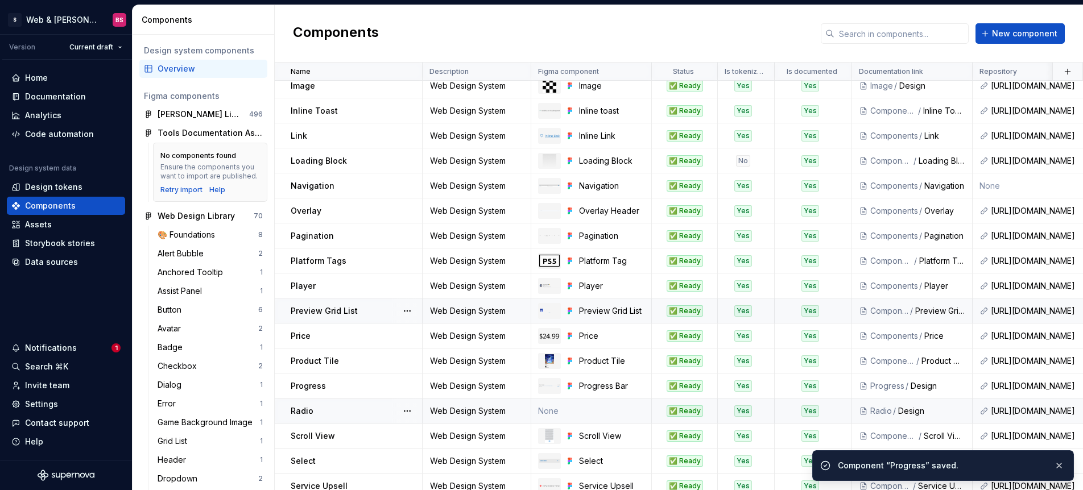
click at [573, 413] on td "None" at bounding box center [591, 411] width 121 height 25
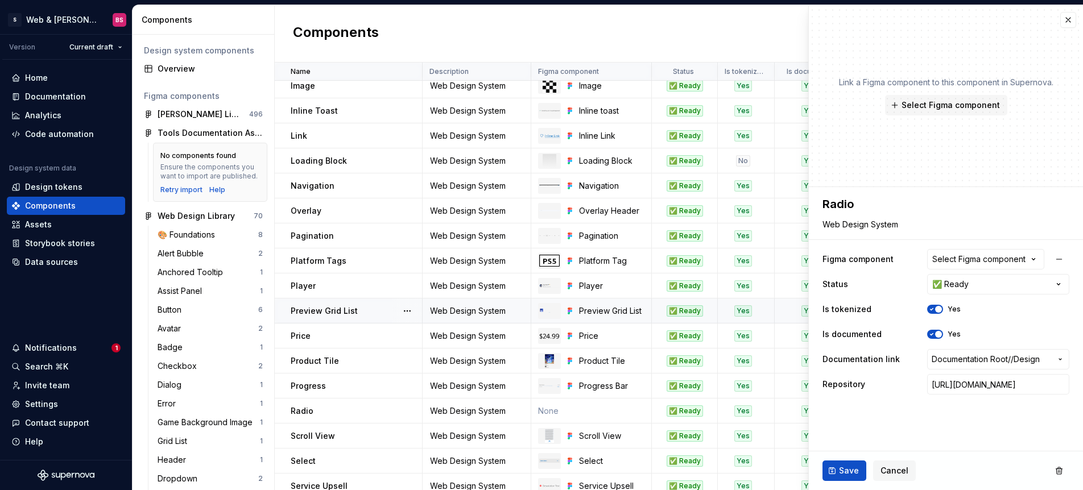
type textarea "*"
click at [951, 262] on div "Select Figma component" at bounding box center [978, 259] width 93 height 11
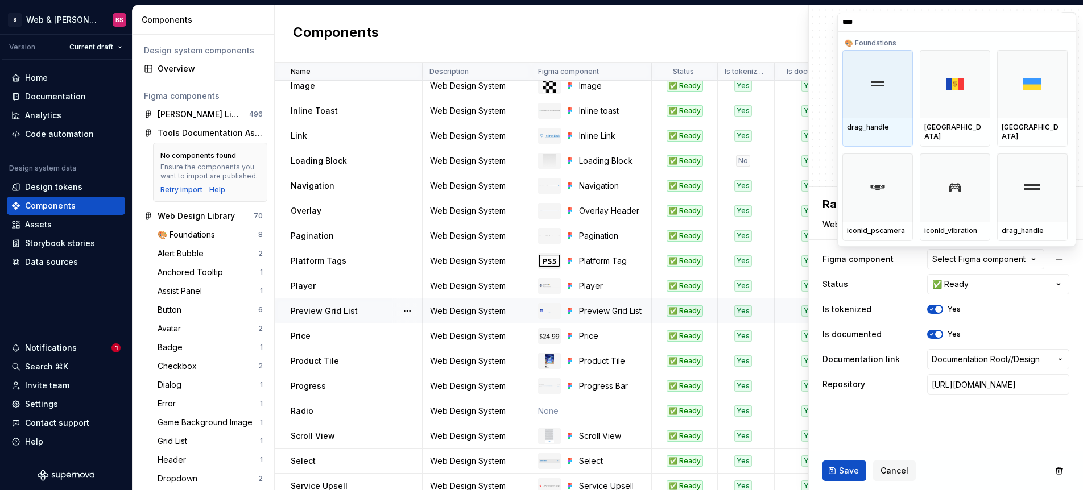
type input "*****"
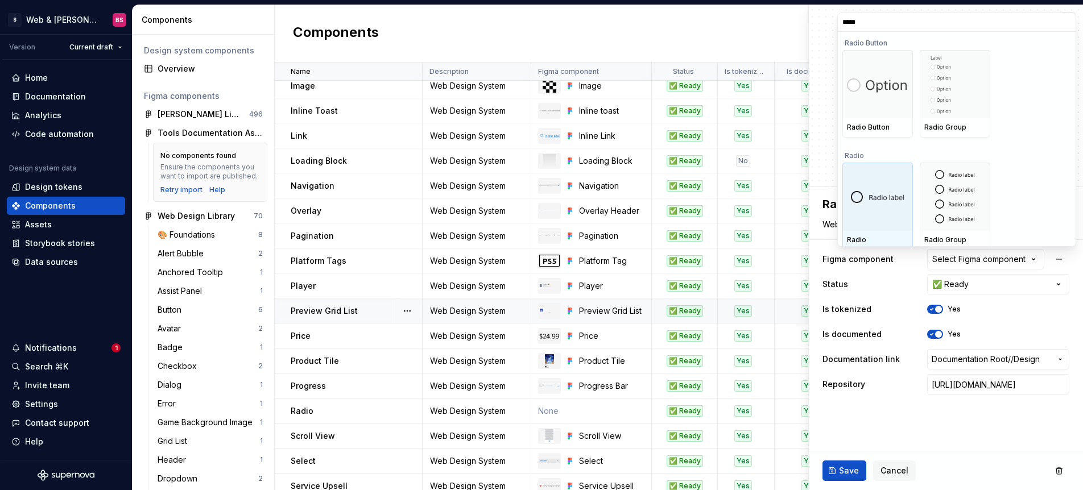
click at [875, 183] on div at bounding box center [877, 197] width 71 height 68
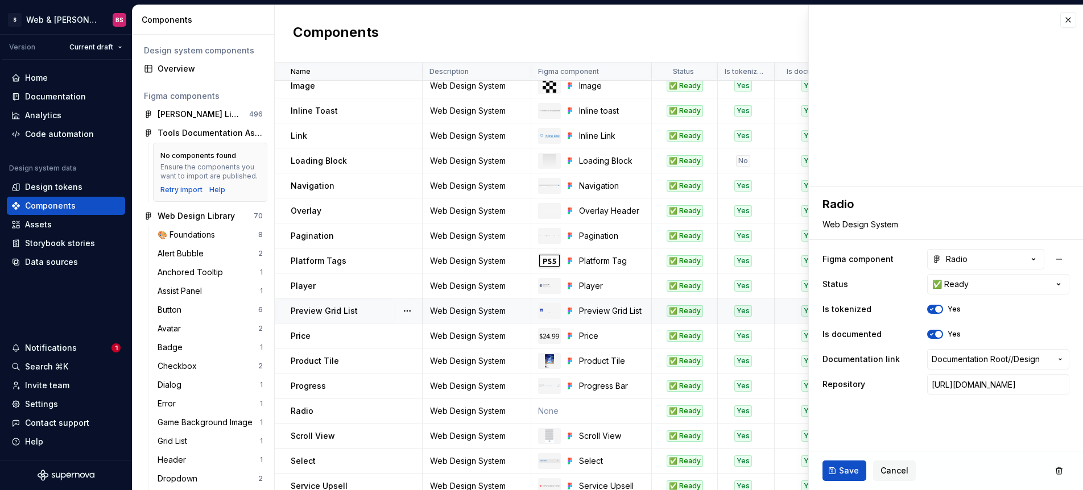
click at [842, 468] on span "Save" at bounding box center [849, 470] width 20 height 11
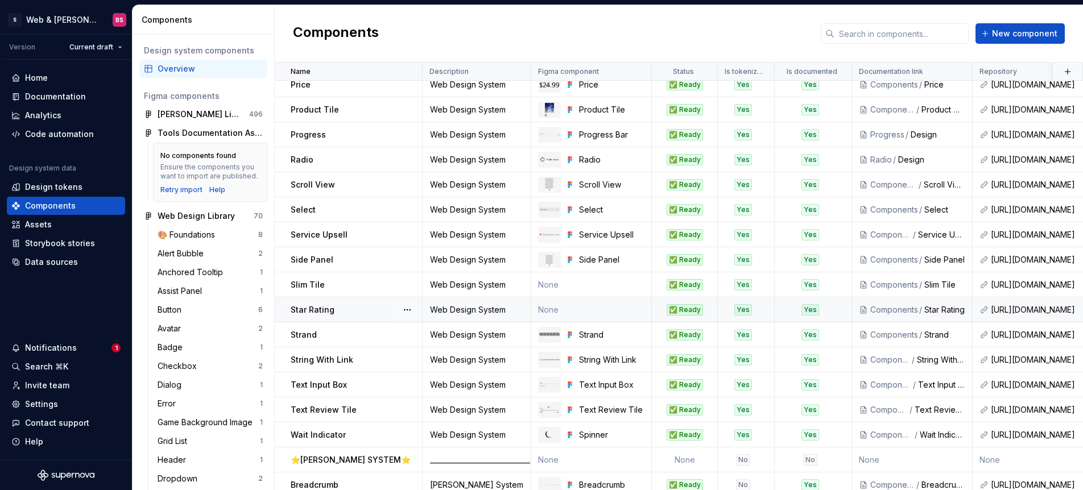
scroll to position [809, 0]
click at [561, 312] on td "None" at bounding box center [591, 309] width 121 height 25
type textarea "*"
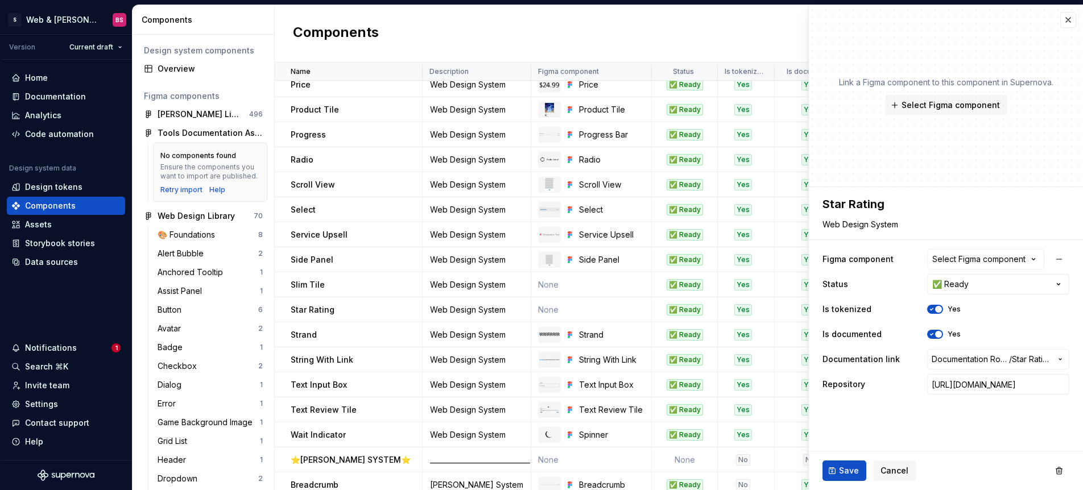
click at [993, 261] on div "Select Figma component" at bounding box center [978, 259] width 93 height 11
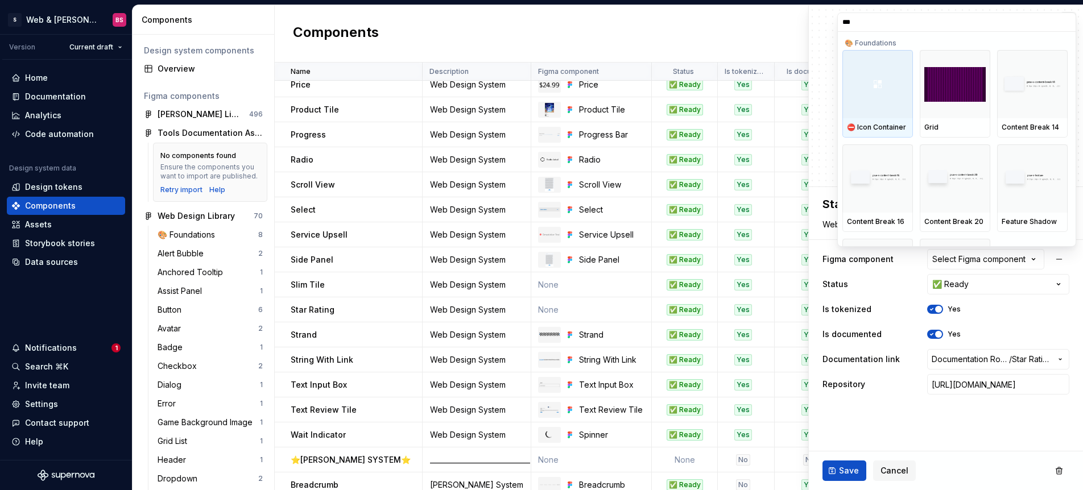
type input "****"
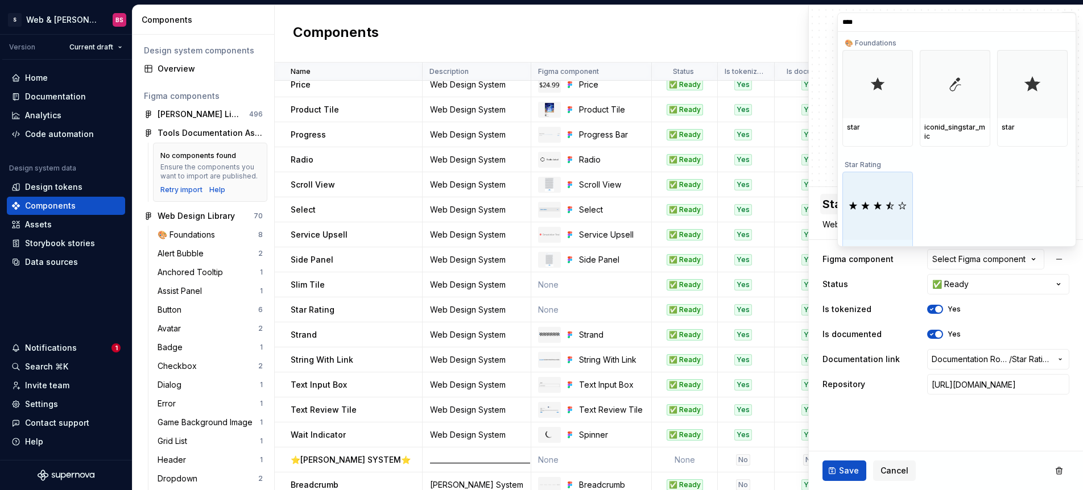
click at [884, 194] on div at bounding box center [877, 206] width 71 height 68
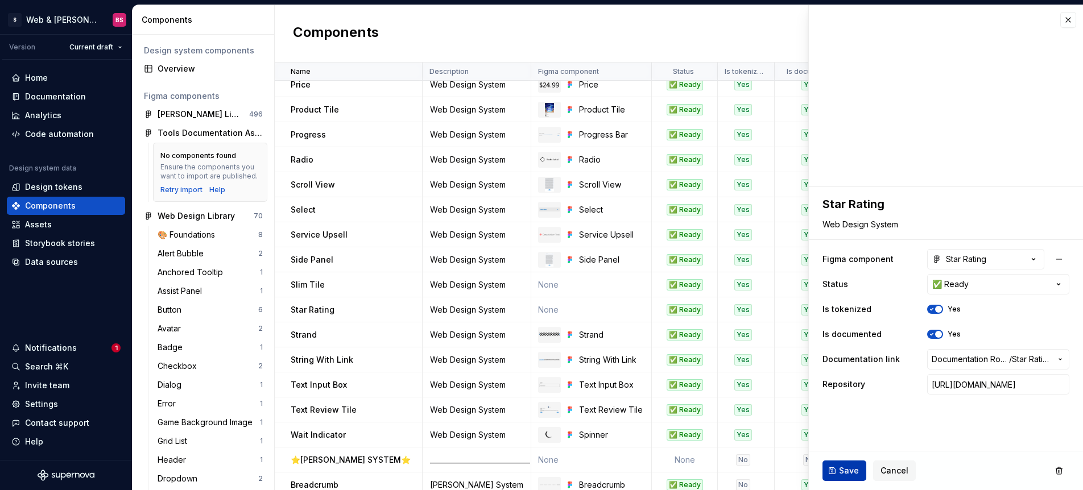
click at [844, 470] on span "Save" at bounding box center [849, 470] width 20 height 11
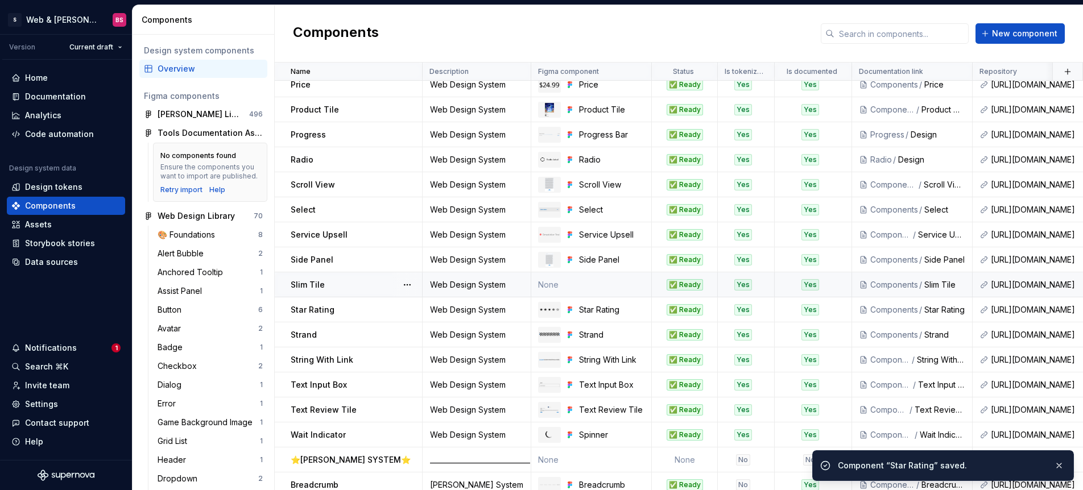
click at [569, 288] on td "None" at bounding box center [591, 284] width 121 height 25
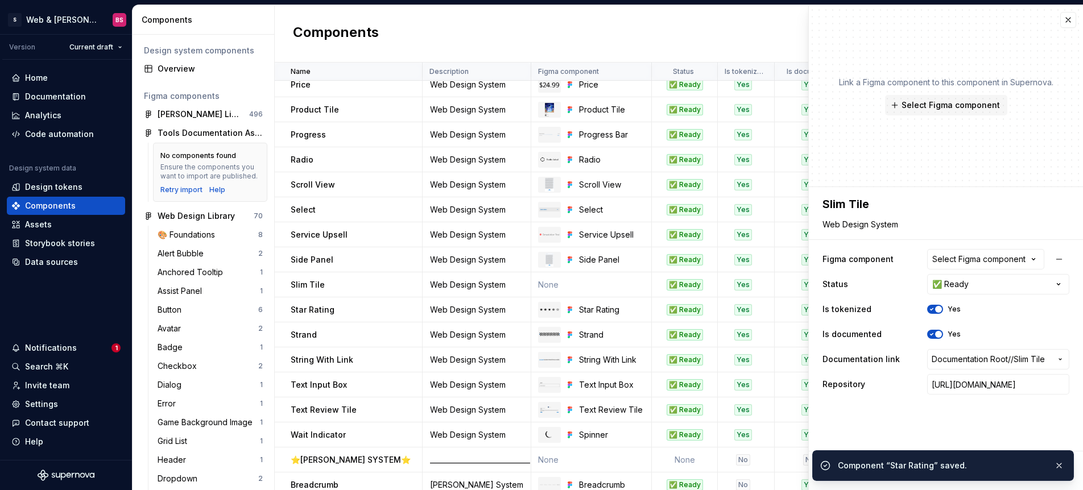
click at [968, 256] on div "Select Figma component" at bounding box center [978, 259] width 93 height 11
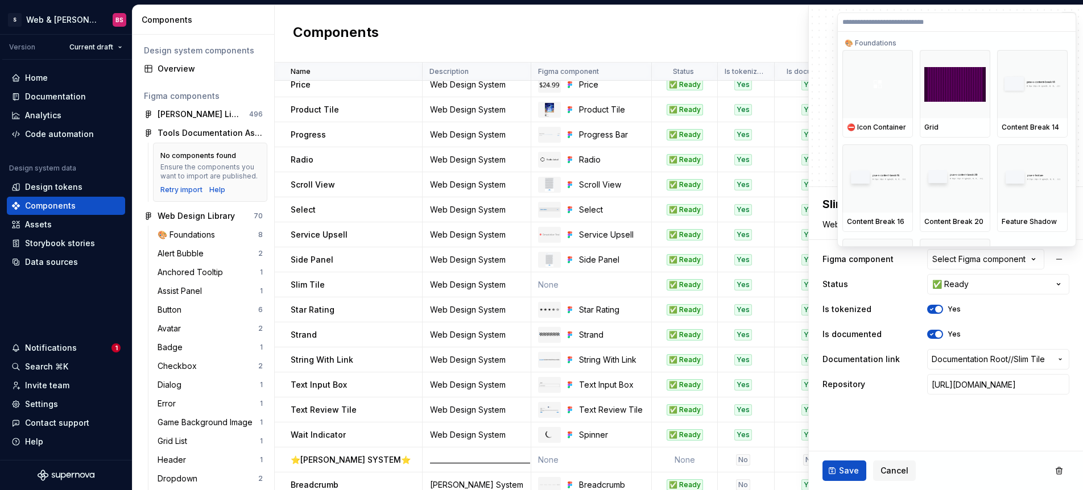
type textarea "*"
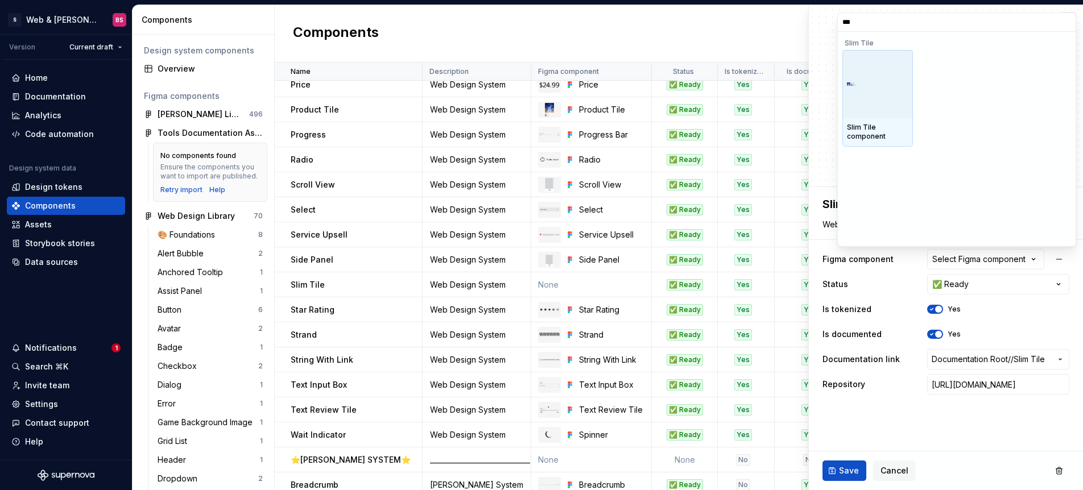
type input "****"
click at [872, 114] on div at bounding box center [877, 84] width 71 height 68
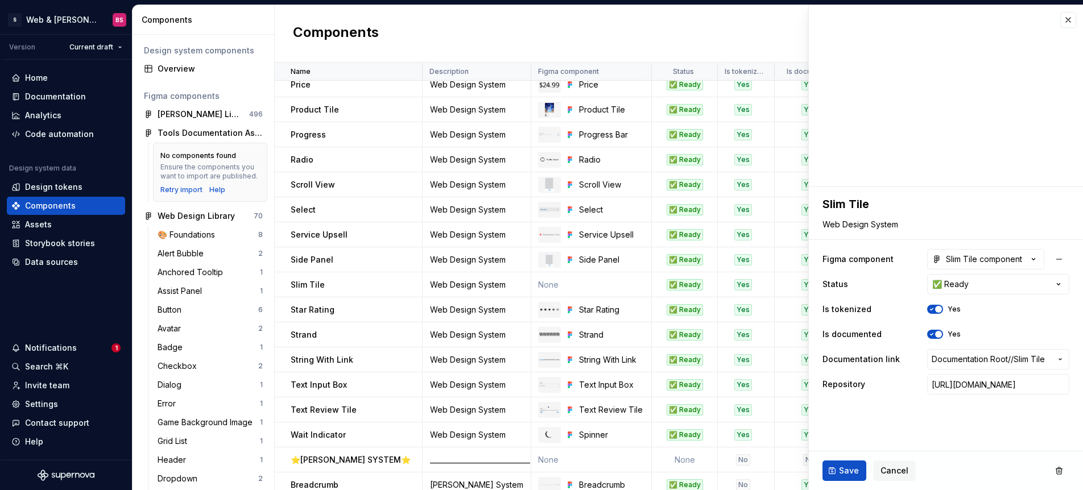
click at [843, 470] on span "Save" at bounding box center [849, 470] width 20 height 11
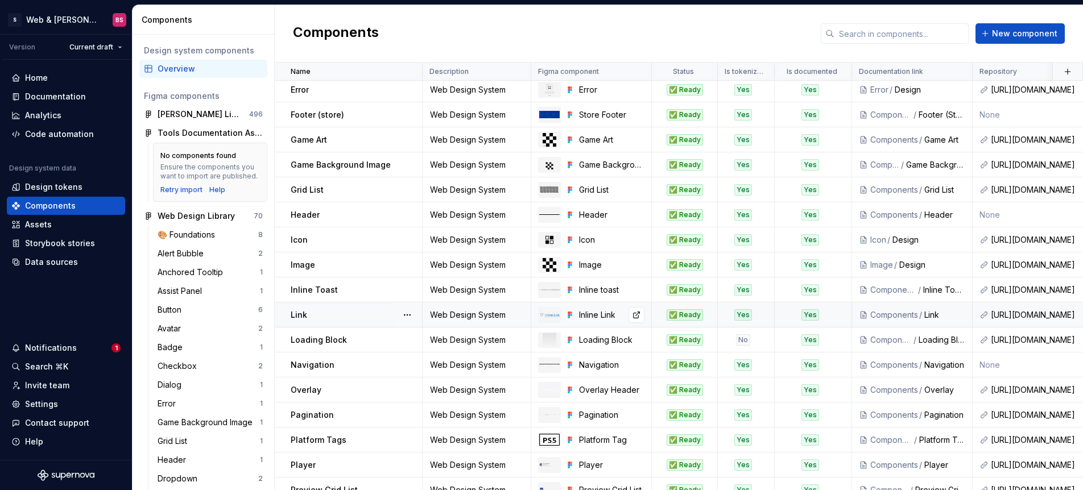
scroll to position [382, 0]
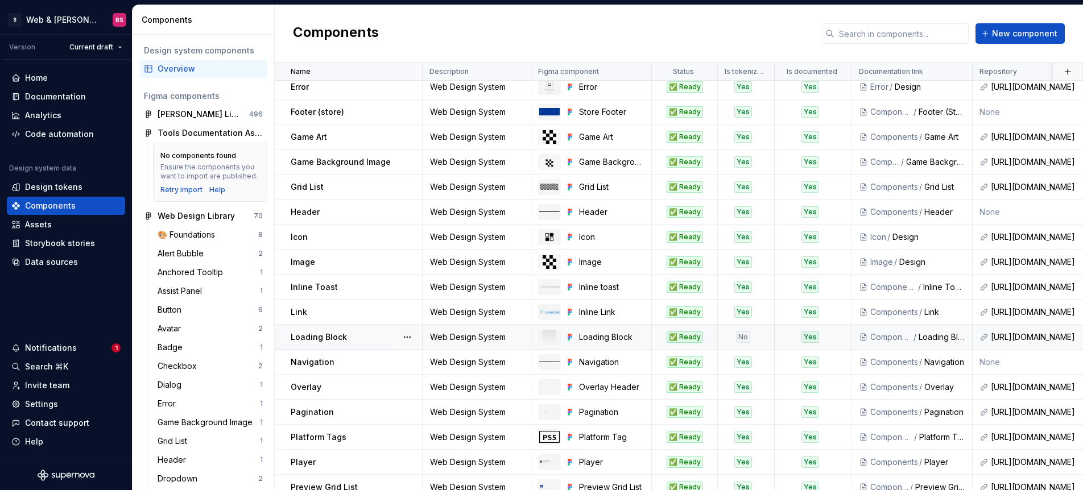
click at [756, 334] on div "No" at bounding box center [742, 337] width 49 height 11
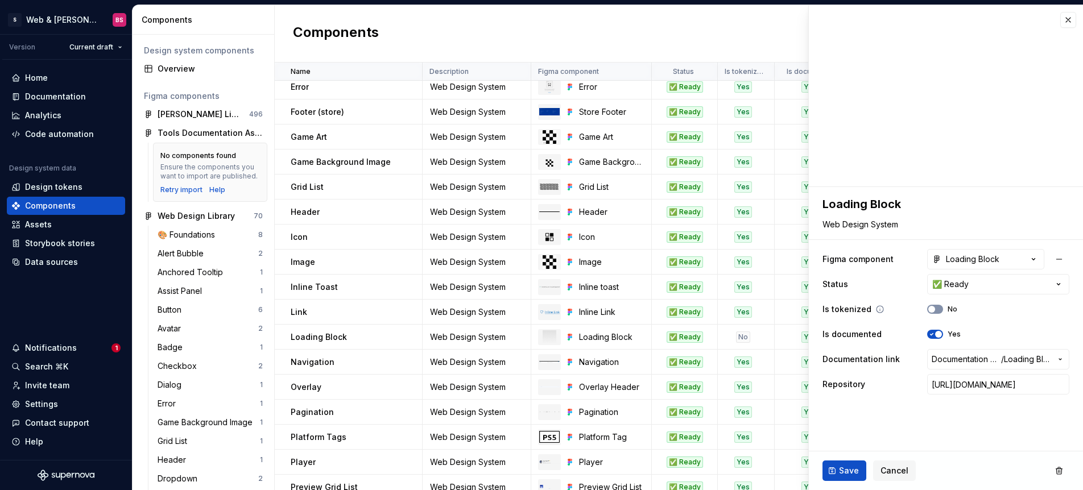
click at [939, 310] on button "No" at bounding box center [935, 309] width 16 height 9
click at [839, 470] on span "Save" at bounding box center [849, 470] width 20 height 11
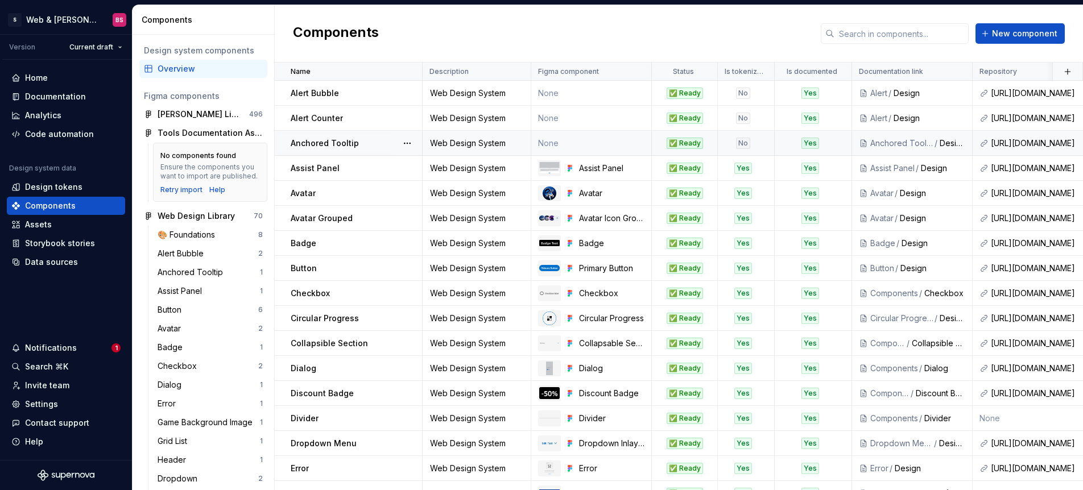
click at [589, 142] on td "None" at bounding box center [591, 143] width 121 height 25
type textarea "*"
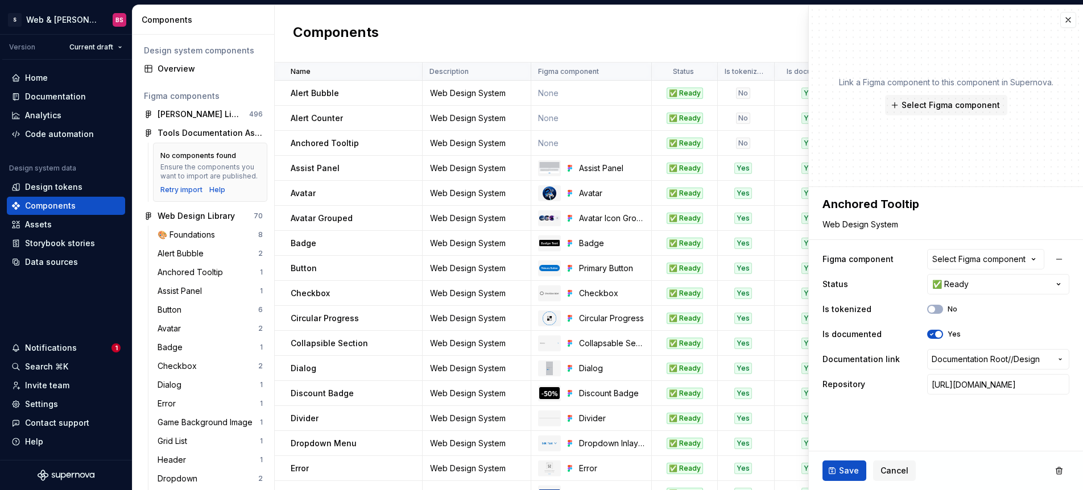
click at [976, 261] on div "Select Figma component" at bounding box center [978, 259] width 93 height 11
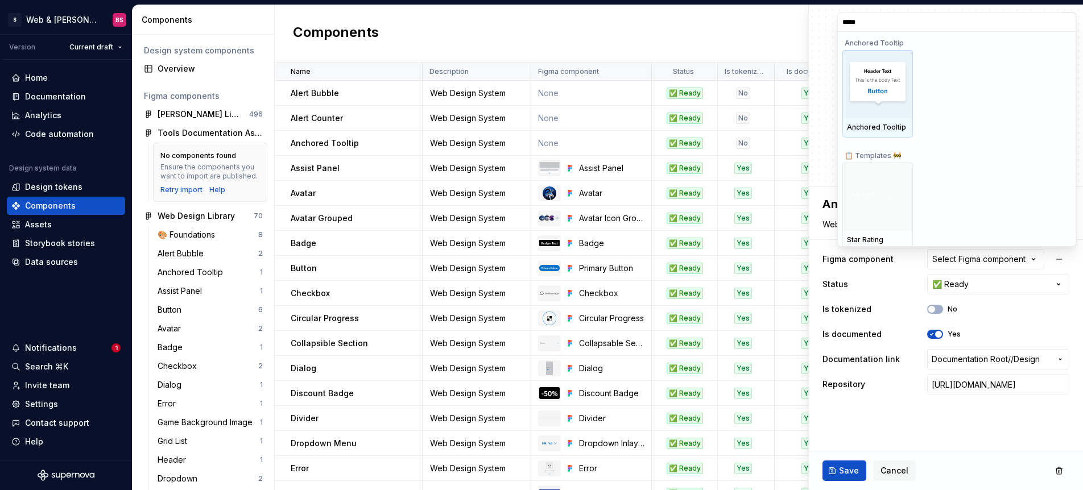
type input "******"
click at [895, 94] on img at bounding box center [877, 84] width 61 height 47
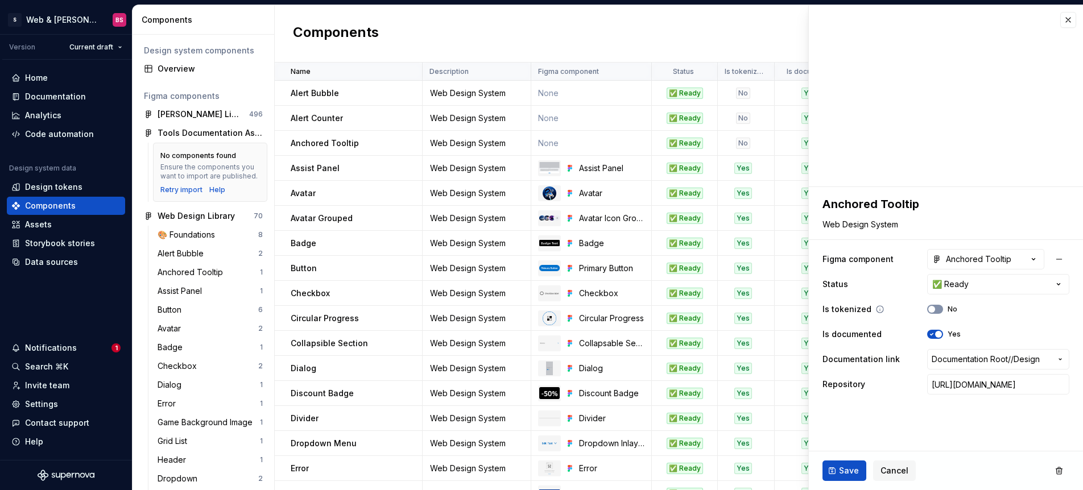
click at [941, 310] on button "No" at bounding box center [935, 309] width 16 height 9
click at [840, 470] on span "Save" at bounding box center [849, 470] width 20 height 11
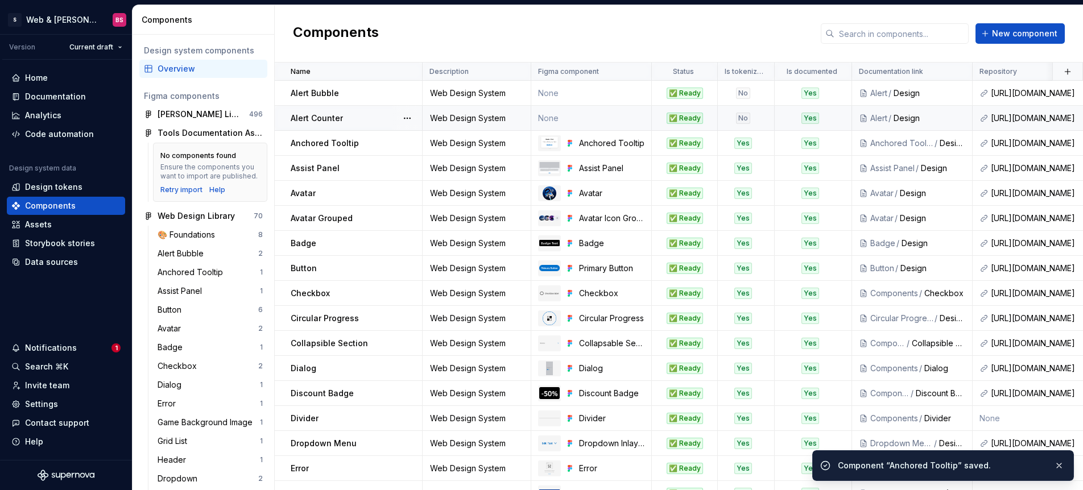
click at [603, 118] on td "None" at bounding box center [591, 118] width 121 height 25
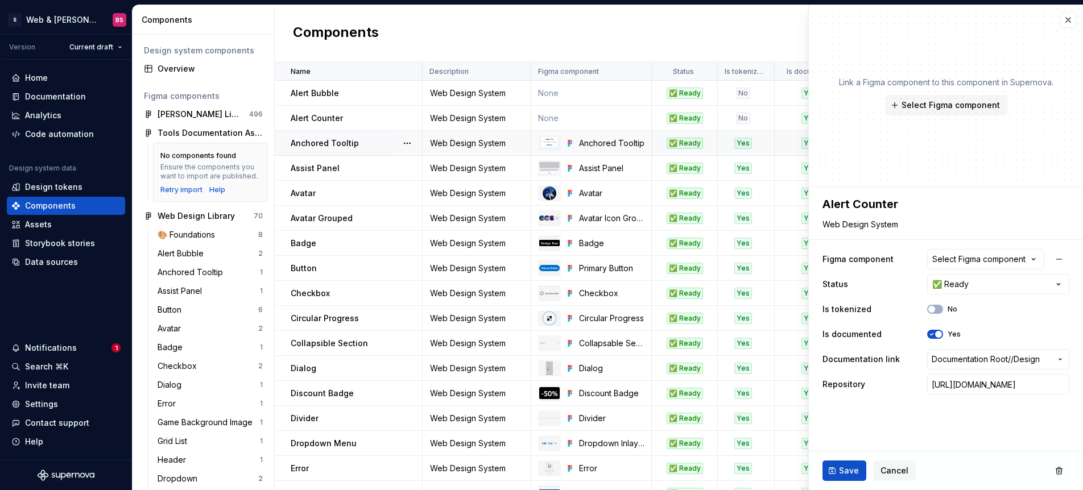
type textarea "*"
click at [958, 260] on div "Select Figma component" at bounding box center [978, 259] width 93 height 11
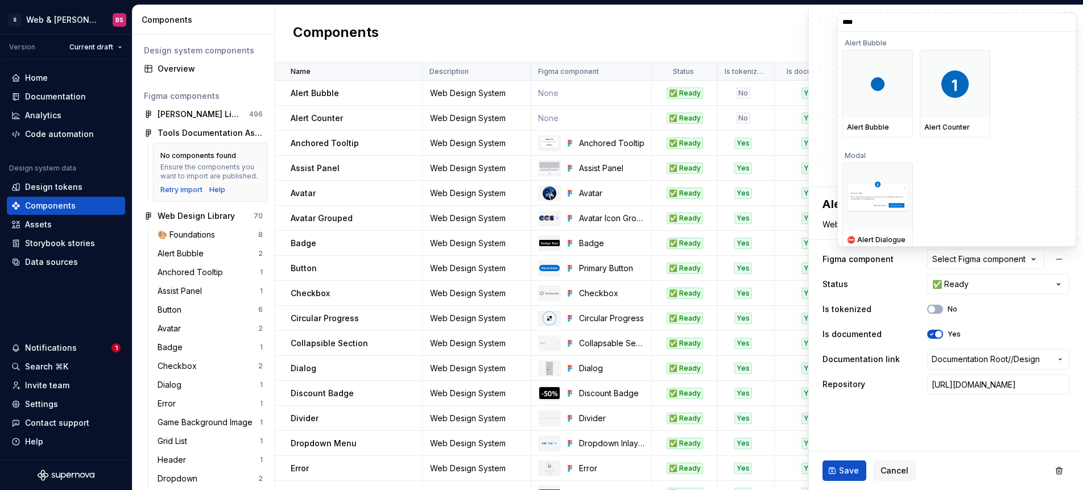
type input "*****"
click at [970, 101] on div at bounding box center [955, 84] width 71 height 68
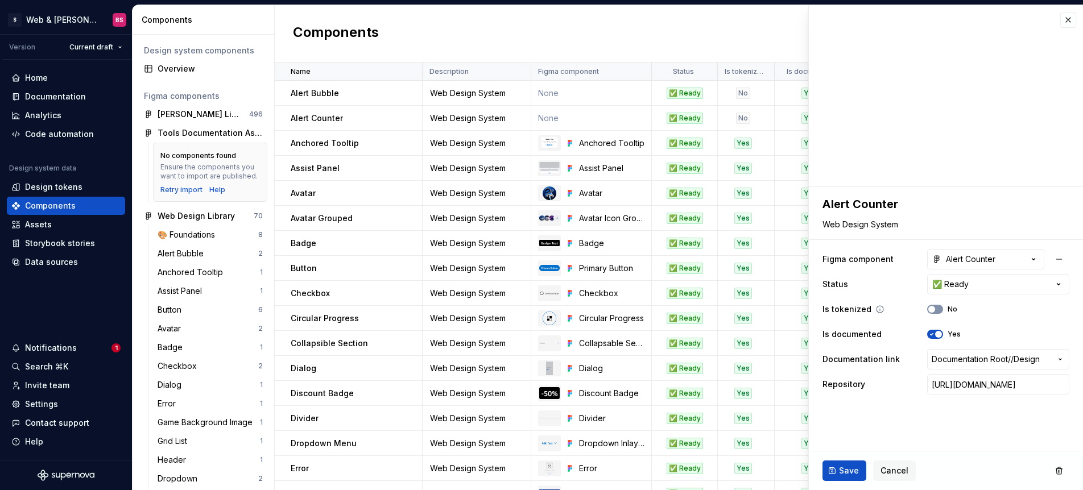
click at [938, 313] on button "No" at bounding box center [935, 309] width 16 height 9
click at [836, 470] on button "Save" at bounding box center [844, 471] width 44 height 20
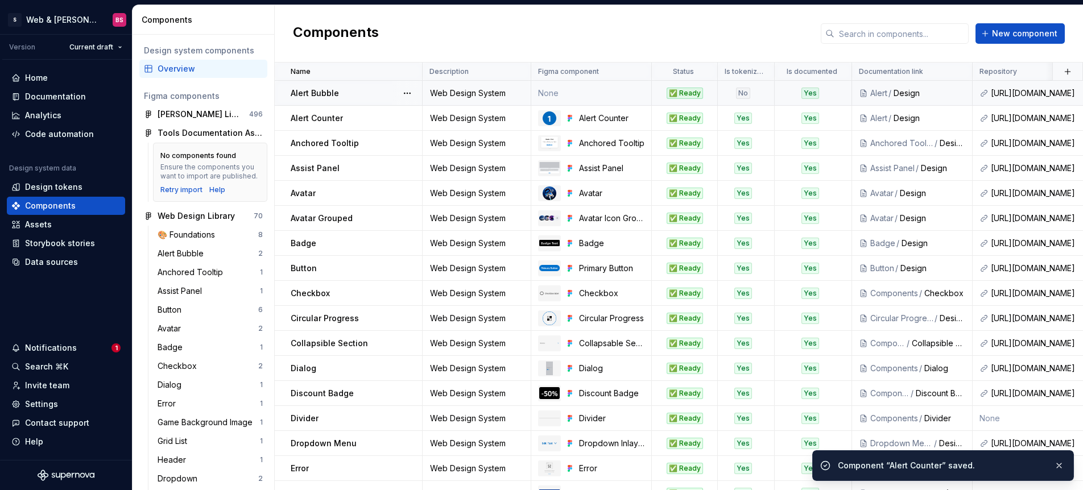
click at [578, 98] on td "None" at bounding box center [591, 93] width 121 height 25
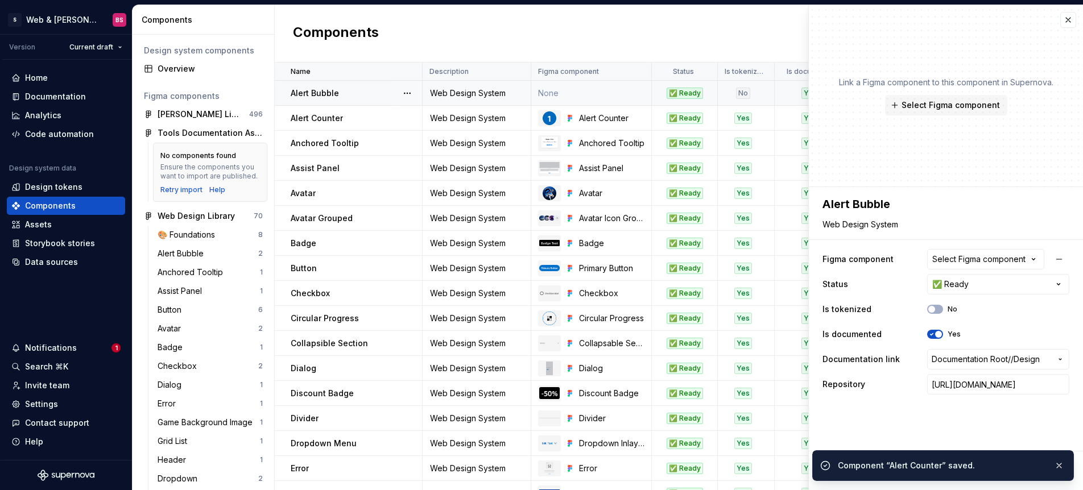
click at [940, 256] on div "Select Figma component" at bounding box center [978, 259] width 93 height 11
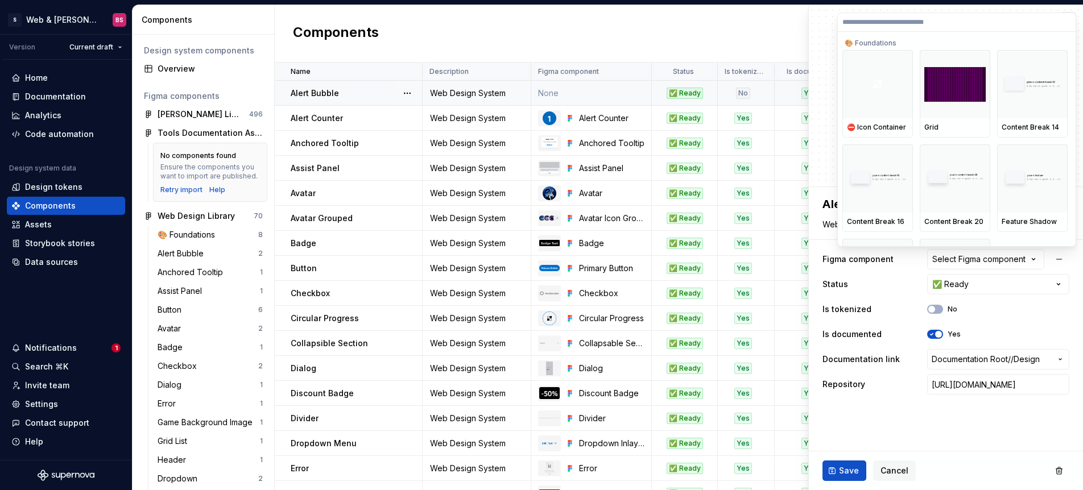
type textarea "*"
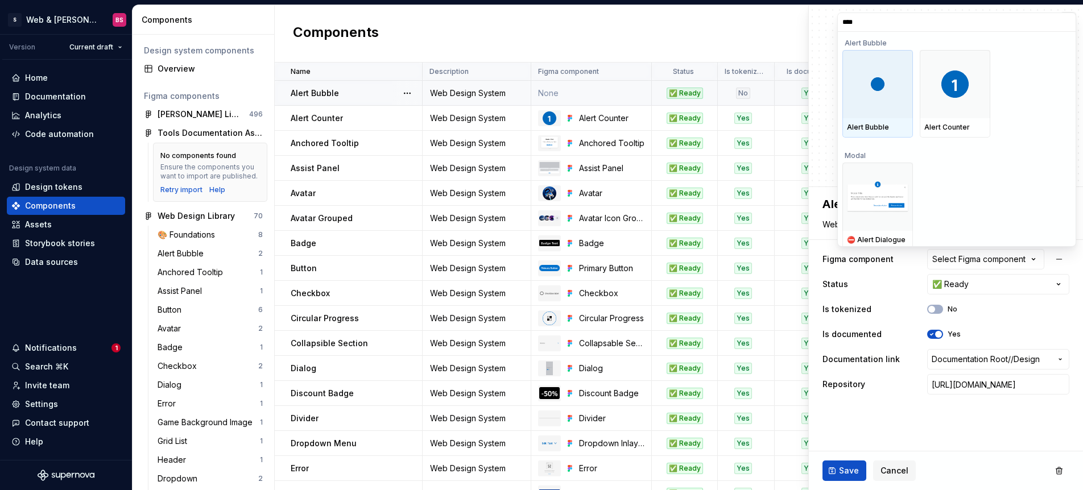
type input "*****"
click at [858, 108] on div at bounding box center [877, 84] width 71 height 68
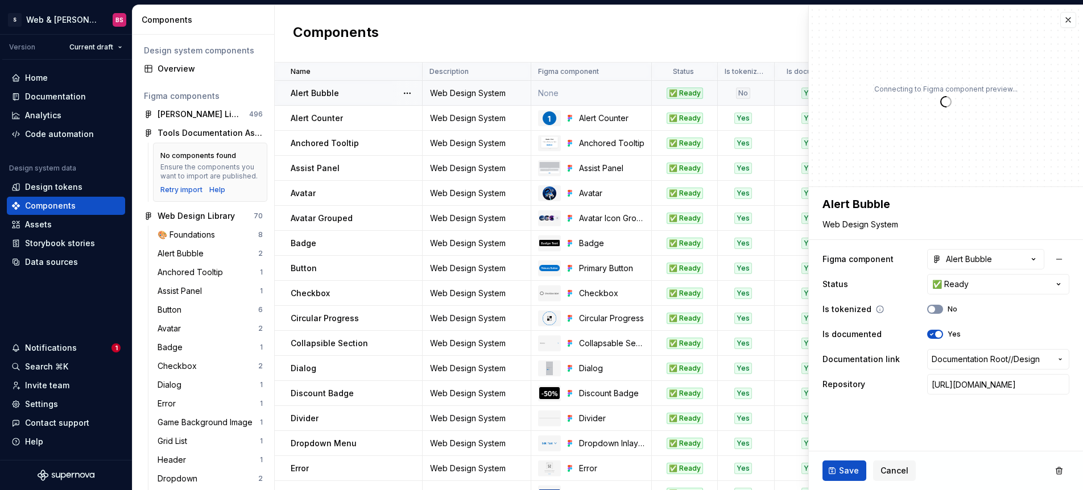
click at [937, 313] on div "Is tokenized No" at bounding box center [945, 309] width 247 height 20
click at [932, 309] on span "button" at bounding box center [931, 309] width 7 height 7
click at [833, 474] on button "Save" at bounding box center [844, 471] width 44 height 20
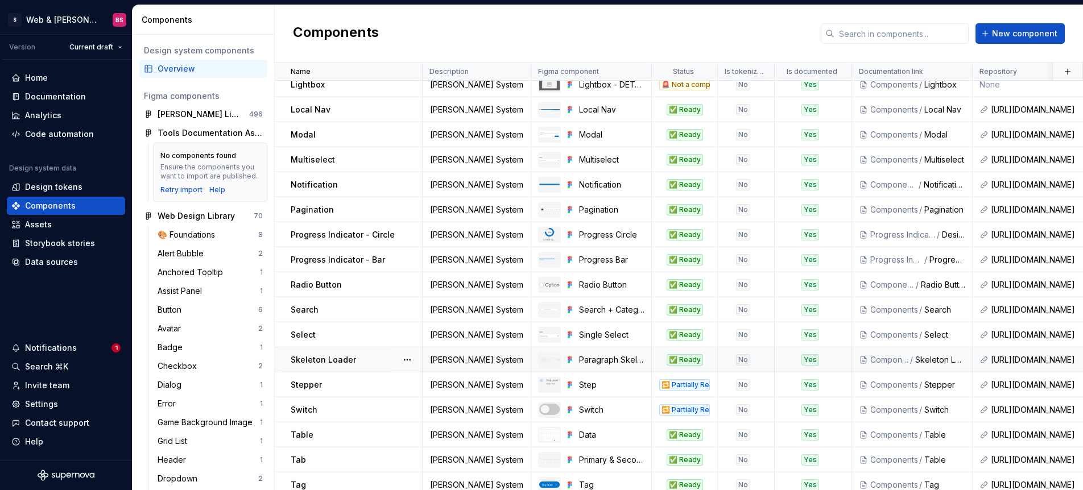
scroll to position [1541, 0]
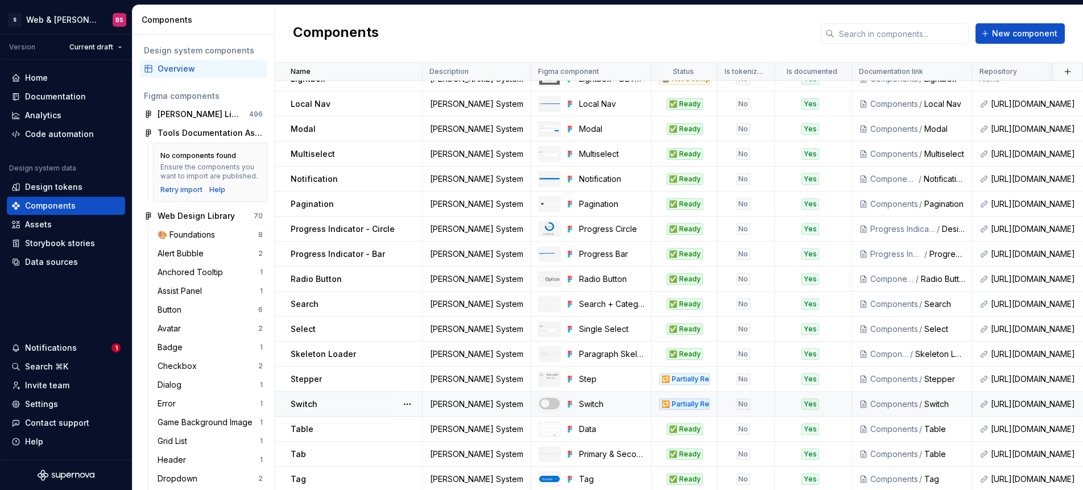
click at [705, 414] on td "🔁 Partially Ready" at bounding box center [685, 404] width 66 height 25
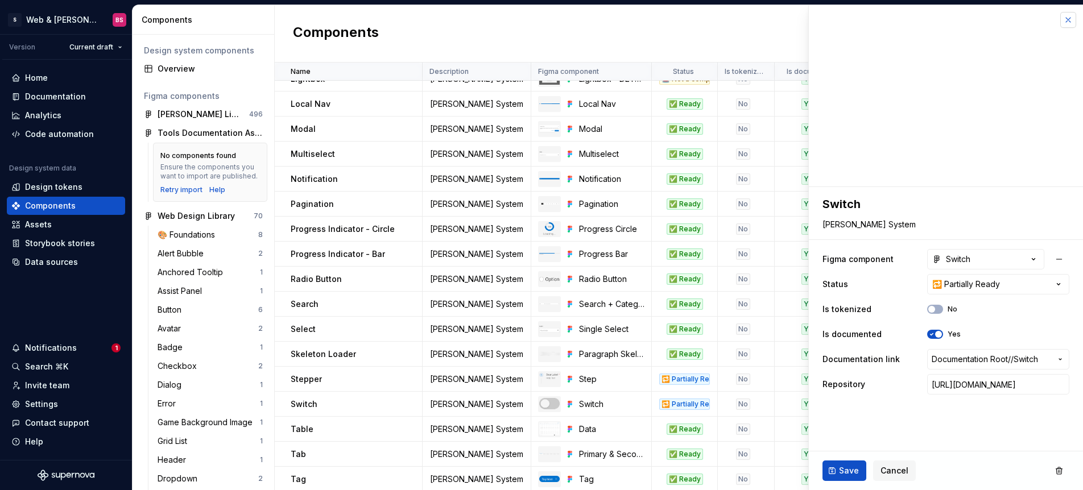
click at [1064, 16] on button "button" at bounding box center [1068, 20] width 16 height 16
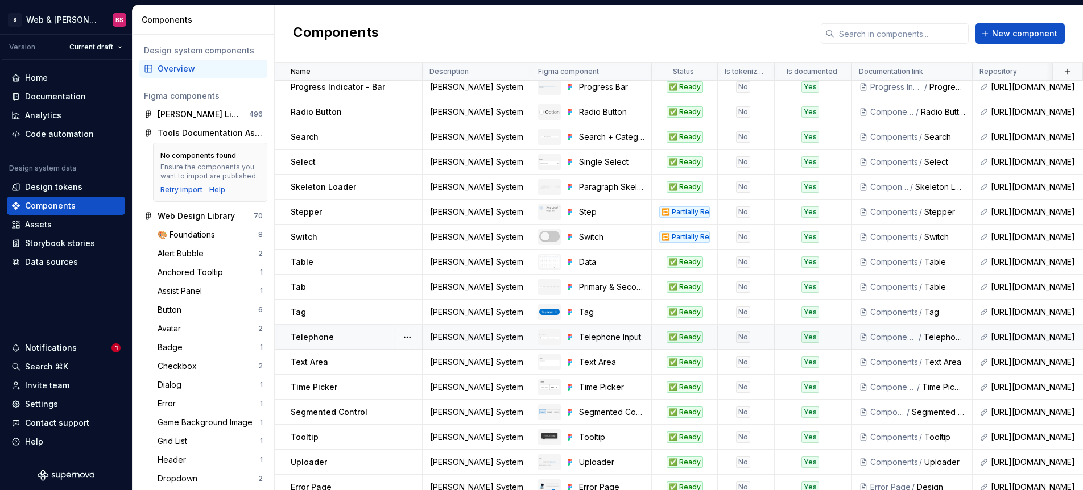
scroll to position [1717, 0]
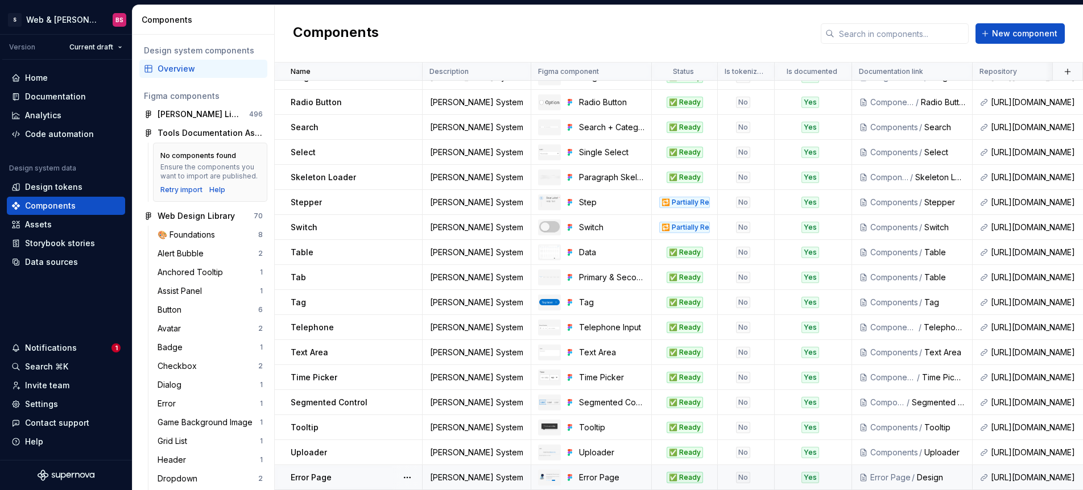
click at [758, 484] on td "No" at bounding box center [746, 477] width 57 height 25
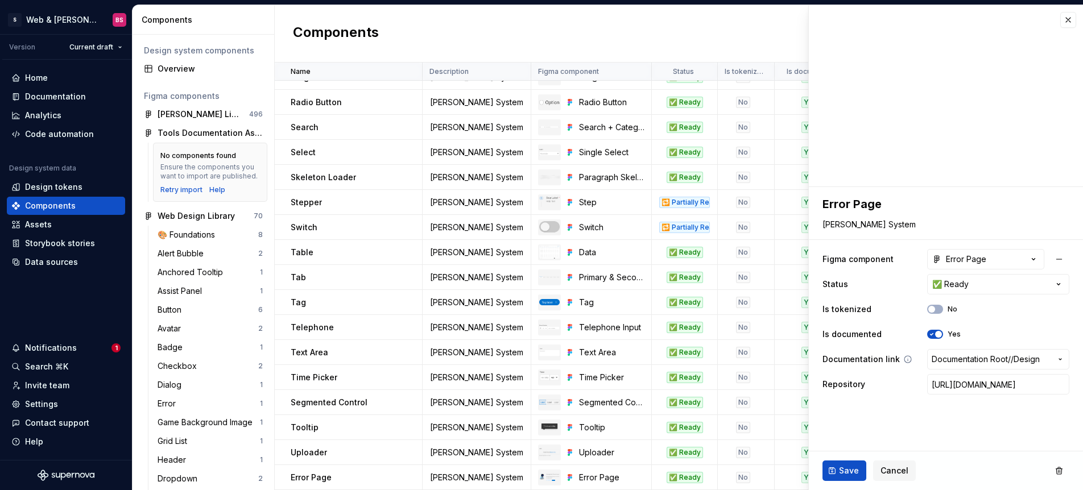
drag, startPoint x: 930, startPoint y: 307, endPoint x: 927, endPoint y: 351, distance: 45.1
click at [930, 306] on span "button" at bounding box center [931, 309] width 7 height 7
click at [828, 468] on button "Save" at bounding box center [844, 471] width 44 height 20
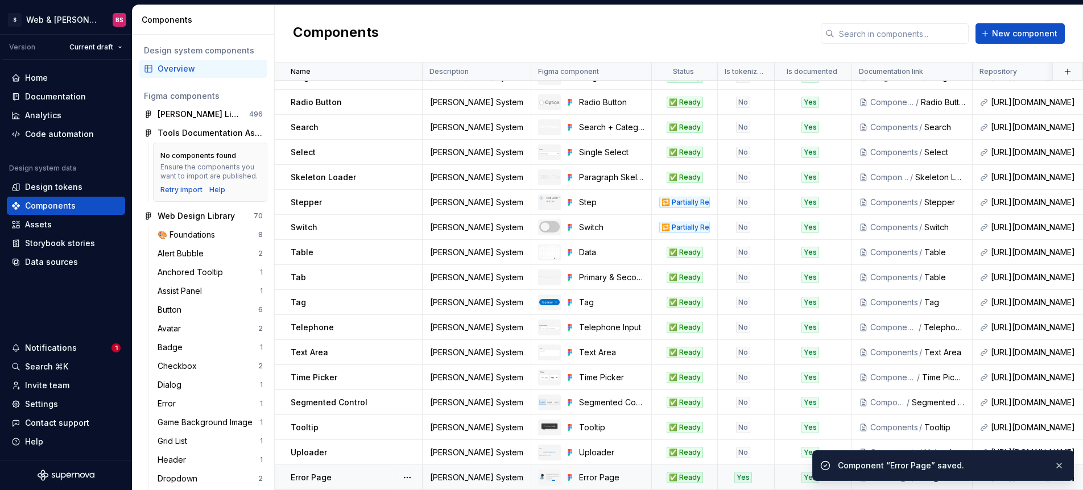
click at [764, 485] on td "Yes" at bounding box center [746, 477] width 57 height 25
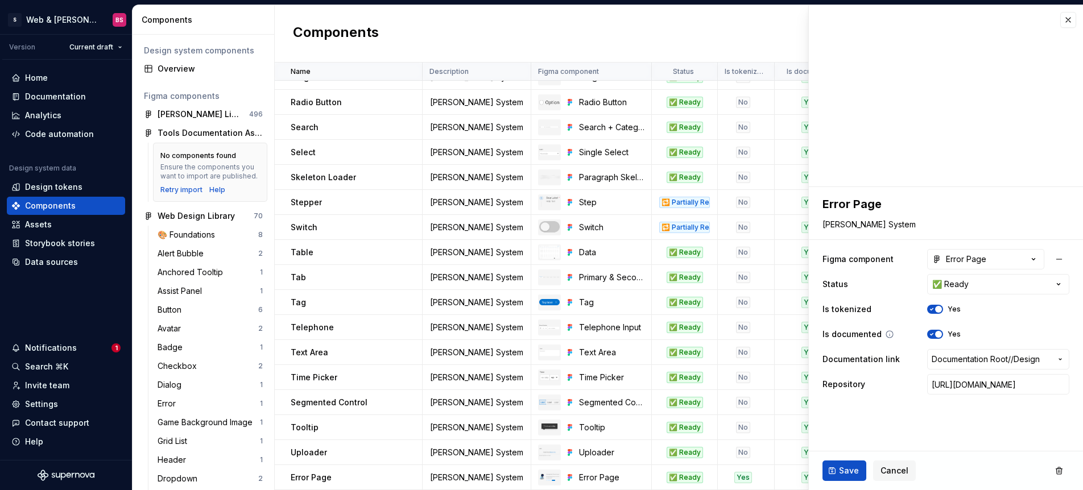
drag, startPoint x: 939, startPoint y: 307, endPoint x: 920, endPoint y: 330, distance: 30.3
click at [939, 307] on span "button" at bounding box center [938, 309] width 7 height 7
click at [841, 467] on span "Save" at bounding box center [849, 470] width 20 height 11
type textarea "*"
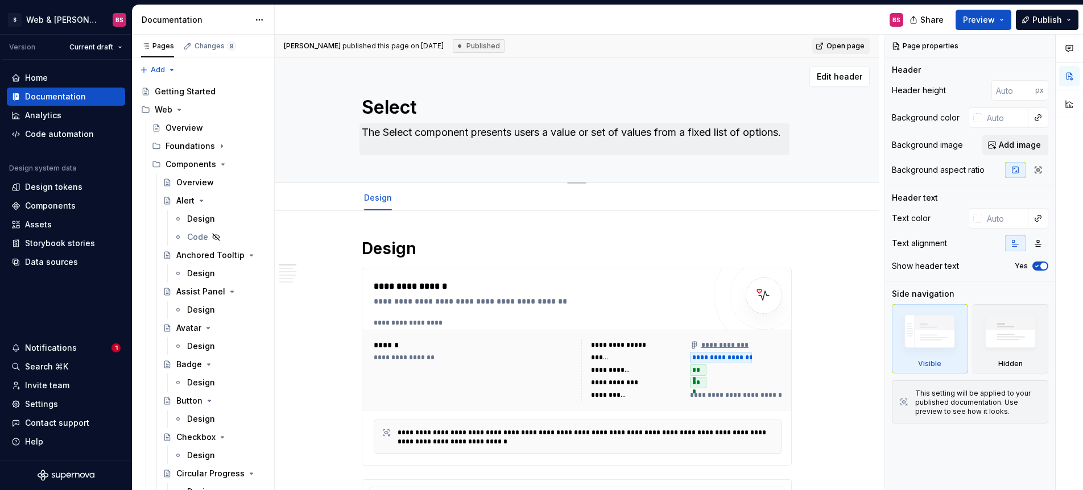
type textarea "*"
